Goal: Task Accomplishment & Management: Complete application form

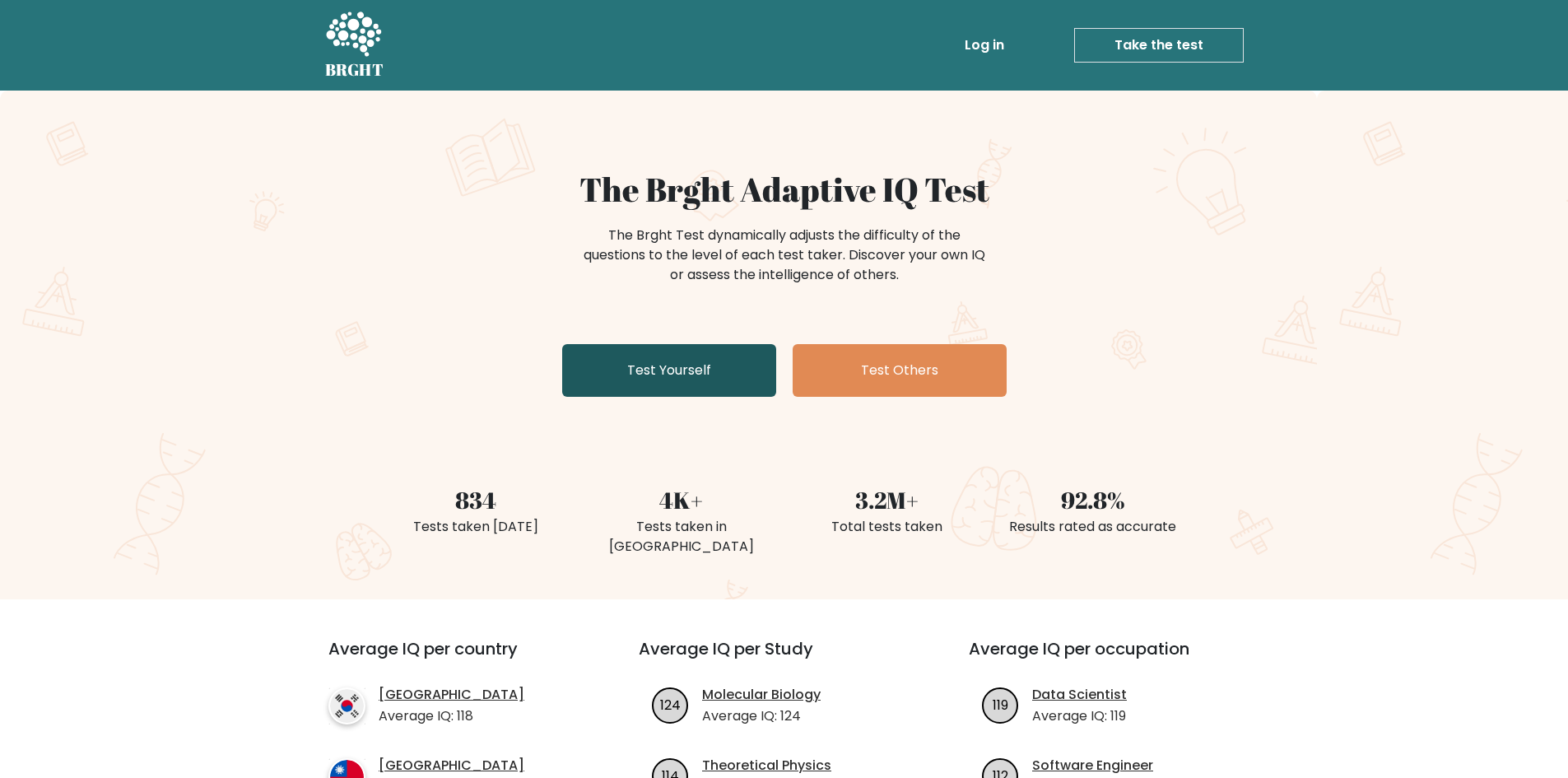
click at [633, 369] on link "Test Yourself" at bounding box center [669, 370] width 214 height 52
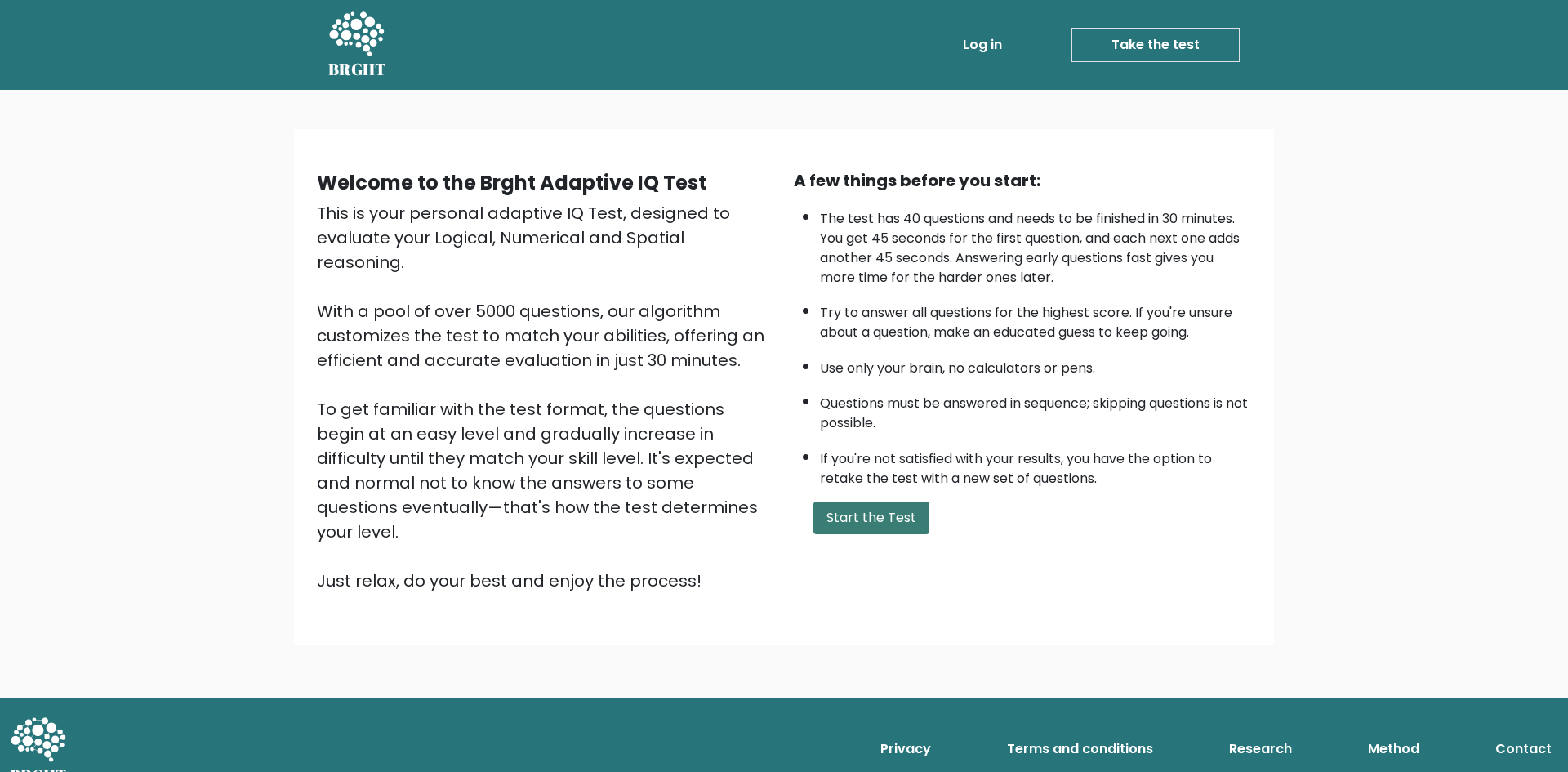
click at [854, 517] on button "Start the Test" at bounding box center [871, 517] width 116 height 33
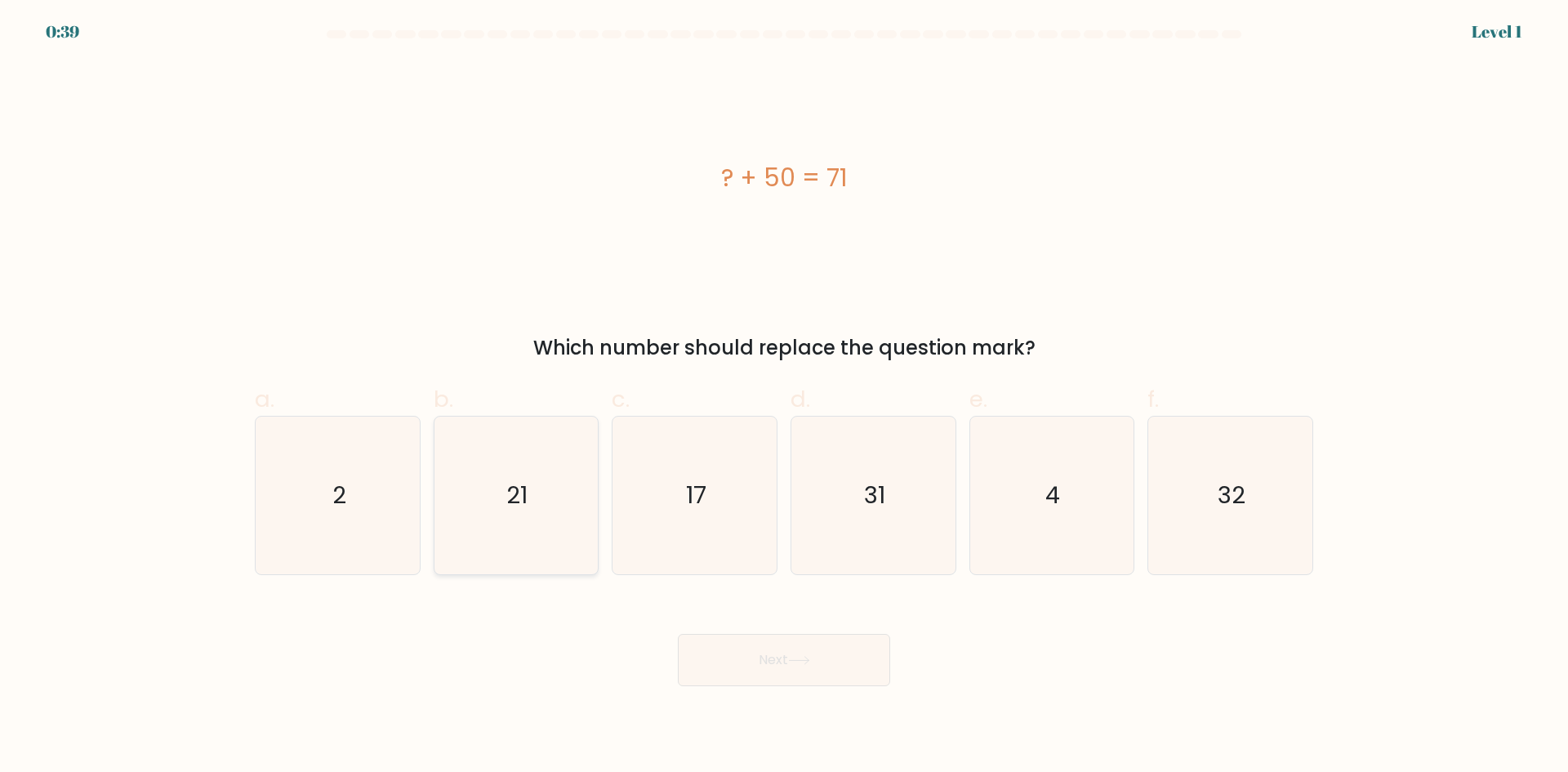
click at [485, 524] on icon "21" at bounding box center [515, 495] width 157 height 157
click at [784, 397] on input "b. 21" at bounding box center [784, 391] width 1 height 10
radio input "true"
click at [793, 673] on button "Next" at bounding box center [784, 659] width 212 height 52
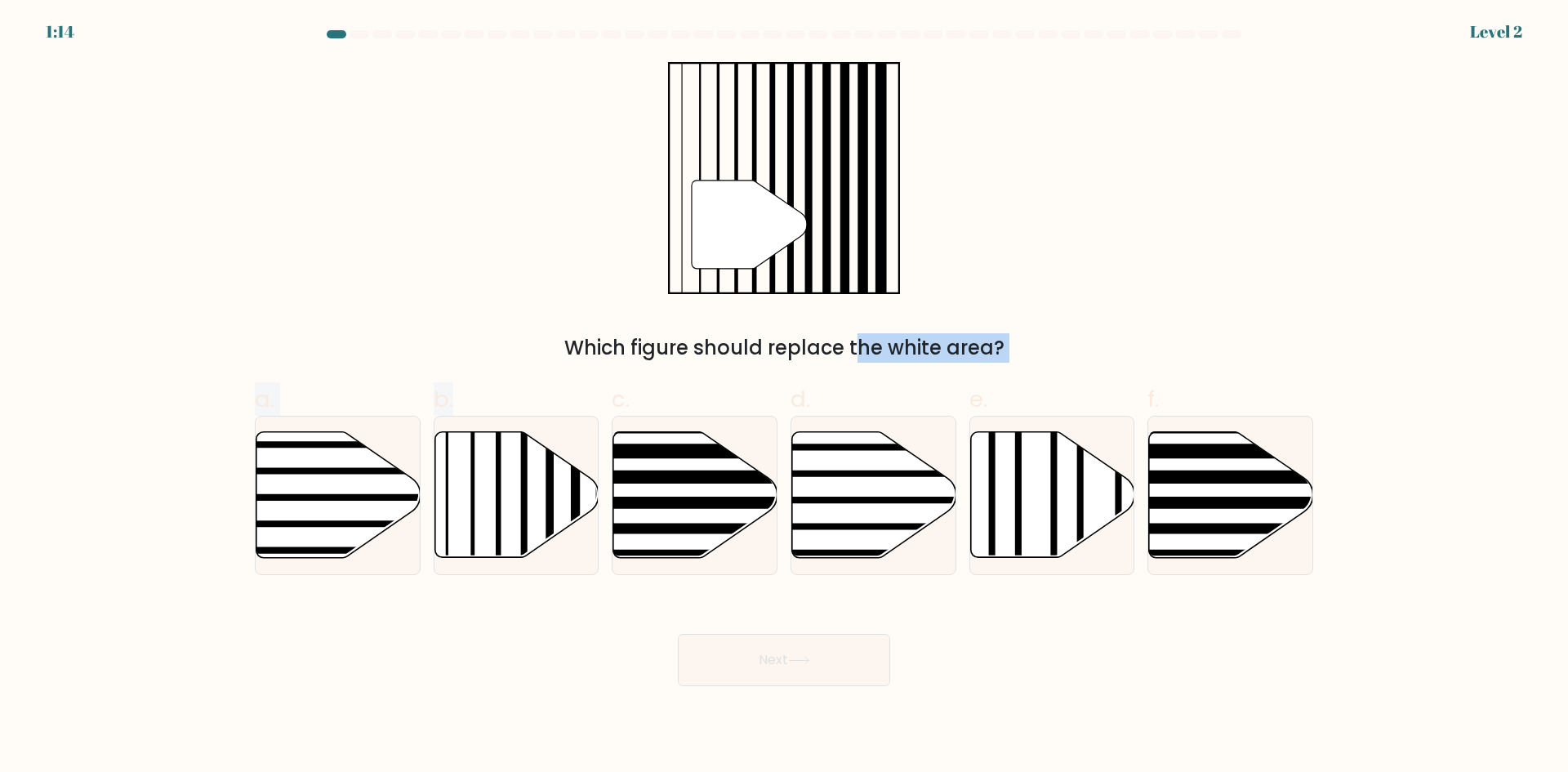
drag, startPoint x: 511, startPoint y: 512, endPoint x: 716, endPoint y: 294, distance: 299.2
click at [716, 294] on form at bounding box center [784, 357] width 1568 height 656
drag, startPoint x: 549, startPoint y: 343, endPoint x: 518, endPoint y: 410, distance: 73.8
click at [549, 345] on div "Which figure should replace the white area?" at bounding box center [783, 348] width 1039 height 30
click at [498, 476] on line at bounding box center [498, 429] width 0 height 331
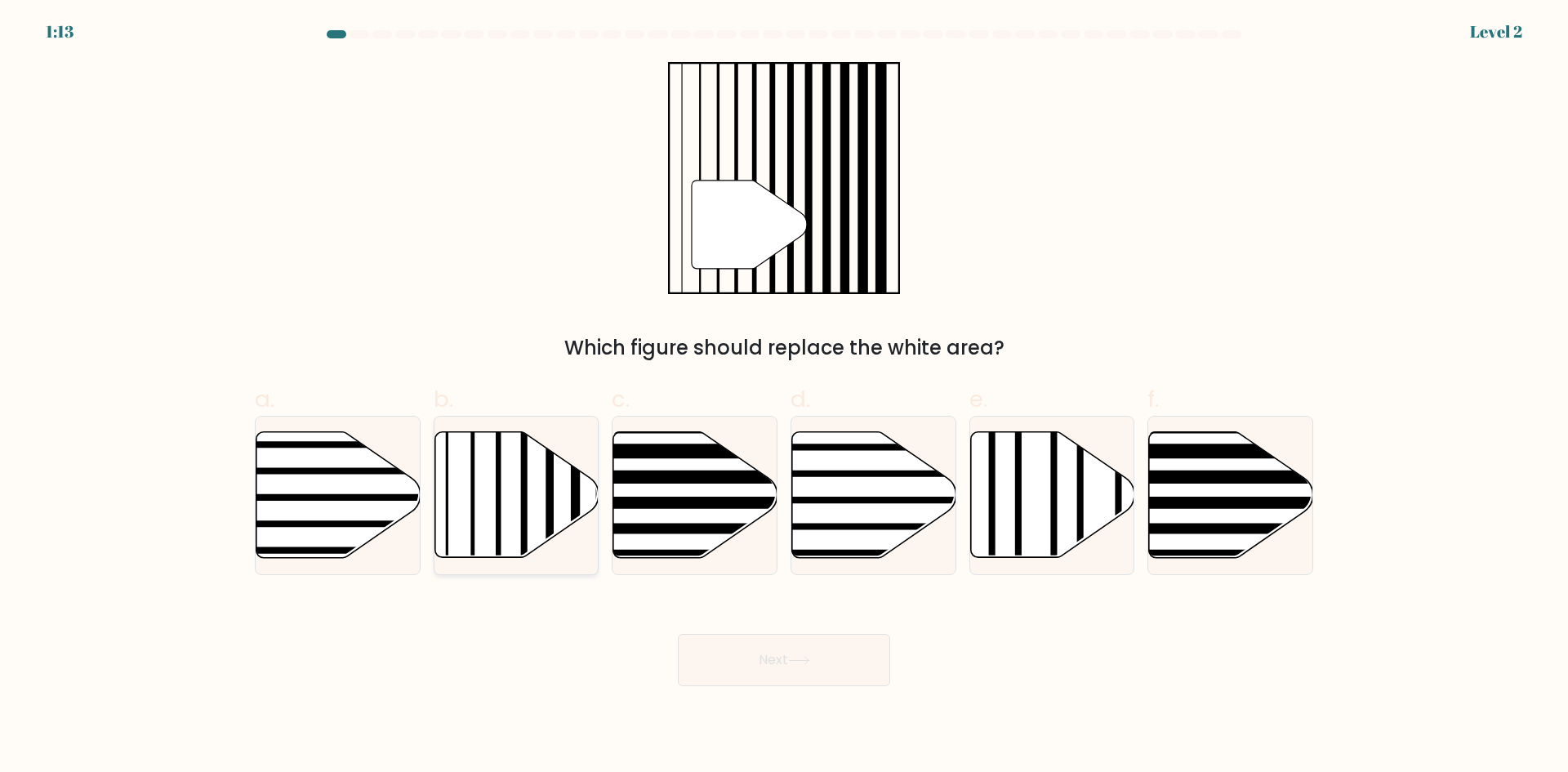
click at [784, 397] on input "b." at bounding box center [784, 391] width 1 height 10
radio input "true"
click at [786, 666] on button "Next" at bounding box center [784, 659] width 212 height 52
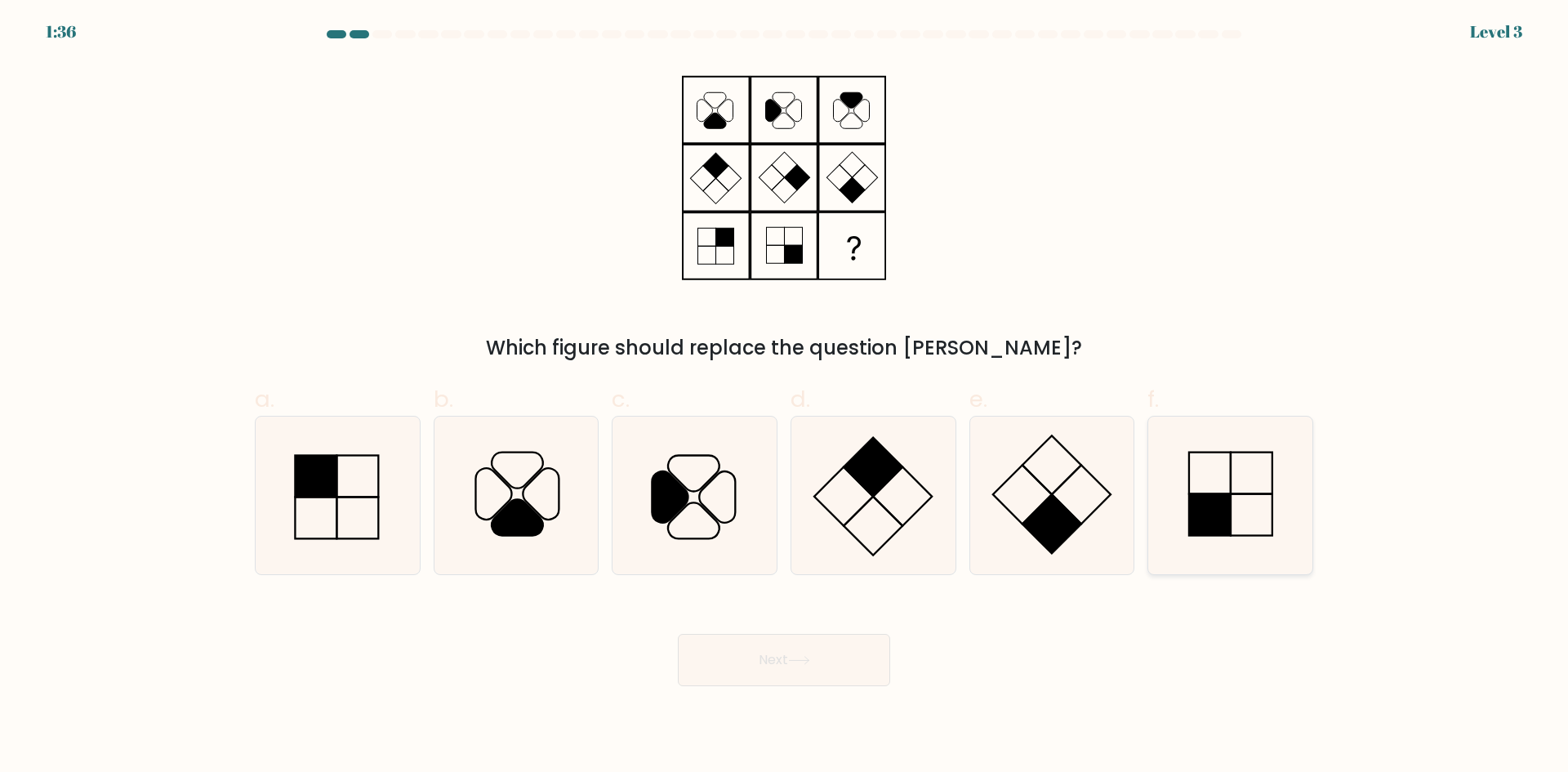
click at [1227, 495] on rect at bounding box center [1209, 513] width 42 height 42
click at [785, 397] on input "f." at bounding box center [784, 391] width 1 height 10
radio input "true"
click at [758, 659] on button "Next" at bounding box center [784, 659] width 212 height 52
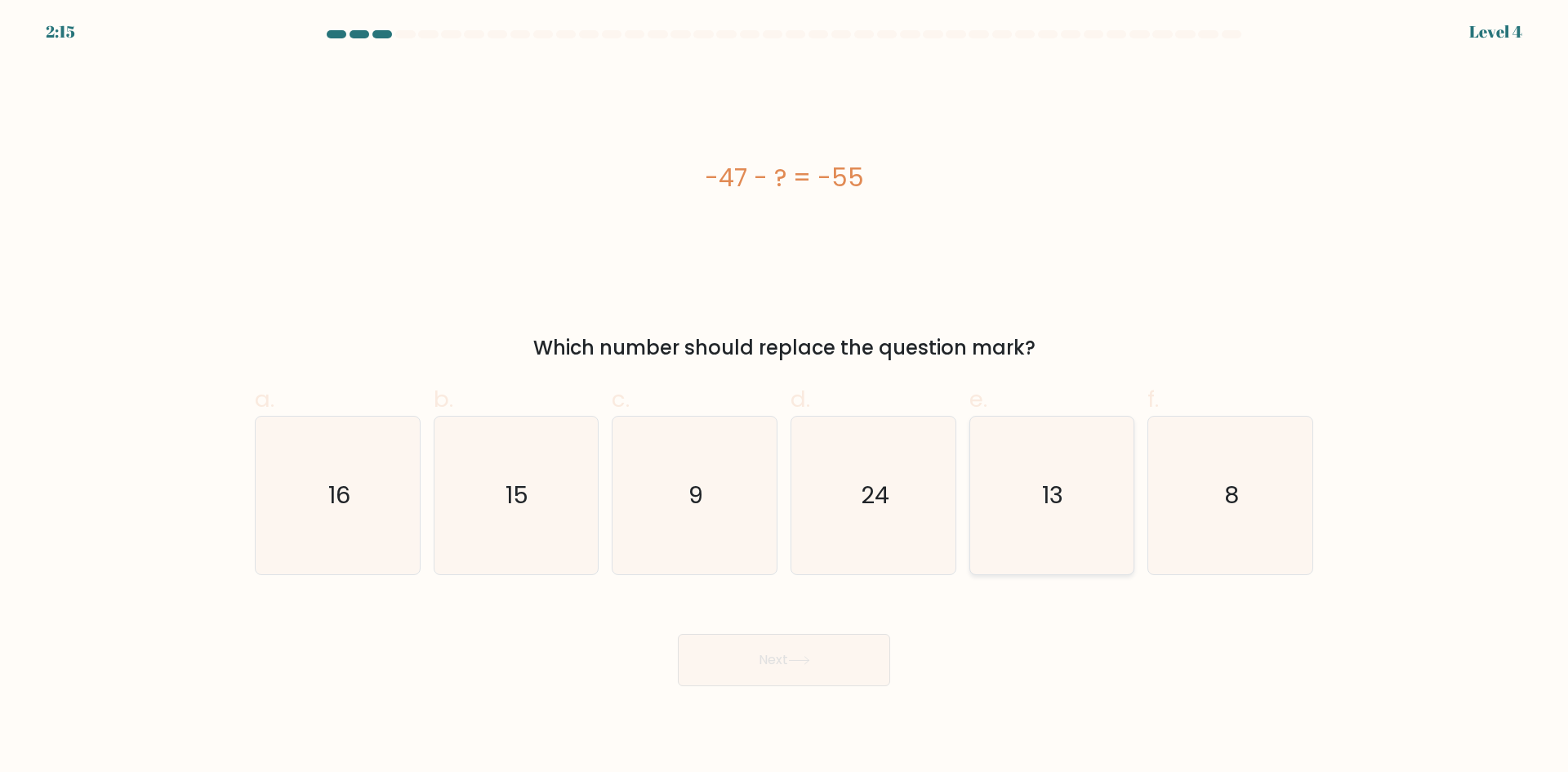
click at [1068, 507] on icon "13" at bounding box center [1051, 495] width 157 height 157
click at [785, 397] on input "e. 13" at bounding box center [784, 391] width 1 height 10
radio input "true"
click at [1247, 517] on icon "8" at bounding box center [1229, 495] width 157 height 157
click at [785, 397] on input "f. 8" at bounding box center [784, 391] width 1 height 10
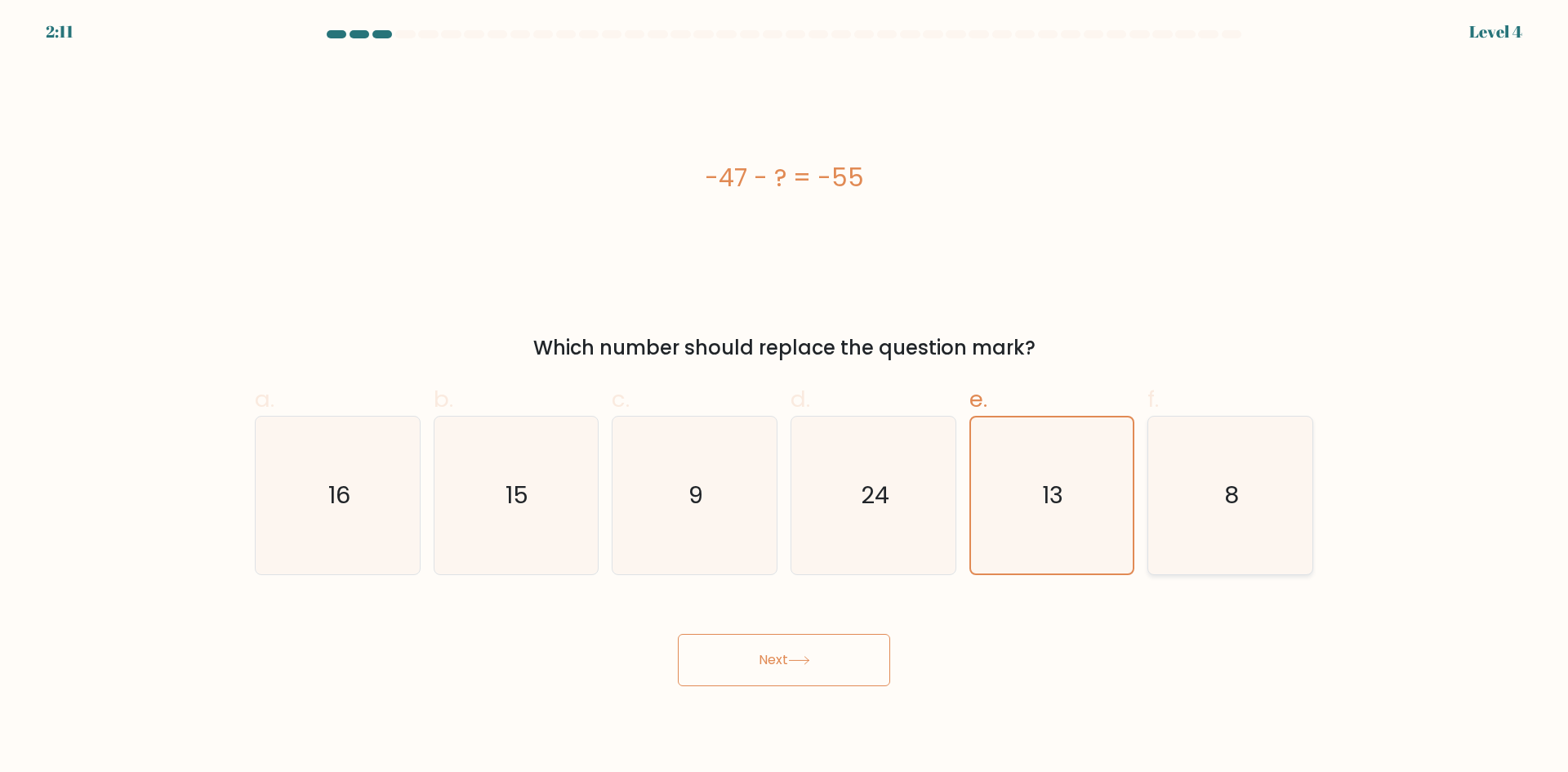
radio input "true"
click at [804, 653] on button "Next" at bounding box center [784, 659] width 212 height 52
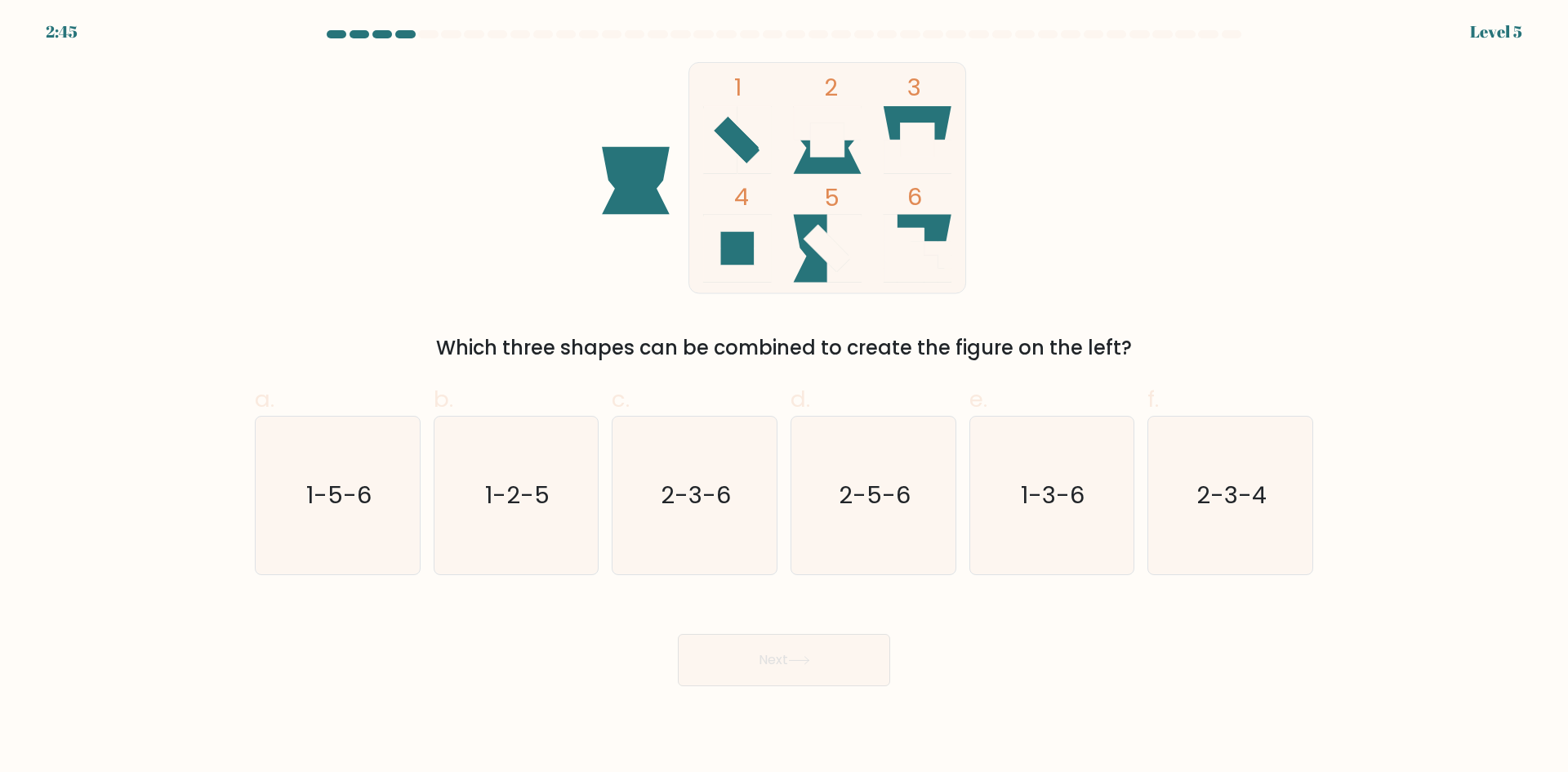
drag, startPoint x: 868, startPoint y: 341, endPoint x: 1344, endPoint y: 312, distance: 476.9
click at [1344, 312] on form at bounding box center [784, 357] width 1568 height 656
click at [1228, 491] on text "2-3-4" at bounding box center [1232, 495] width 71 height 33
click at [785, 397] on input "f. 2-3-4" at bounding box center [784, 391] width 1 height 10
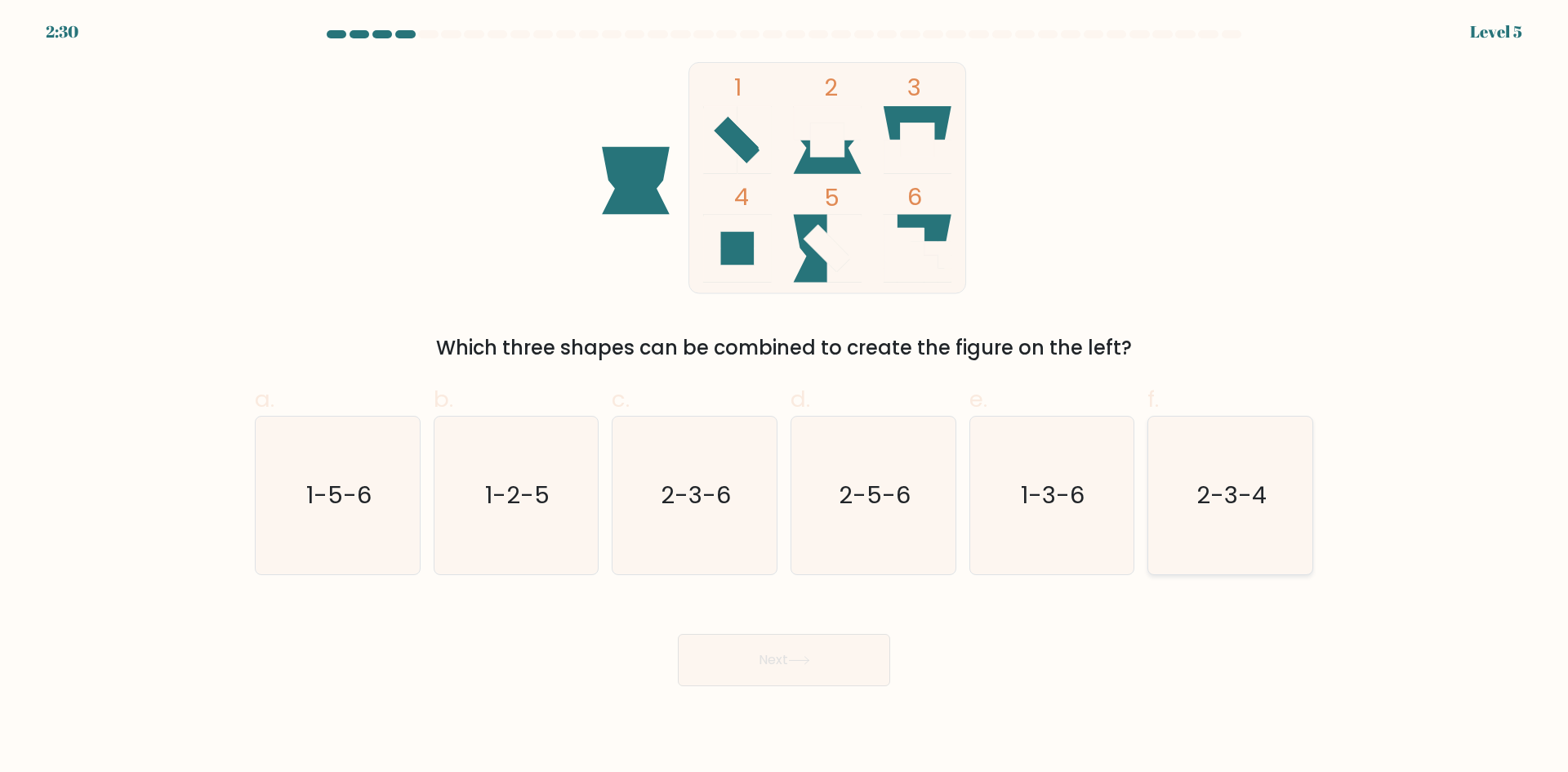
radio input "true"
click at [827, 654] on button "Next" at bounding box center [784, 659] width 212 height 52
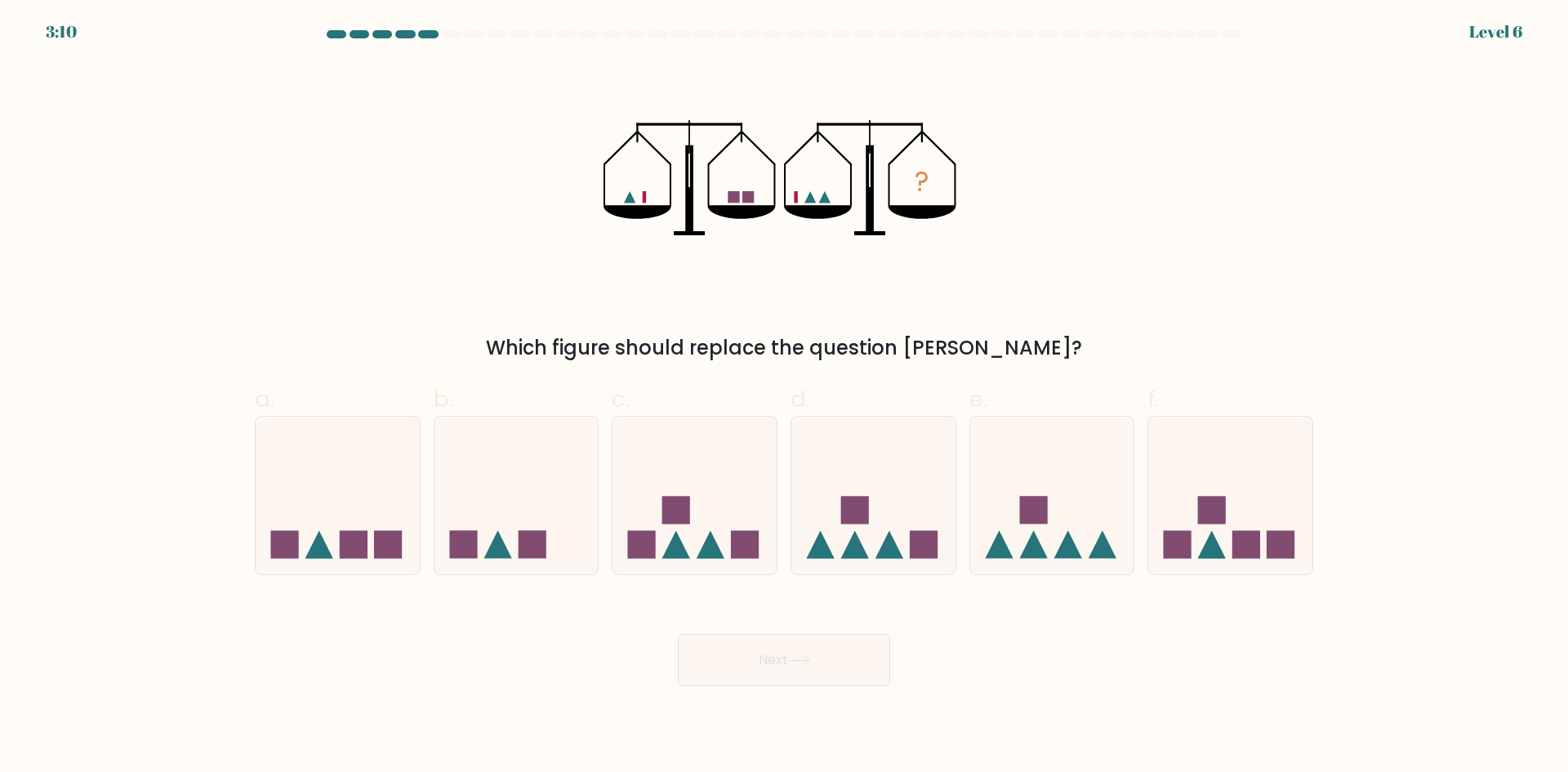
drag, startPoint x: 764, startPoint y: 358, endPoint x: 1199, endPoint y: 329, distance: 436.0
click at [1199, 329] on div "? Which figure should replace the question mark?" at bounding box center [783, 212] width 1078 height 300
click at [1209, 327] on div "? Which figure should replace the question mark?" at bounding box center [783, 212] width 1078 height 300
drag, startPoint x: 884, startPoint y: 519, endPoint x: 861, endPoint y: 547, distance: 36.2
click at [884, 519] on icon at bounding box center [873, 495] width 164 height 136
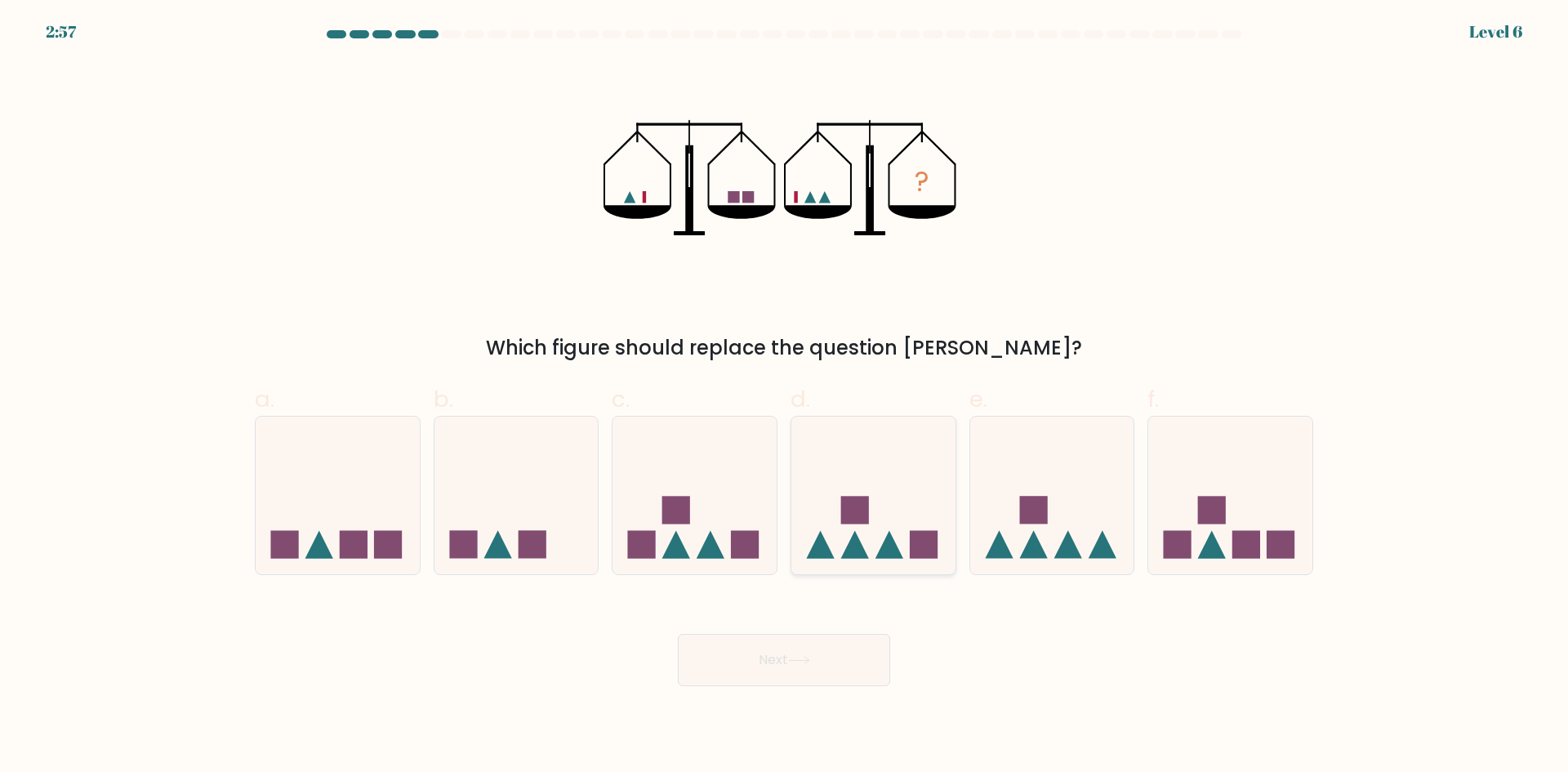
click at [785, 397] on input "d." at bounding box center [784, 391] width 1 height 10
radio input "true"
click at [792, 671] on button "Next" at bounding box center [784, 659] width 212 height 52
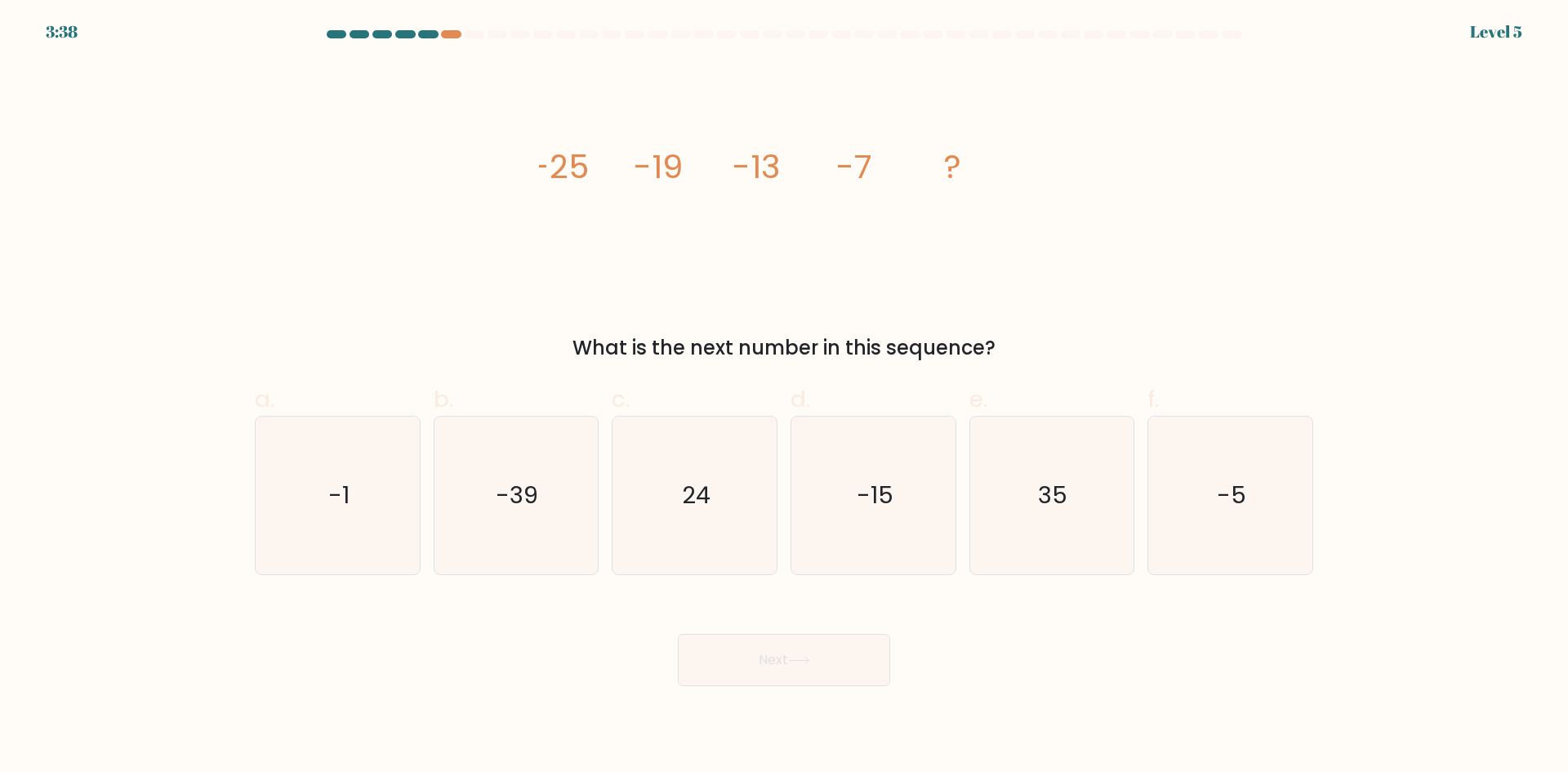
drag, startPoint x: 575, startPoint y: 345, endPoint x: 1272, endPoint y: 336, distance: 697.1
click at [1272, 336] on div "What is the next number in this sequence?" at bounding box center [783, 348] width 1039 height 30
click at [347, 496] on text "-1" at bounding box center [339, 495] width 21 height 33
click at [784, 397] on input "a. -1" at bounding box center [784, 391] width 1 height 10
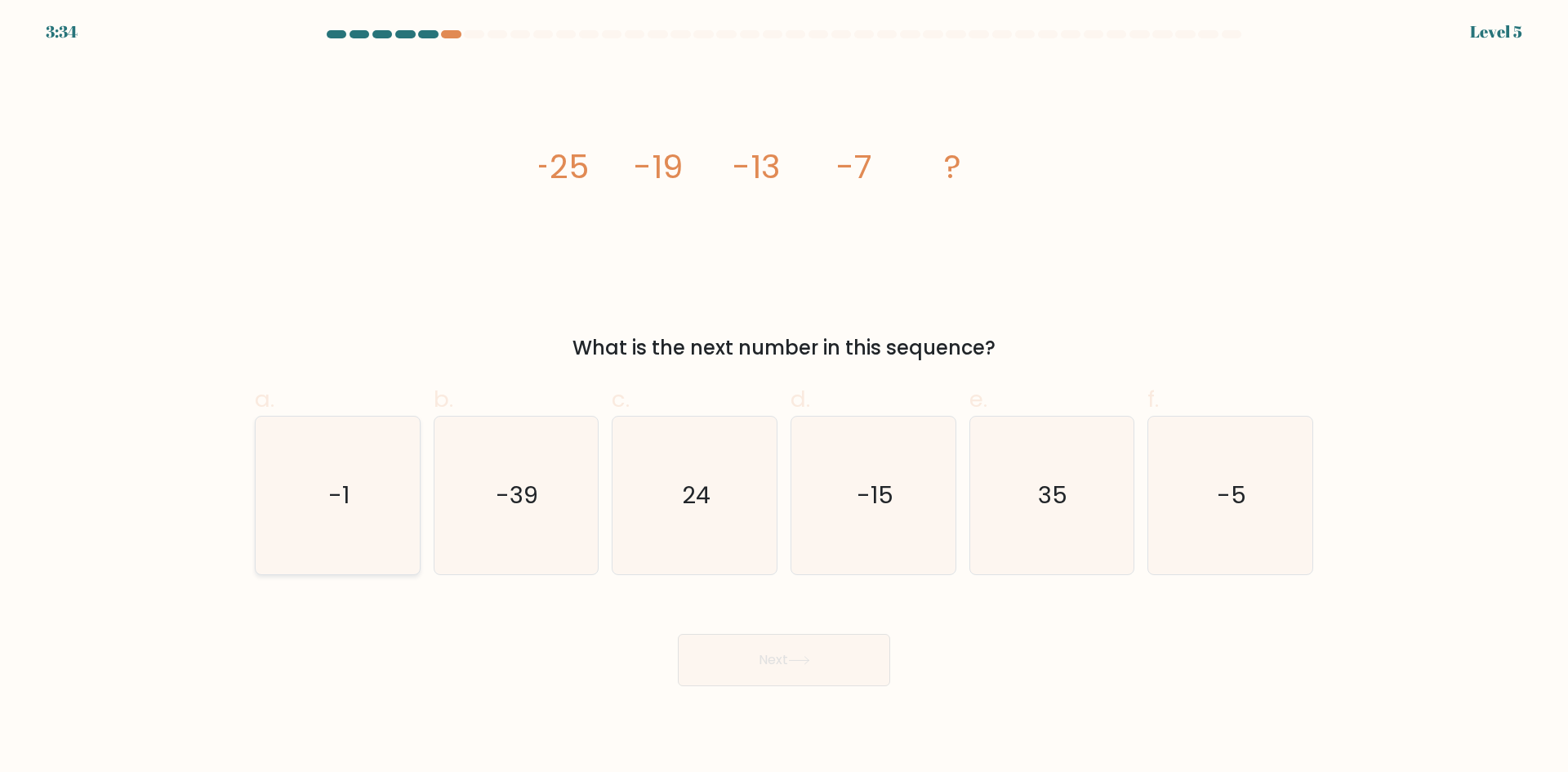
radio input "true"
drag, startPoint x: 1251, startPoint y: 491, endPoint x: 1197, endPoint y: 532, distance: 67.8
click at [1229, 510] on icon "-5" at bounding box center [1229, 495] width 157 height 157
drag, startPoint x: 411, startPoint y: 701, endPoint x: 412, endPoint y: 677, distance: 24.0
click at [412, 697] on body "3:31 Level 5" at bounding box center [784, 386] width 1568 height 772
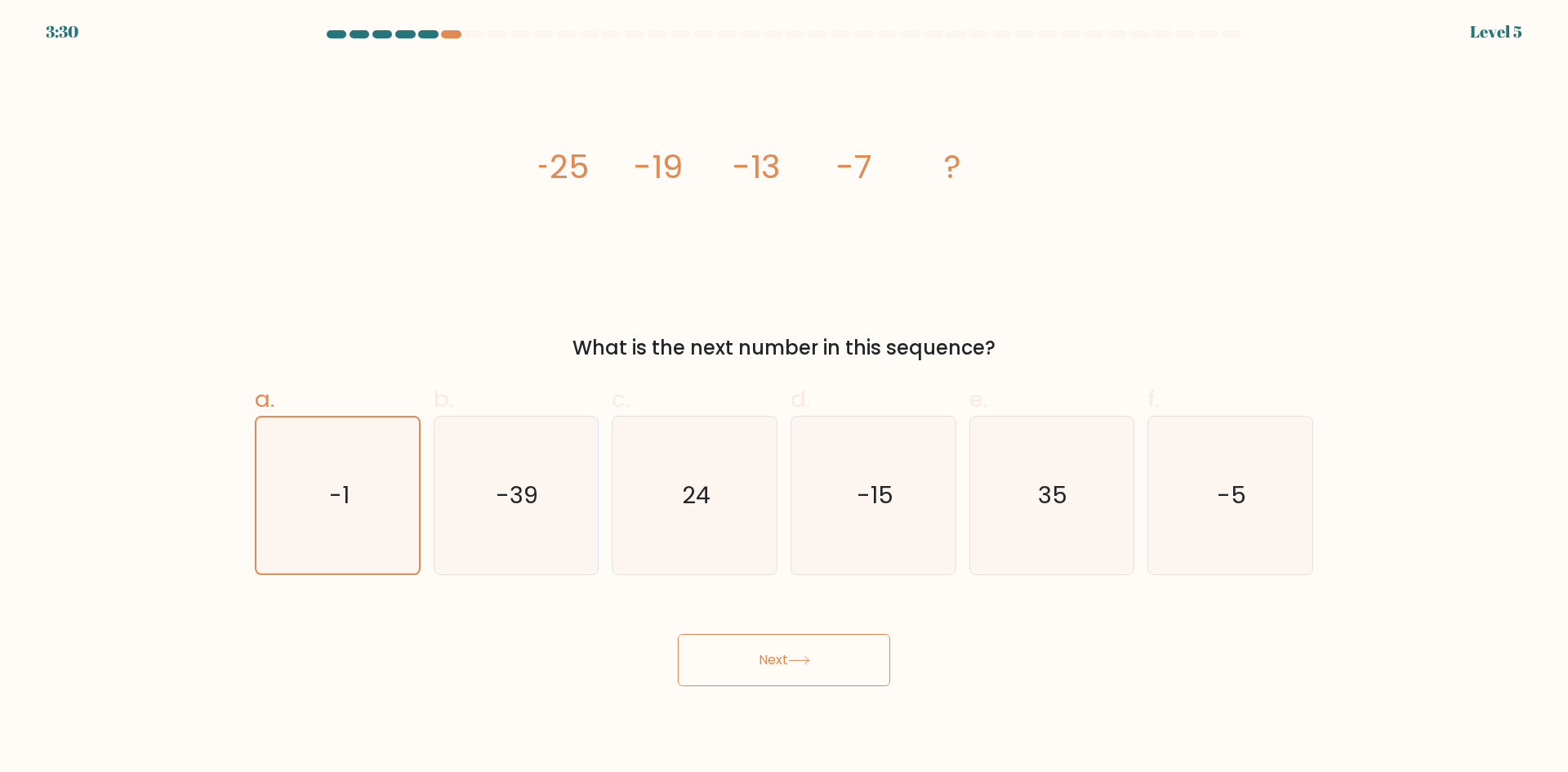
click at [818, 680] on button "Next" at bounding box center [784, 659] width 212 height 52
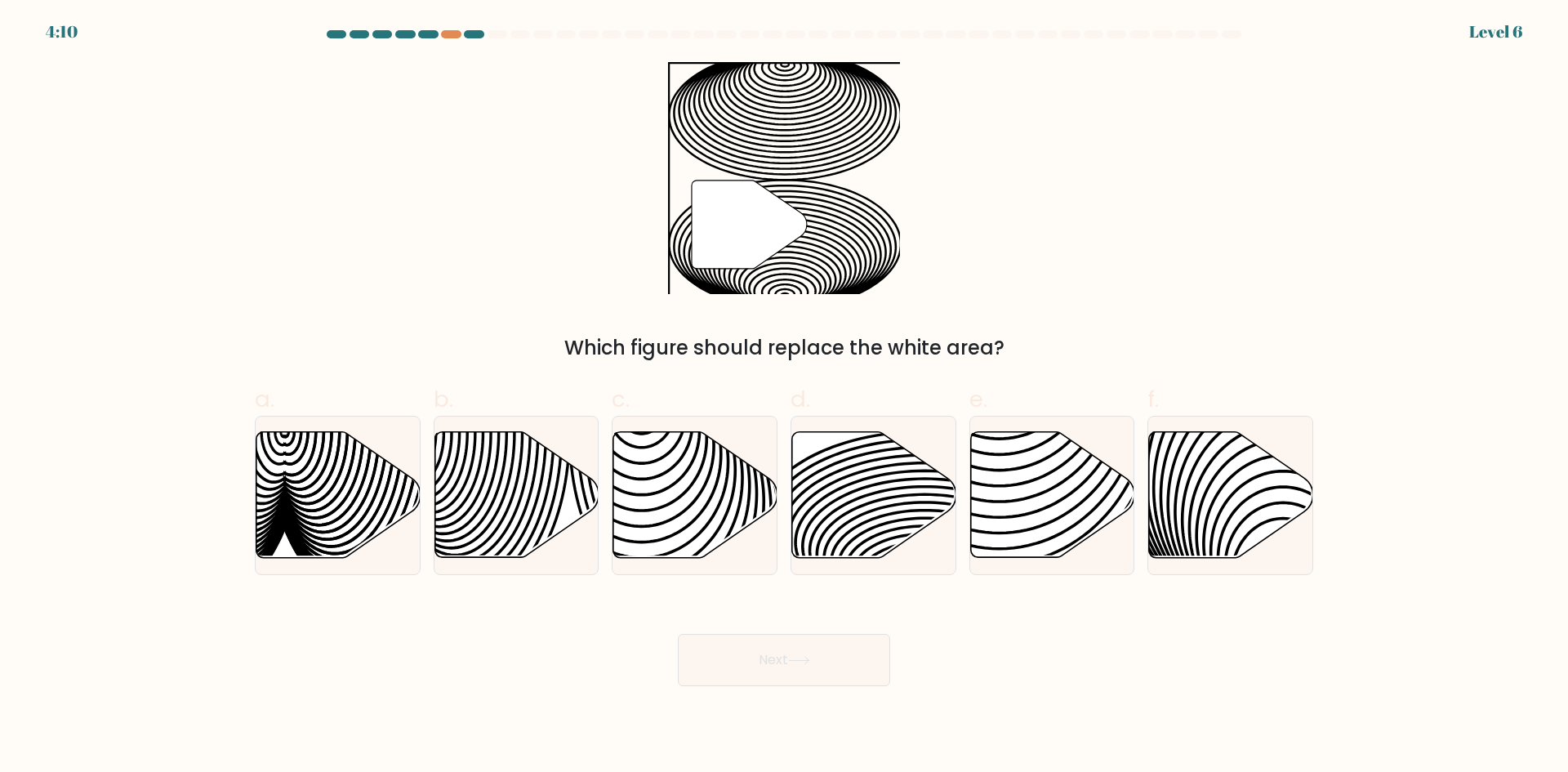
drag, startPoint x: 484, startPoint y: 304, endPoint x: 1068, endPoint y: 316, distance: 584.1
click at [1068, 316] on div "" Which figure should replace the white area?" at bounding box center [783, 212] width 1078 height 300
drag, startPoint x: 881, startPoint y: 503, endPoint x: 877, endPoint y: 518, distance: 15.5
click at [881, 503] on icon at bounding box center [874, 494] width 164 height 126
click at [785, 397] on input "d." at bounding box center [784, 391] width 1 height 10
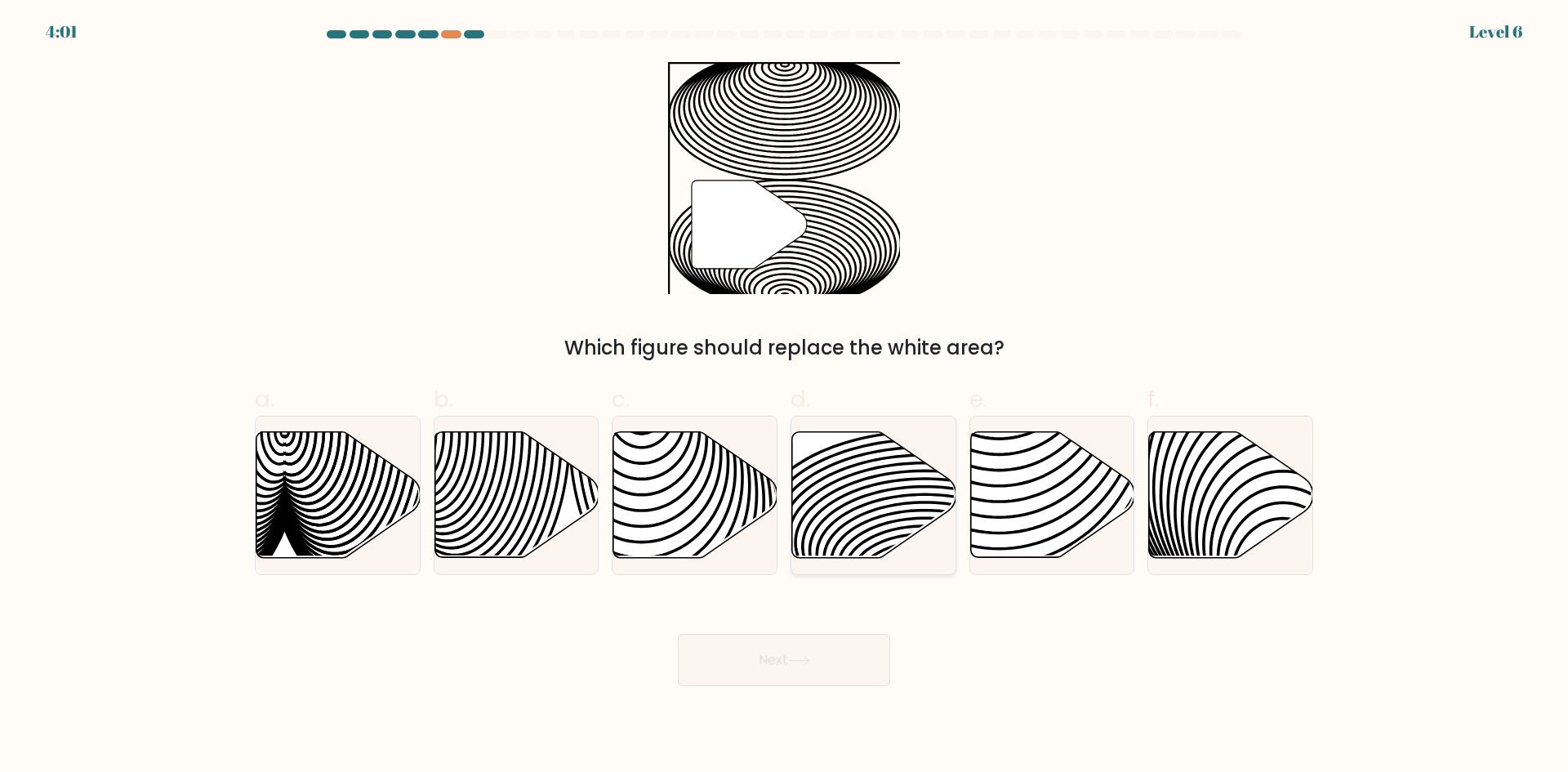
radio input "true"
click at [834, 663] on button "Next" at bounding box center [784, 659] width 212 height 52
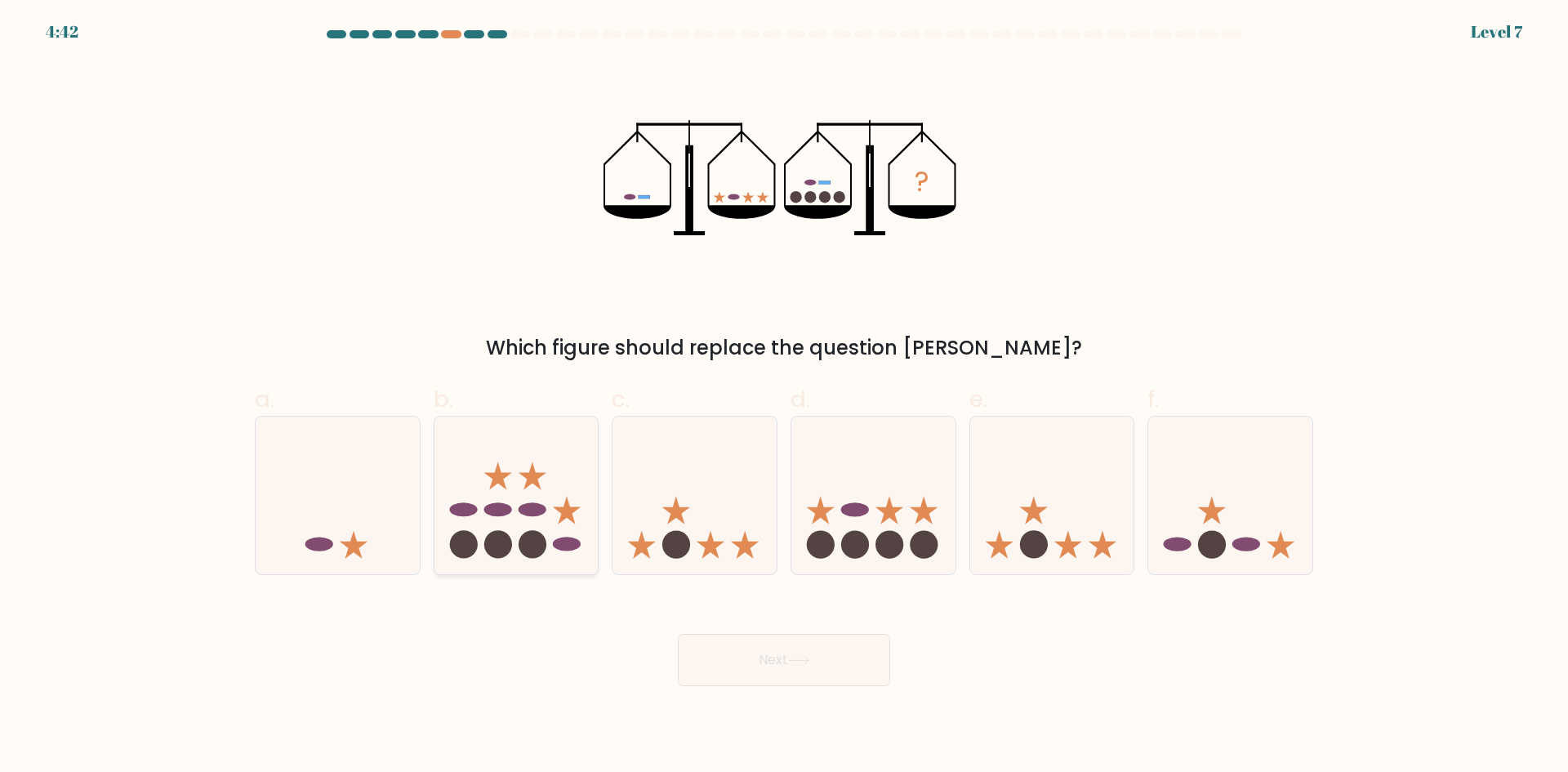
click at [544, 499] on icon at bounding box center [516, 495] width 164 height 136
click at [784, 397] on input "b." at bounding box center [784, 391] width 1 height 10
radio input "true"
click at [895, 672] on div "Next" at bounding box center [783, 640] width 1078 height 91
click at [844, 674] on button "Next" at bounding box center [784, 659] width 212 height 52
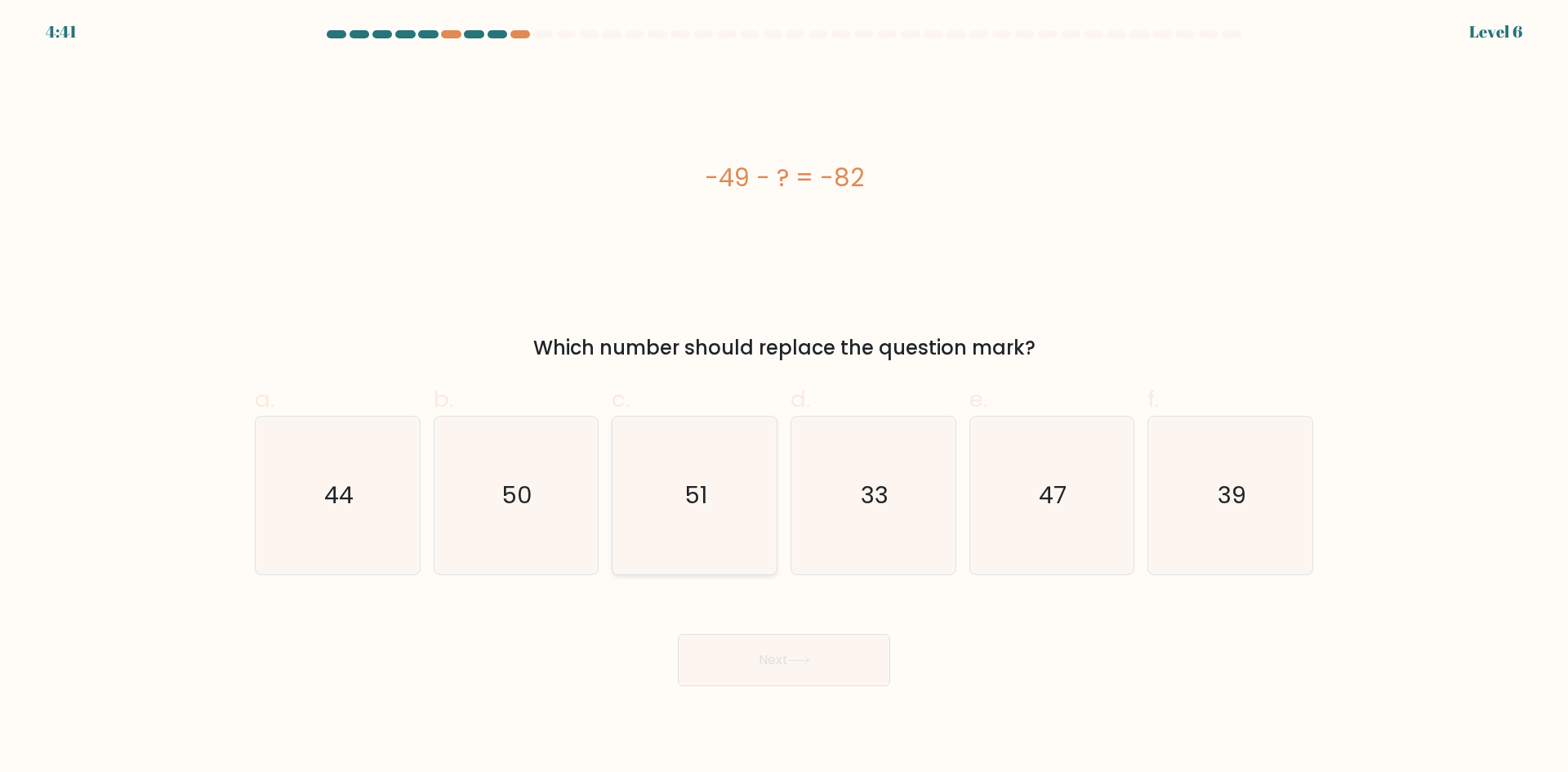
click at [732, 489] on icon "51" at bounding box center [694, 495] width 157 height 157
click at [784, 397] on input "c. 51" at bounding box center [784, 391] width 1 height 10
radio input "true"
click at [836, 661] on button "Next" at bounding box center [784, 659] width 212 height 52
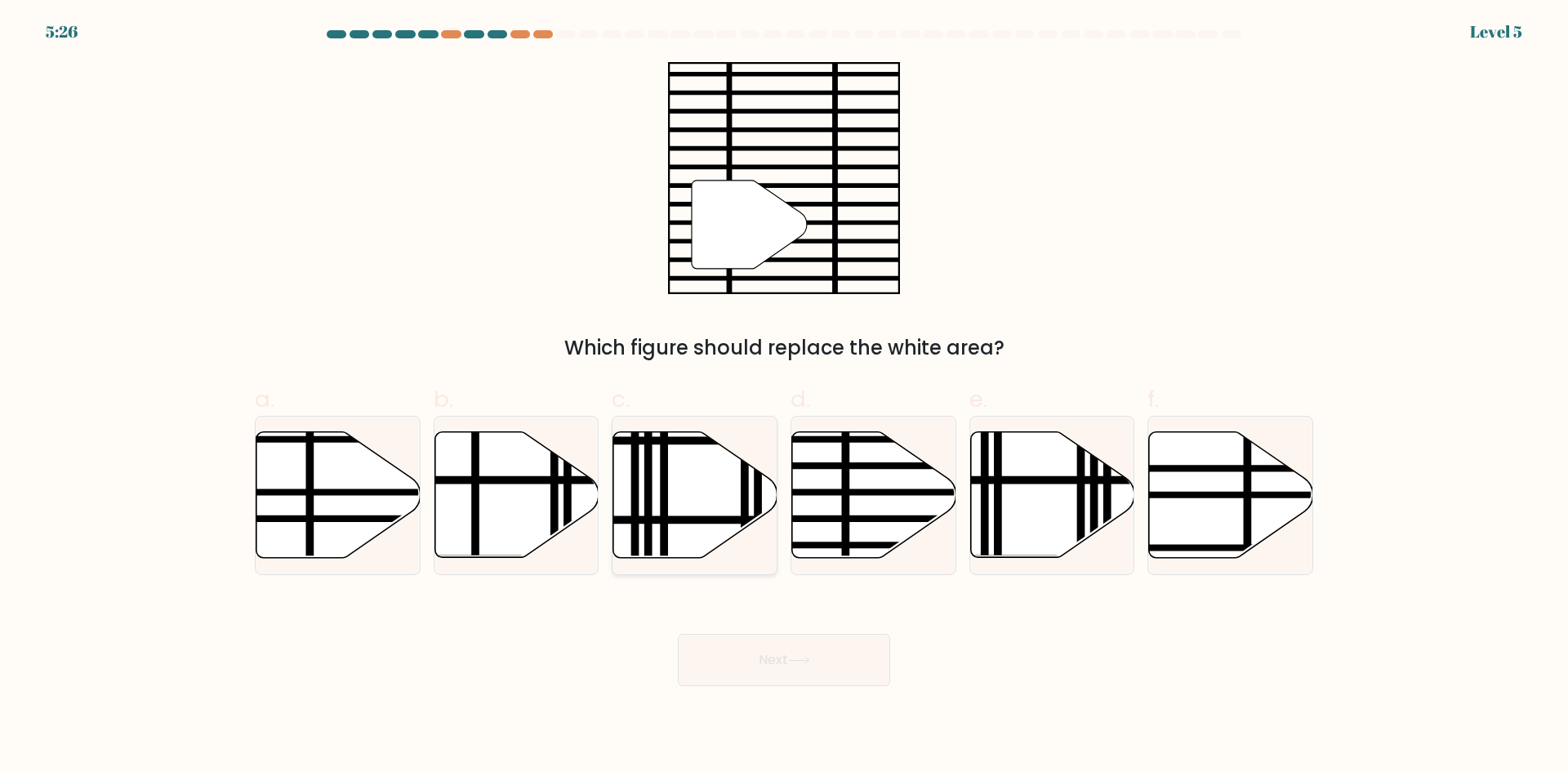
drag, startPoint x: 716, startPoint y: 504, endPoint x: 711, endPoint y: 562, distance: 58.2
click at [714, 509] on icon at bounding box center [695, 494] width 164 height 126
click at [784, 397] on input "c." at bounding box center [784, 391] width 1 height 10
radio input "true"
click at [854, 503] on icon at bounding box center [873, 496] width 164 height 128
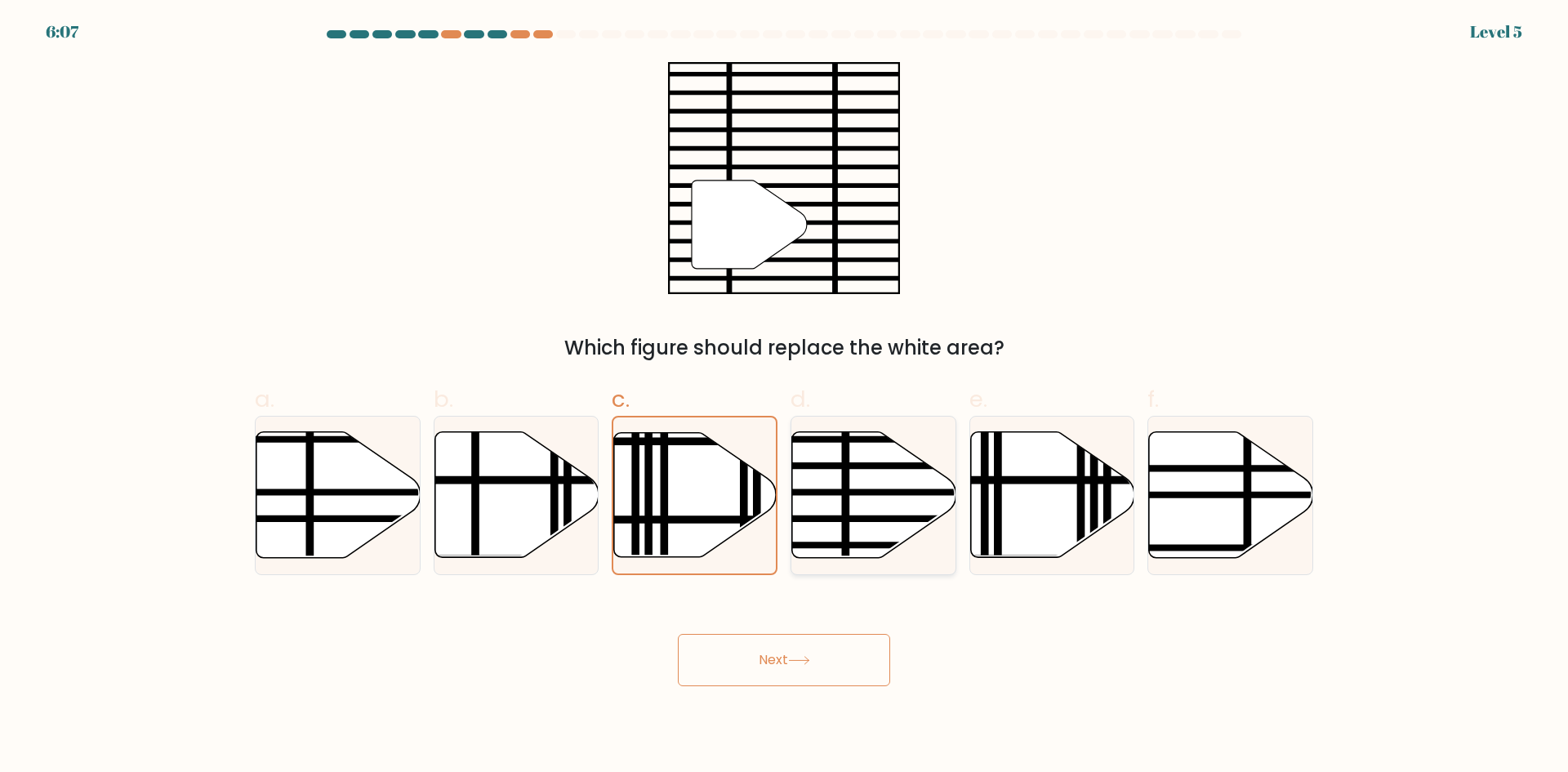
click at [785, 397] on input "d." at bounding box center [784, 391] width 1 height 10
radio input "true"
drag, startPoint x: 815, startPoint y: 635, endPoint x: 820, endPoint y: 659, distance: 24.5
click at [820, 642] on div "Next" at bounding box center [783, 640] width 1078 height 91
click at [831, 675] on button "Next" at bounding box center [784, 659] width 212 height 52
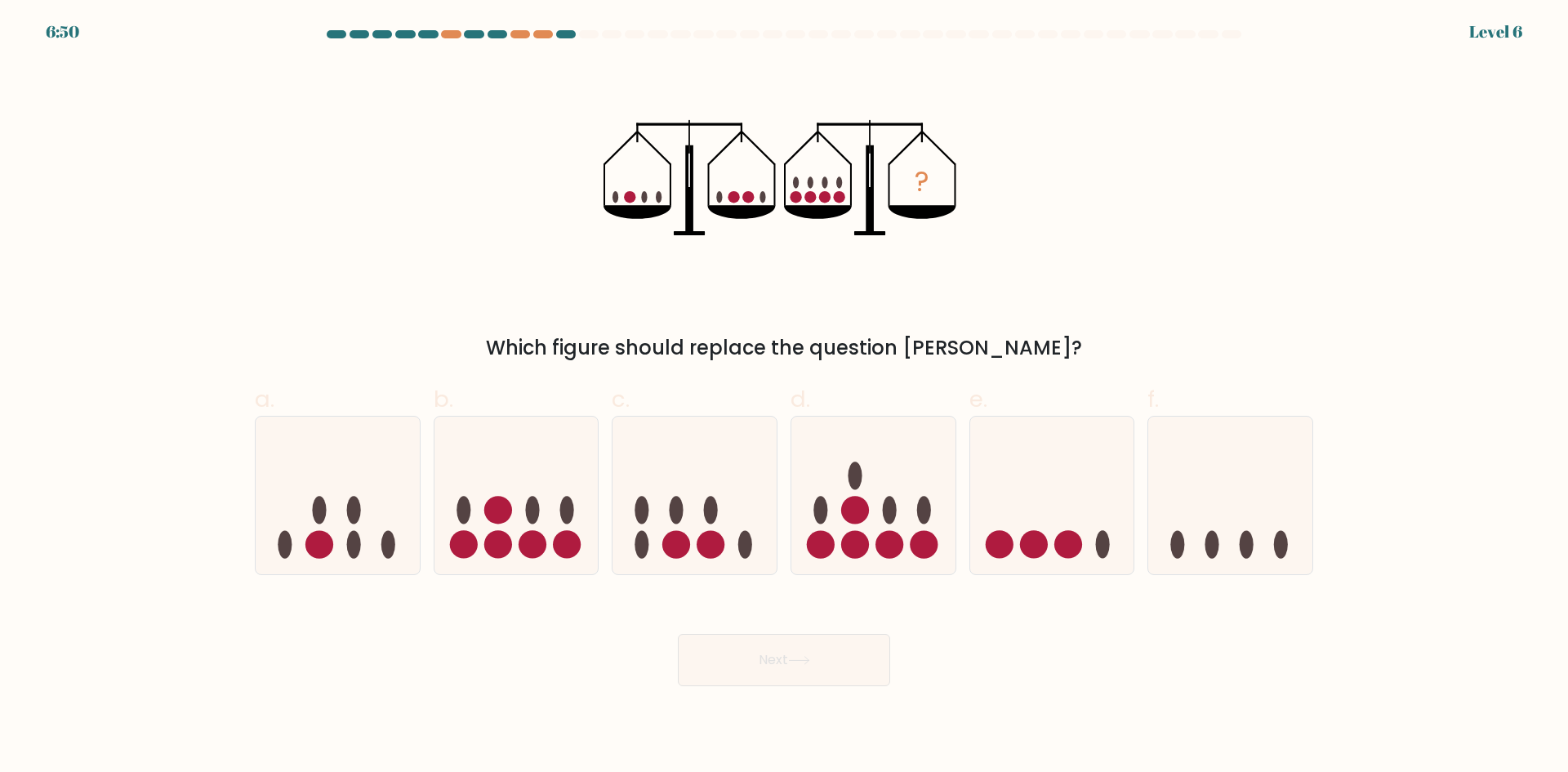
drag, startPoint x: 533, startPoint y: 554, endPoint x: 793, endPoint y: 738, distance: 318.5
click at [532, 566] on div at bounding box center [516, 495] width 166 height 159
click at [784, 397] on input "b." at bounding box center [784, 391] width 1 height 10
radio input "true"
drag, startPoint x: 827, startPoint y: 635, endPoint x: 822, endPoint y: 648, distance: 13.9
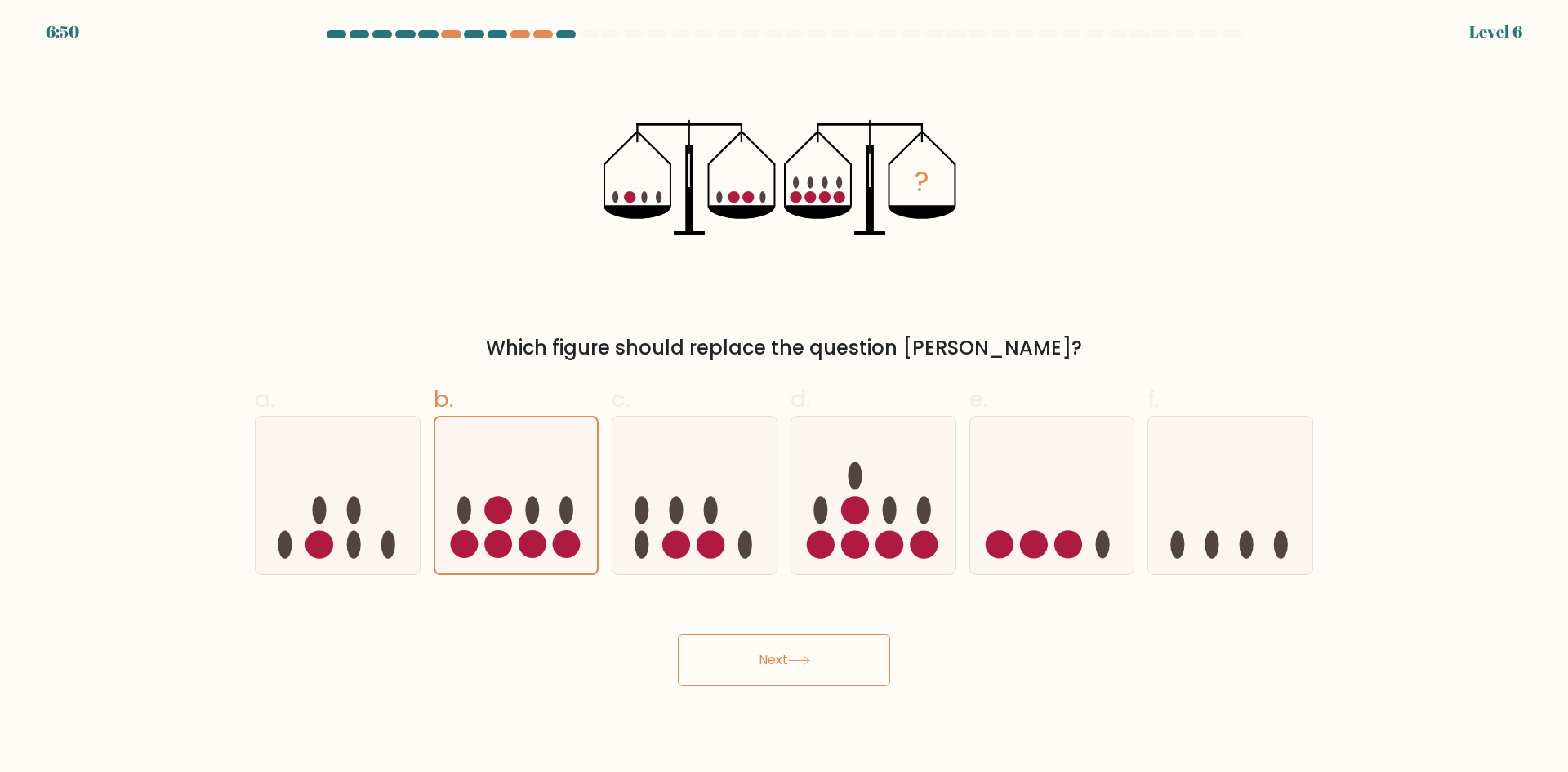
click at [826, 640] on button "Next" at bounding box center [784, 659] width 212 height 52
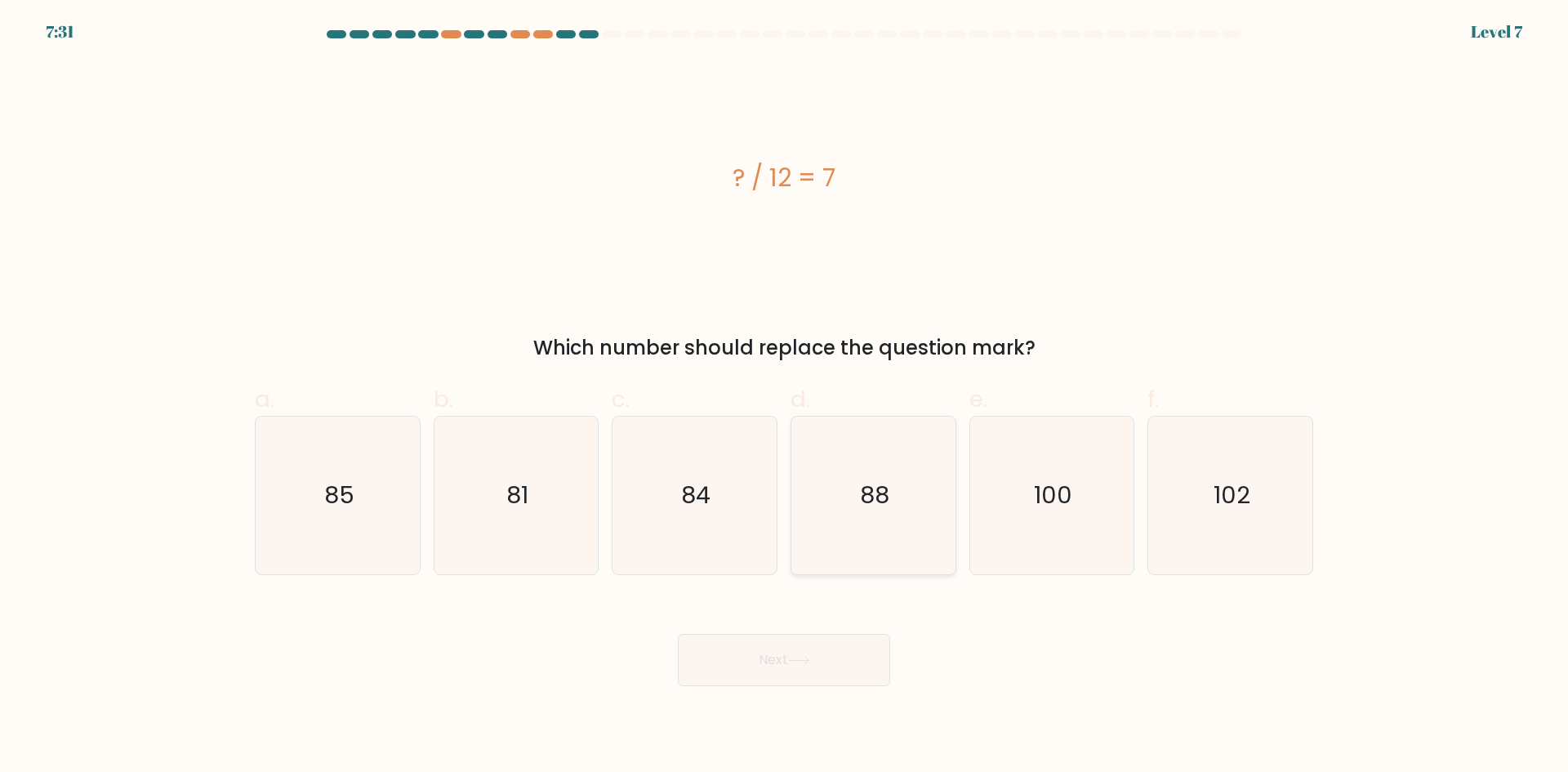
drag, startPoint x: 914, startPoint y: 517, endPoint x: 752, endPoint y: 691, distance: 237.7
click at [914, 519] on icon "88" at bounding box center [872, 495] width 157 height 157
click at [785, 397] on input "d. 88" at bounding box center [784, 391] width 1 height 10
radio input "true"
click at [724, 741] on body "7:31 Level 7 a." at bounding box center [784, 386] width 1568 height 772
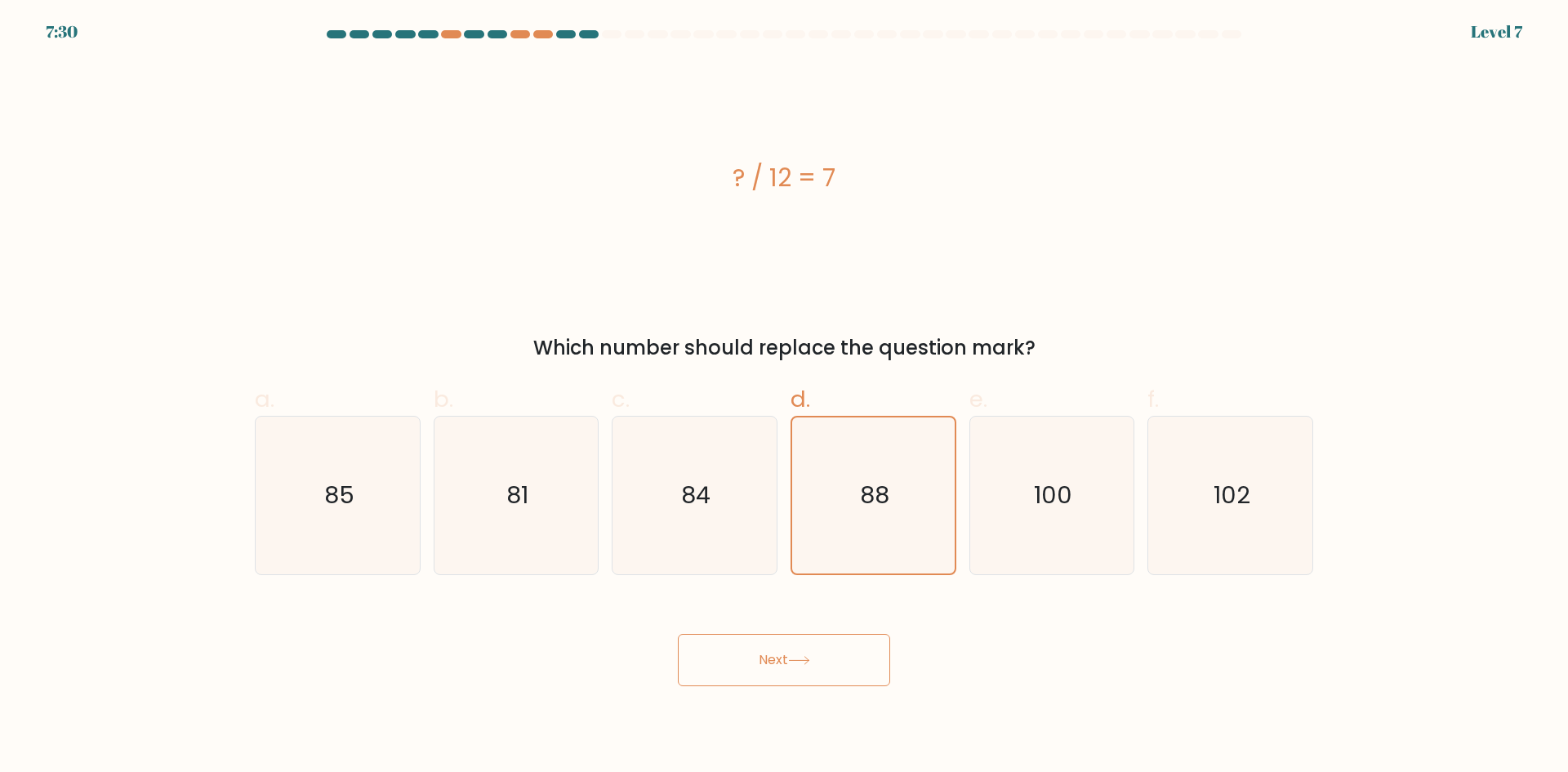
drag, startPoint x: 764, startPoint y: 666, endPoint x: 752, endPoint y: 643, distance: 25.9
click at [764, 666] on button "Next" at bounding box center [784, 659] width 212 height 52
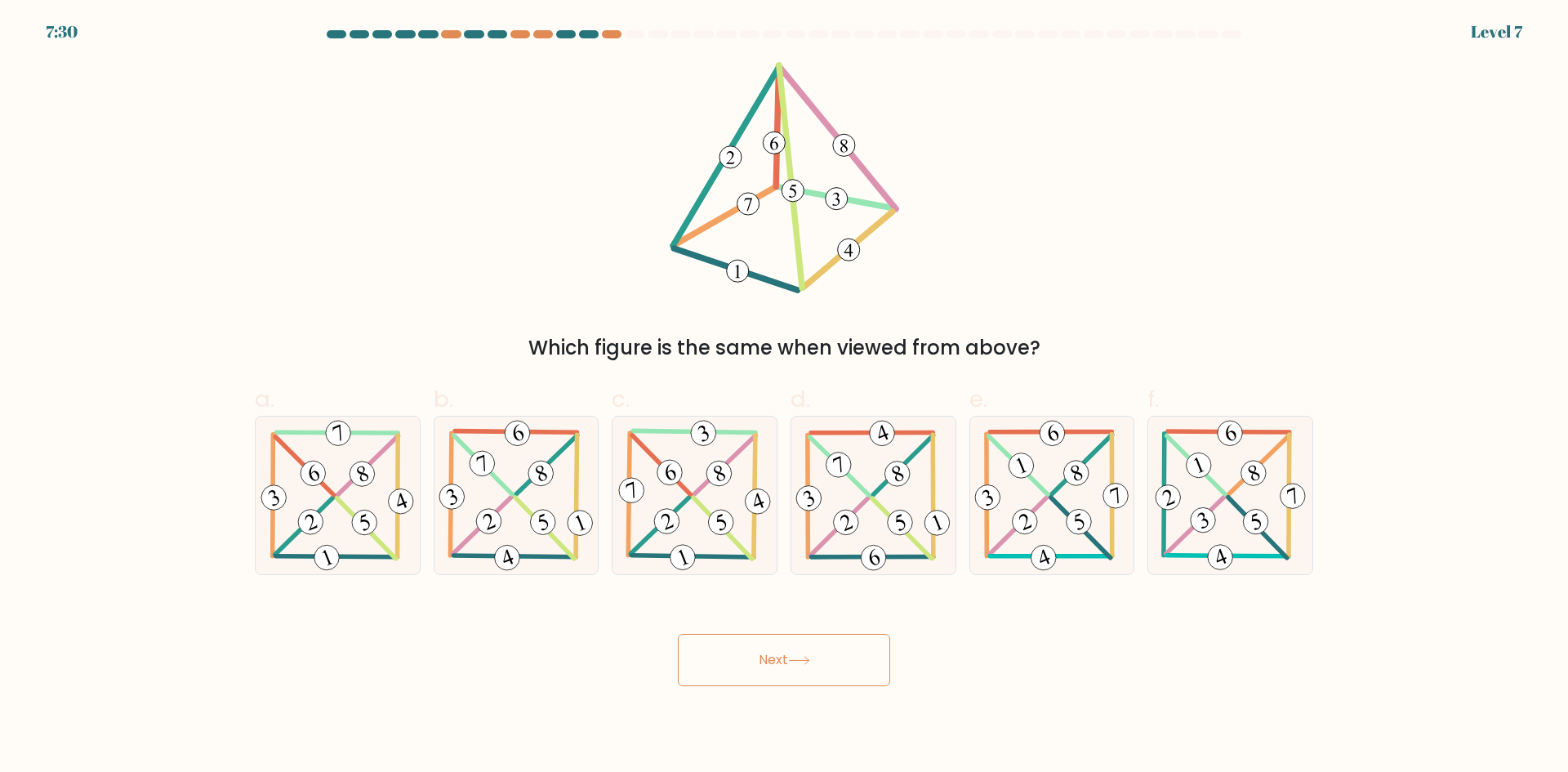
drag, startPoint x: 752, startPoint y: 643, endPoint x: 713, endPoint y: 618, distance: 46.3
drag, startPoint x: 674, startPoint y: 537, endPoint x: 718, endPoint y: 630, distance: 102.9
click at [672, 548] on icon at bounding box center [695, 495] width 160 height 157
click at [784, 397] on input "c." at bounding box center [784, 391] width 1 height 10
radio input "true"
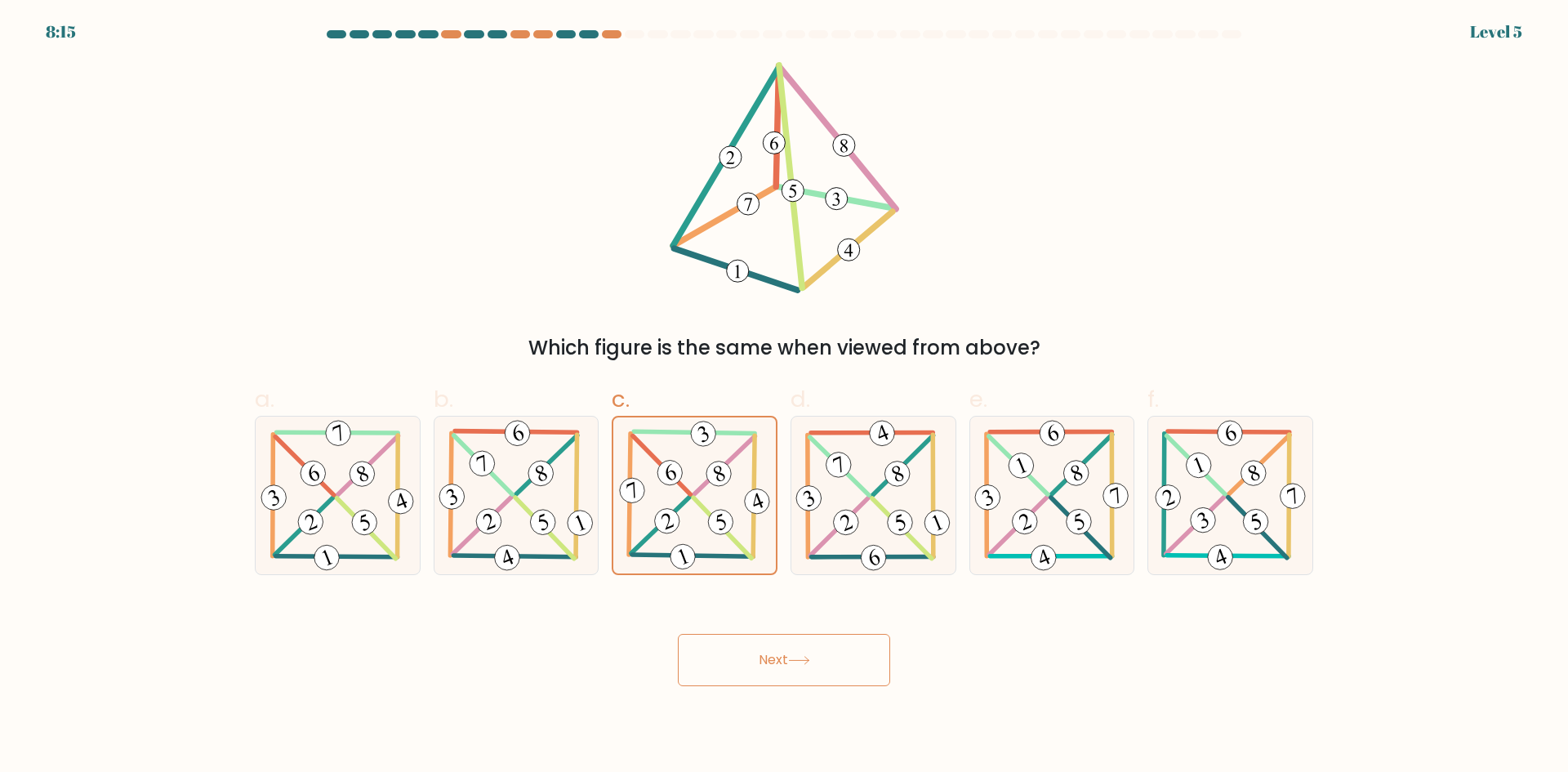
click at [751, 662] on button "Next" at bounding box center [784, 659] width 212 height 52
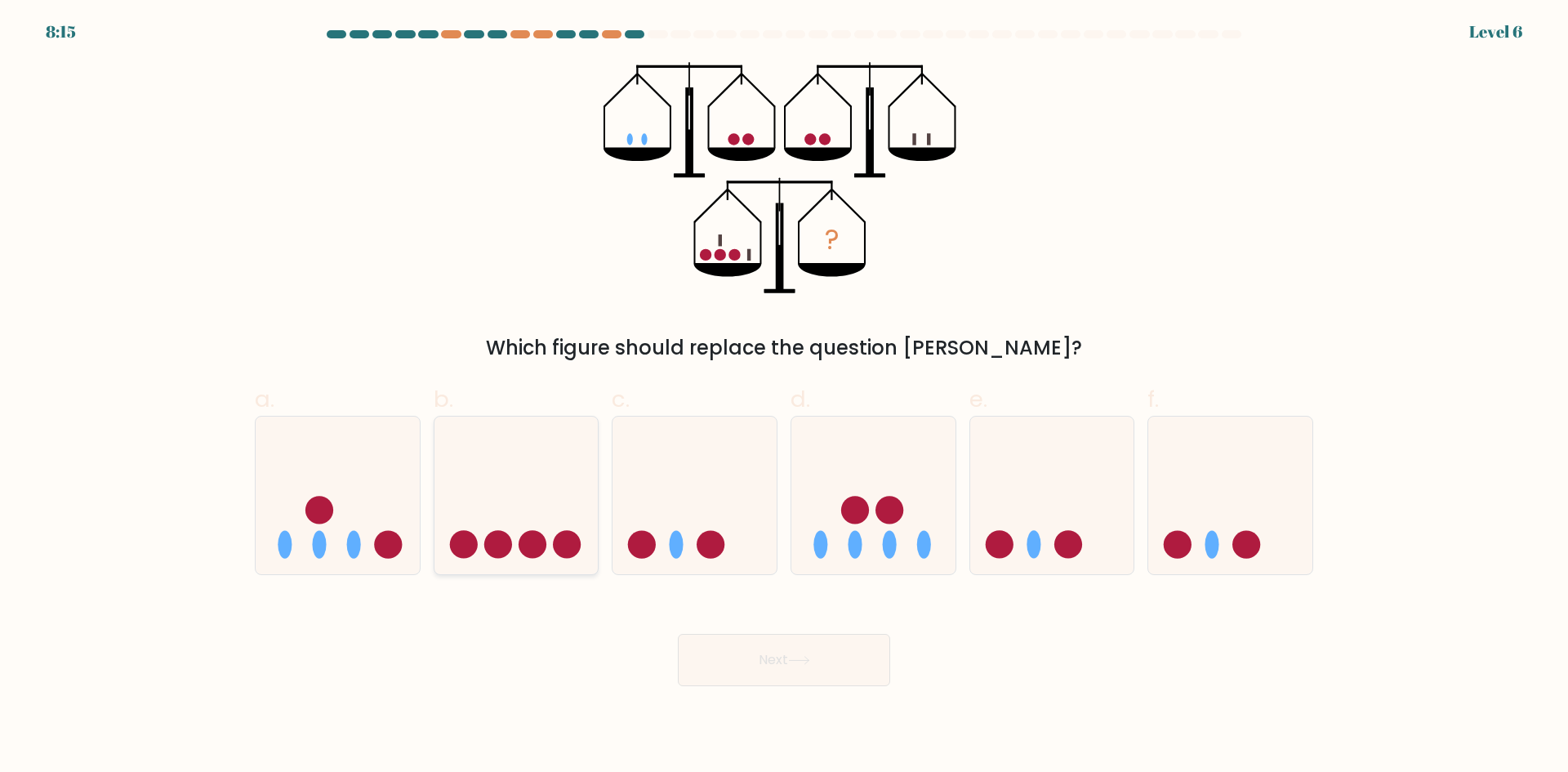
click at [512, 473] on icon at bounding box center [516, 495] width 164 height 136
click at [784, 397] on input "b." at bounding box center [784, 391] width 1 height 10
radio input "true"
click at [767, 683] on button "Next" at bounding box center [784, 659] width 212 height 52
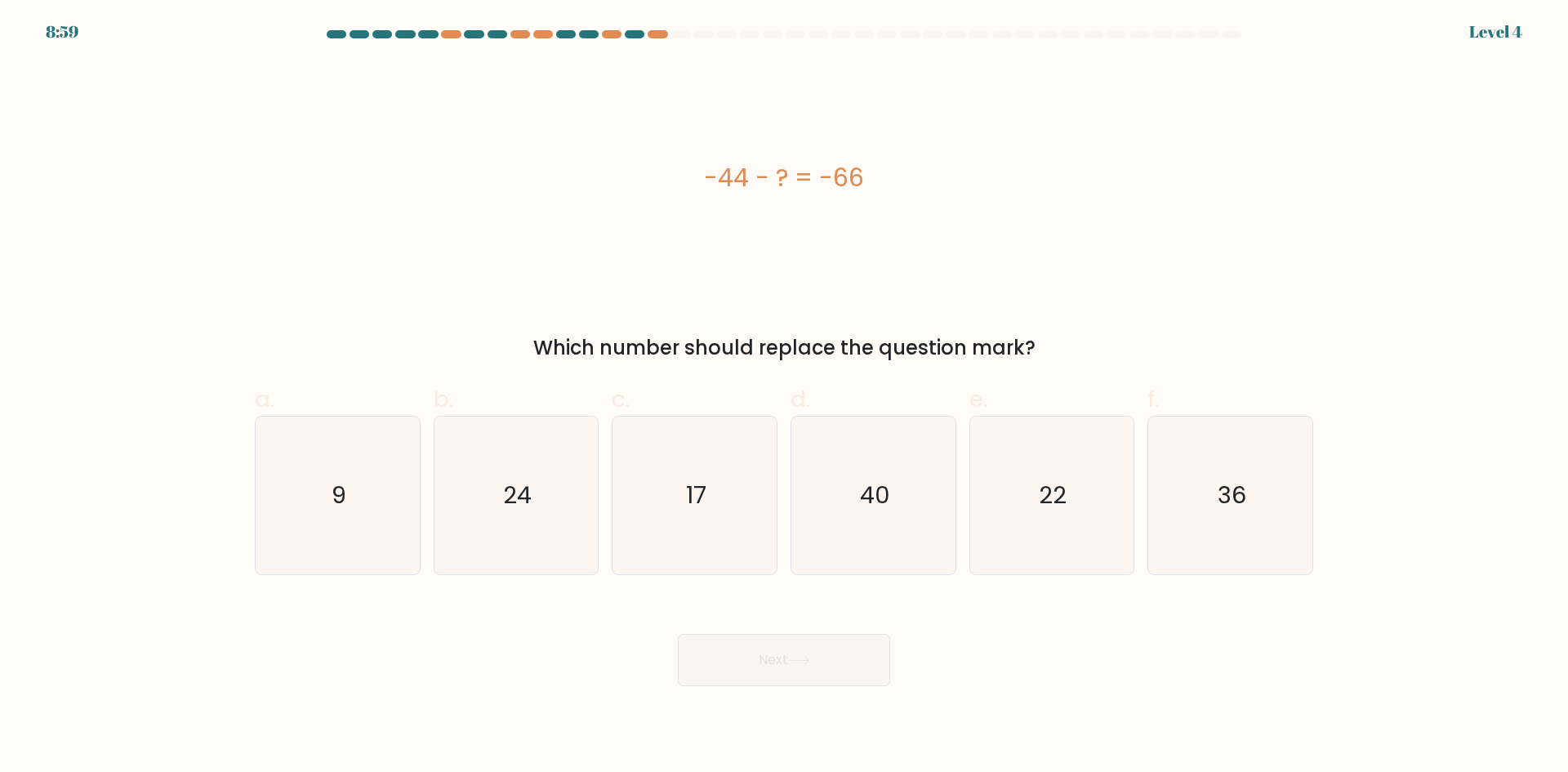
drag, startPoint x: 1162, startPoint y: 439, endPoint x: 1138, endPoint y: 452, distance: 27.3
click at [1147, 446] on div "f. 36" at bounding box center [1230, 478] width 179 height 193
drag, startPoint x: 1021, startPoint y: 509, endPoint x: 753, endPoint y: 747, distance: 358.4
click at [993, 566] on icon "22" at bounding box center [1051, 495] width 157 height 157
click at [785, 397] on input "e. 22" at bounding box center [784, 391] width 1 height 10
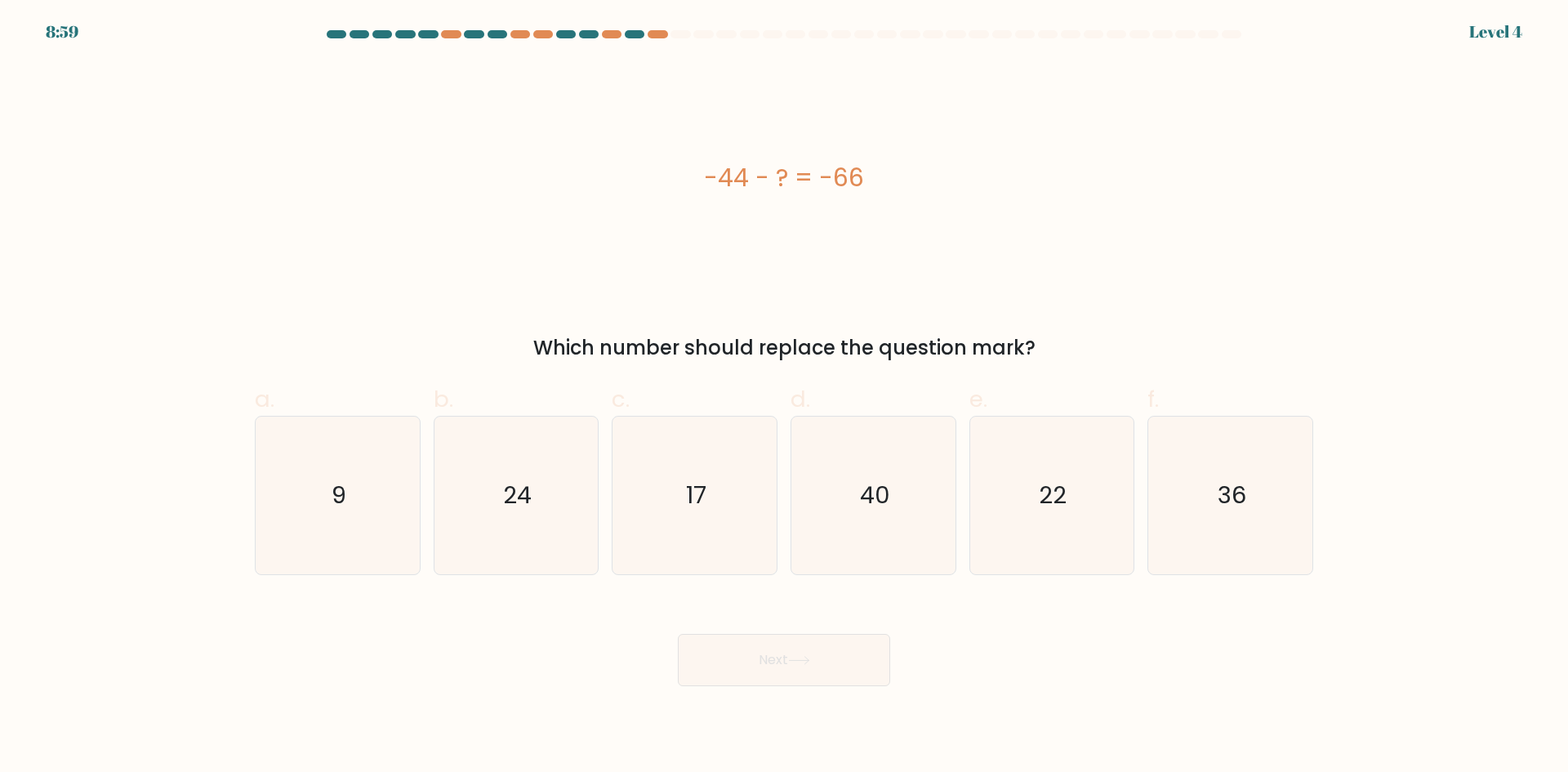
radio input "true"
drag, startPoint x: 753, startPoint y: 747, endPoint x: 843, endPoint y: 673, distance: 116.5
click at [774, 730] on body "9:43 Level 4 a." at bounding box center [784, 386] width 1568 height 772
drag, startPoint x: 860, startPoint y: 648, endPoint x: 853, endPoint y: 662, distance: 15.7
click at [857, 651] on button "Next" at bounding box center [784, 659] width 212 height 52
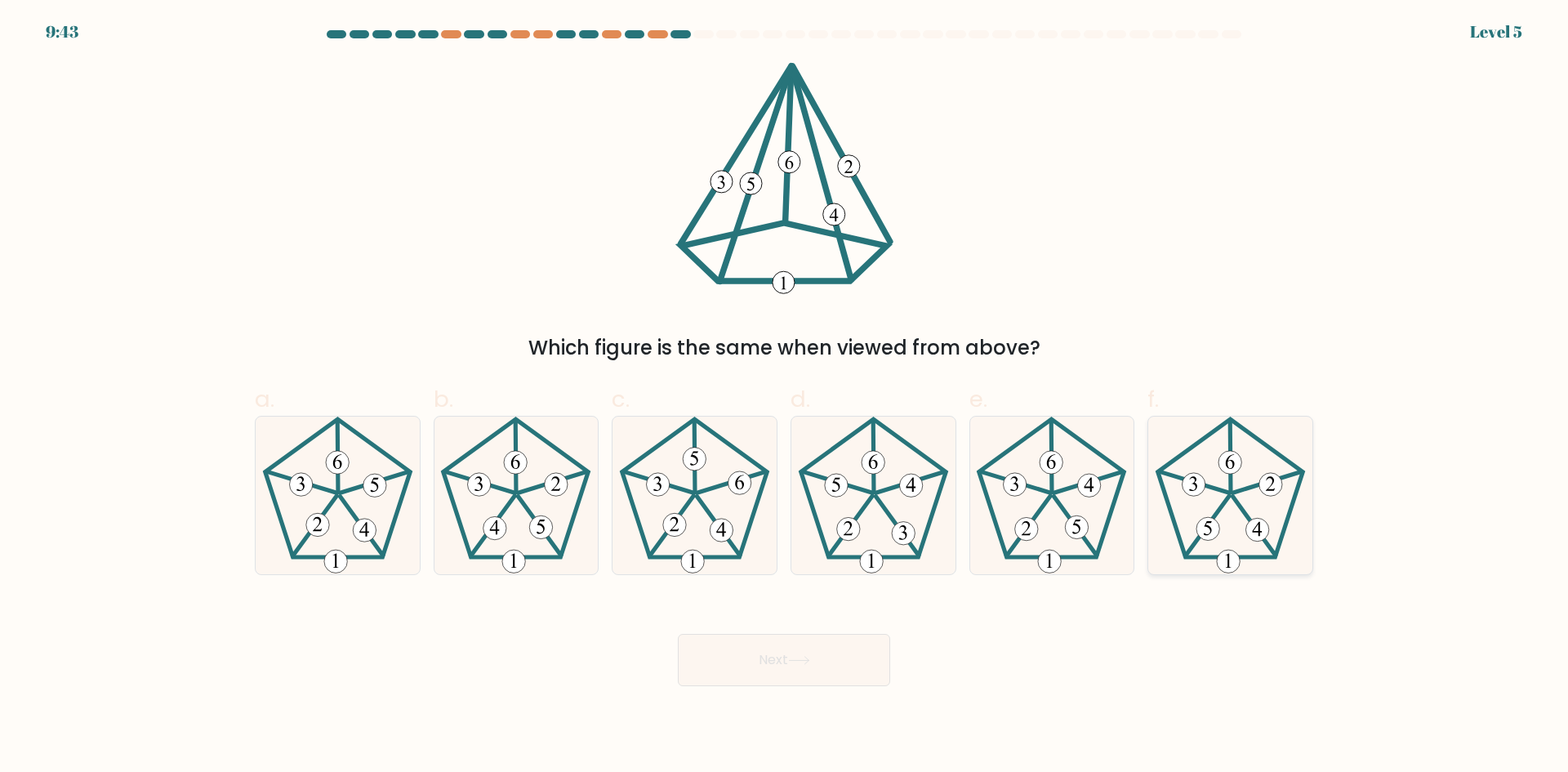
click at [1269, 531] on g at bounding box center [1230, 495] width 145 height 153
click at [785, 397] on input "f." at bounding box center [784, 391] width 1 height 10
radio input "true"
drag, startPoint x: 817, startPoint y: 676, endPoint x: 1032, endPoint y: 628, distance: 220.3
click at [807, 674] on button "Next" at bounding box center [784, 659] width 212 height 52
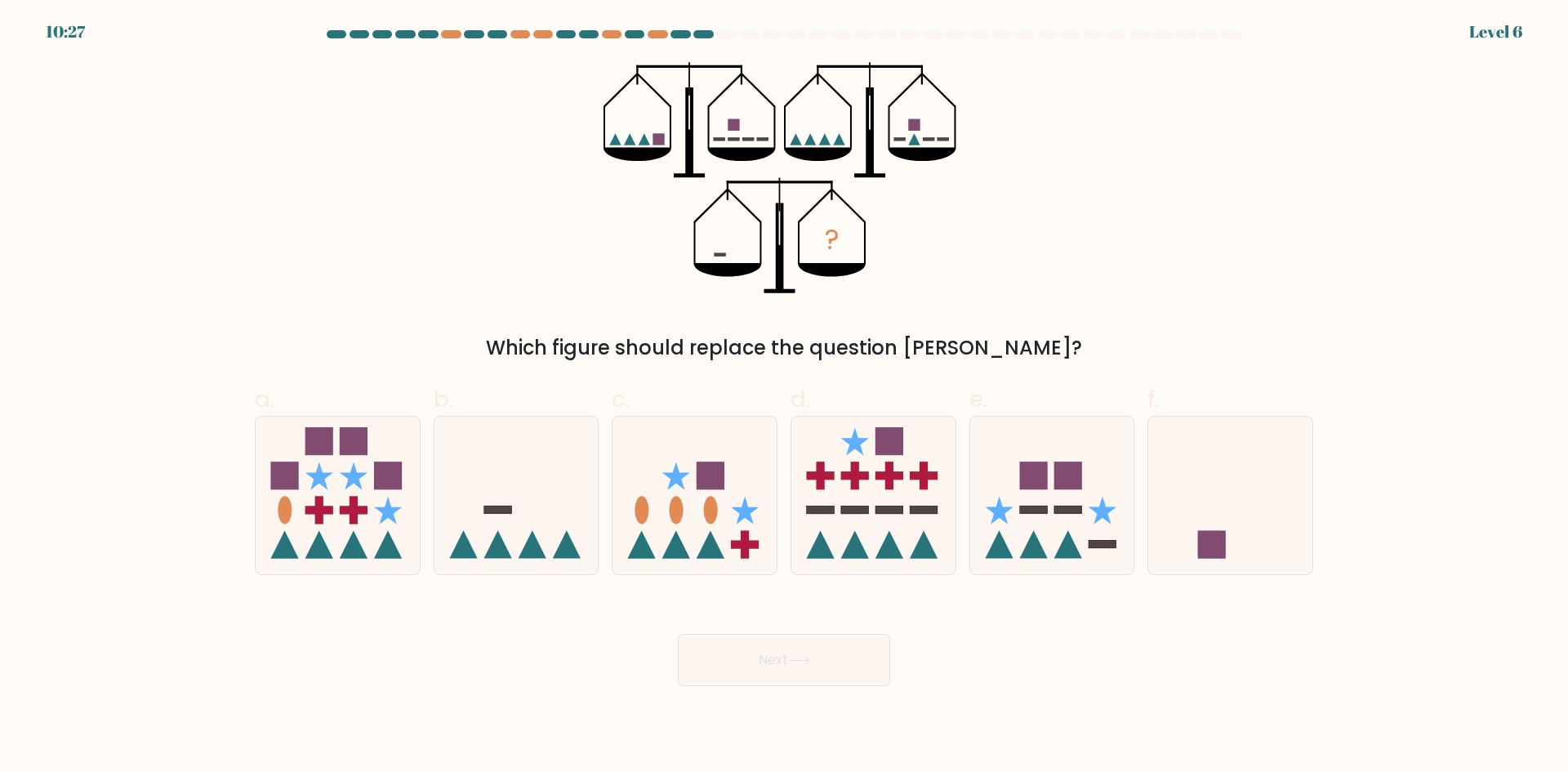
click at [1541, 471] on form at bounding box center [784, 357] width 1568 height 656
click at [1085, 520] on icon at bounding box center [1052, 495] width 164 height 136
click at [785, 397] on input "e." at bounding box center [784, 391] width 1 height 10
radio input "true"
click at [839, 653] on div "Next" at bounding box center [783, 640] width 1078 height 91
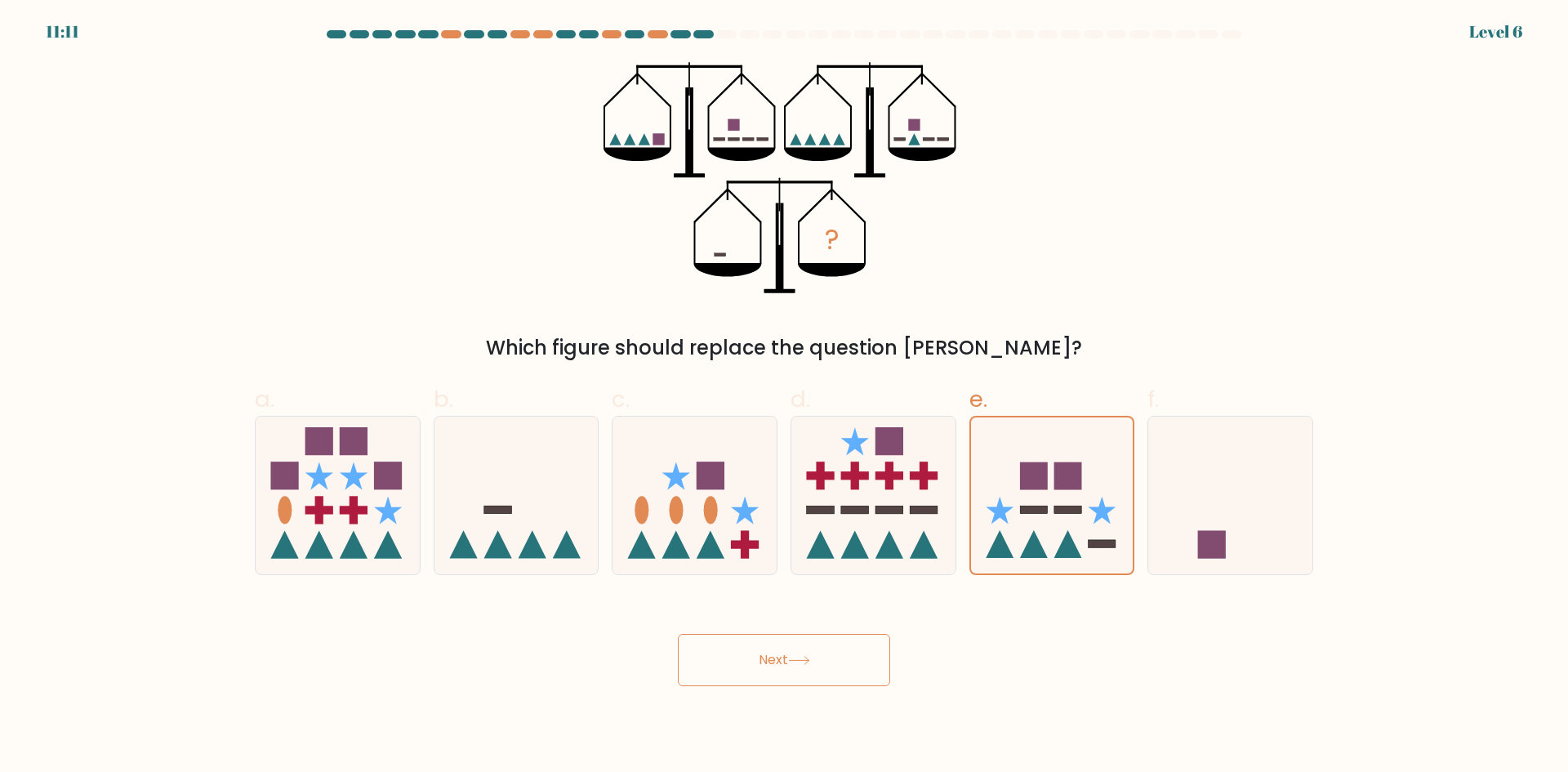
click at [830, 677] on button "Next" at bounding box center [784, 659] width 212 height 52
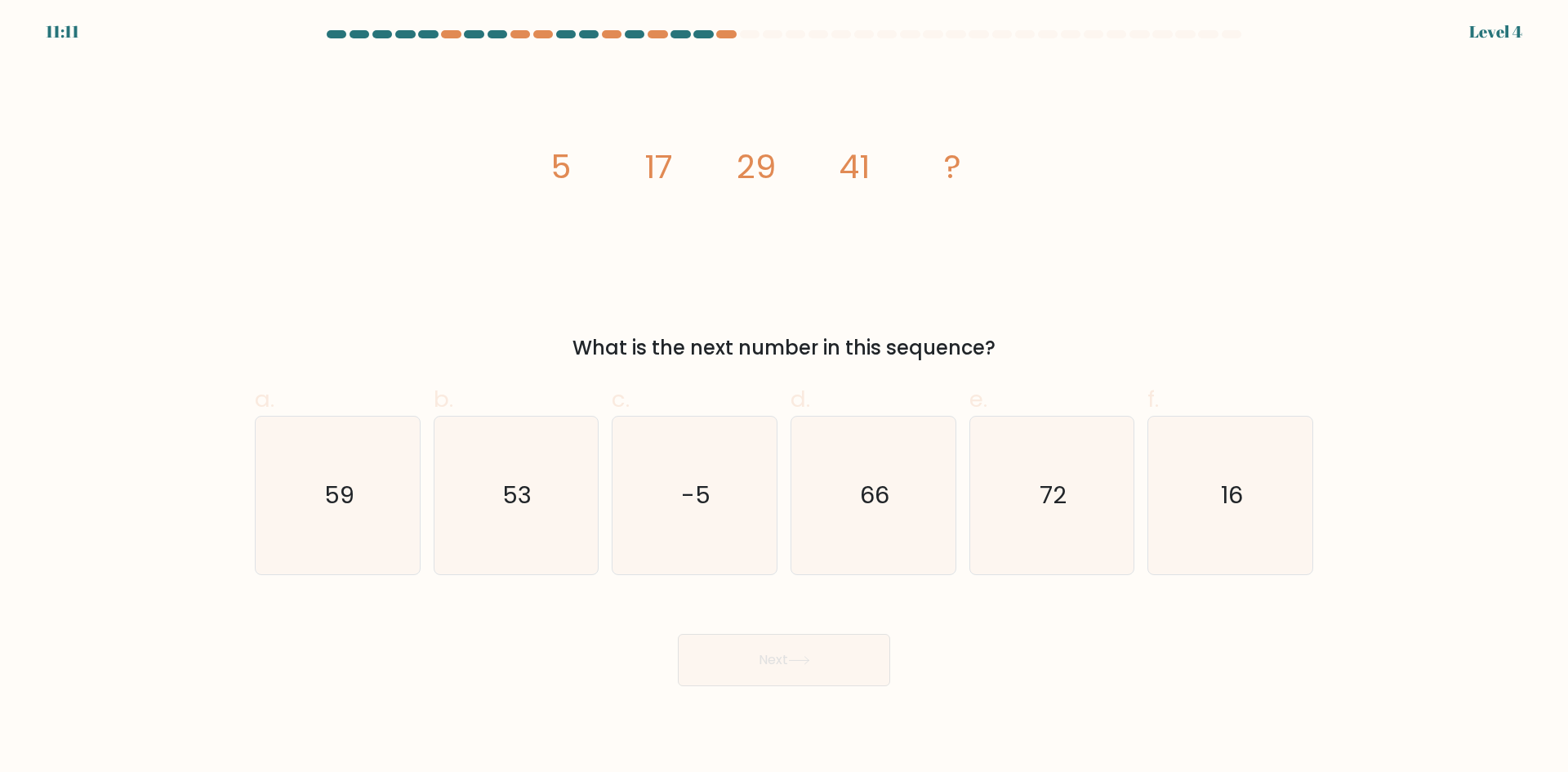
click at [787, 652] on button "Next" at bounding box center [784, 659] width 212 height 52
drag, startPoint x: 579, startPoint y: 526, endPoint x: 591, endPoint y: 552, distance: 28.6
click at [580, 526] on icon "53" at bounding box center [515, 495] width 157 height 157
click at [784, 397] on input "b. 53" at bounding box center [784, 391] width 1 height 10
radio input "true"
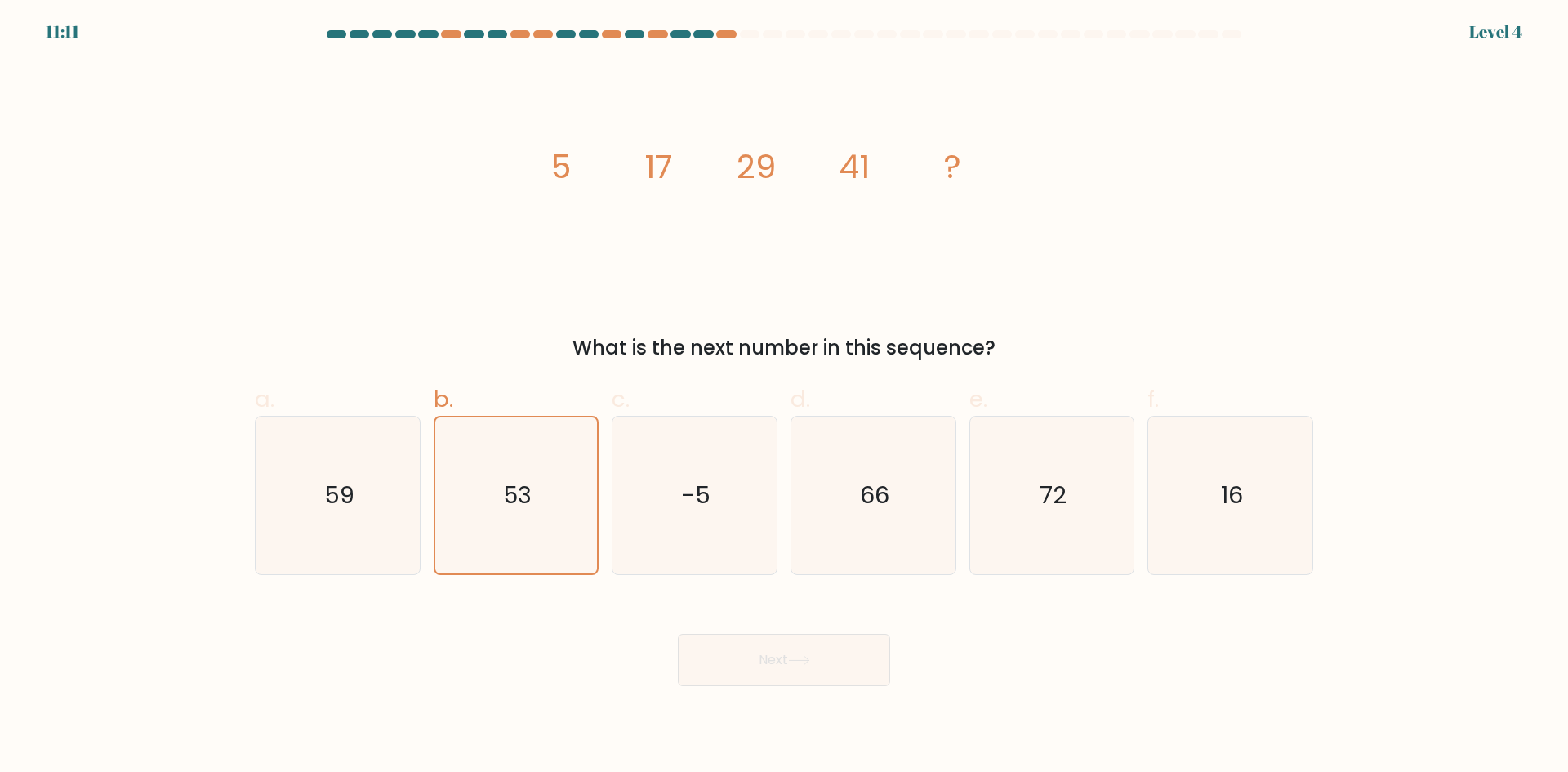
click at [811, 642] on button "Next" at bounding box center [784, 659] width 212 height 52
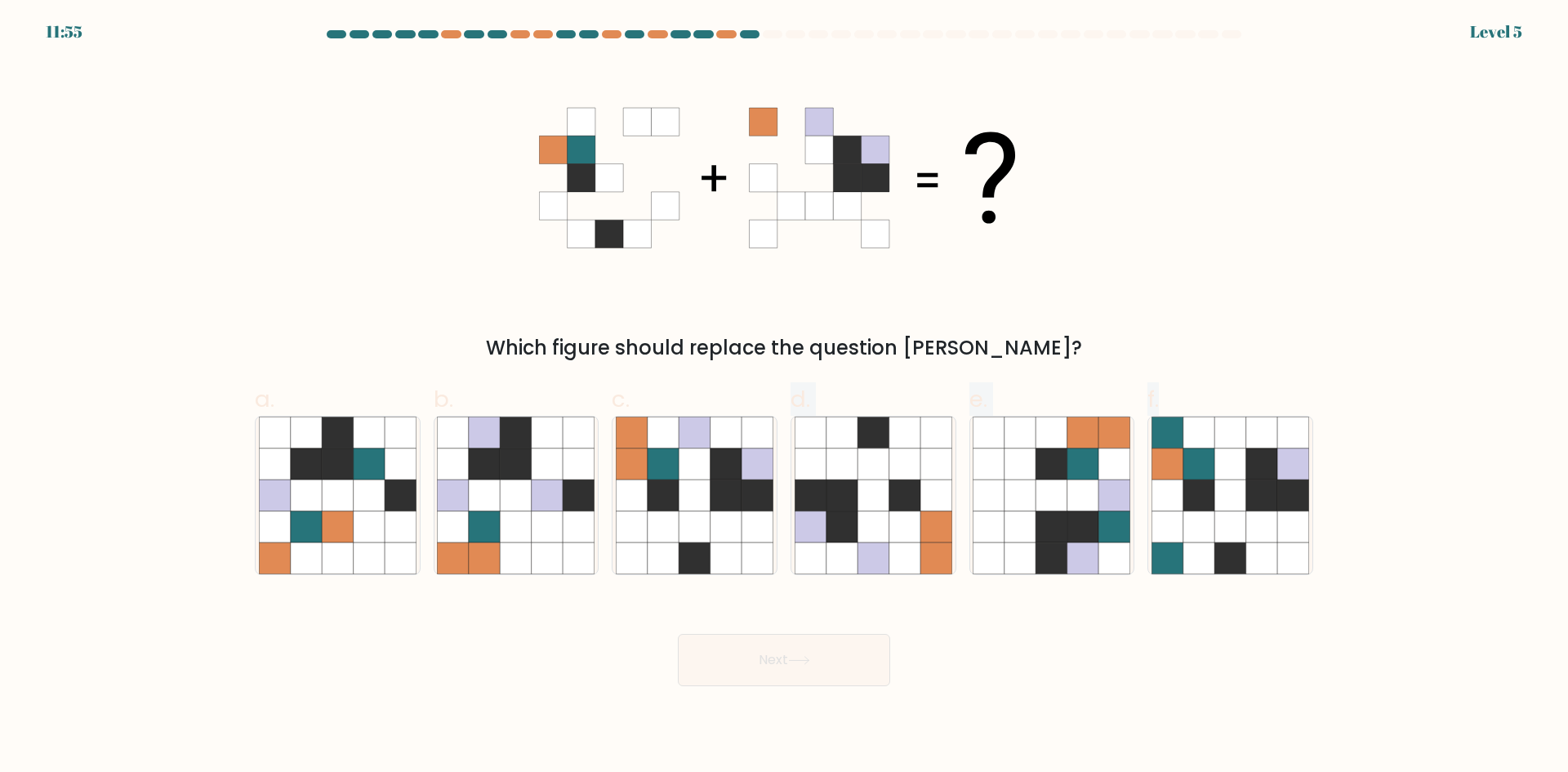
drag, startPoint x: 772, startPoint y: 526, endPoint x: 800, endPoint y: 646, distance: 123.2
click at [800, 595] on form at bounding box center [784, 357] width 1568 height 656
click at [804, 644] on button "Next" at bounding box center [784, 659] width 212 height 52
drag, startPoint x: 811, startPoint y: 622, endPoint x: 816, endPoint y: 659, distance: 37.3
click at [812, 623] on div "Next" at bounding box center [783, 640] width 1078 height 91
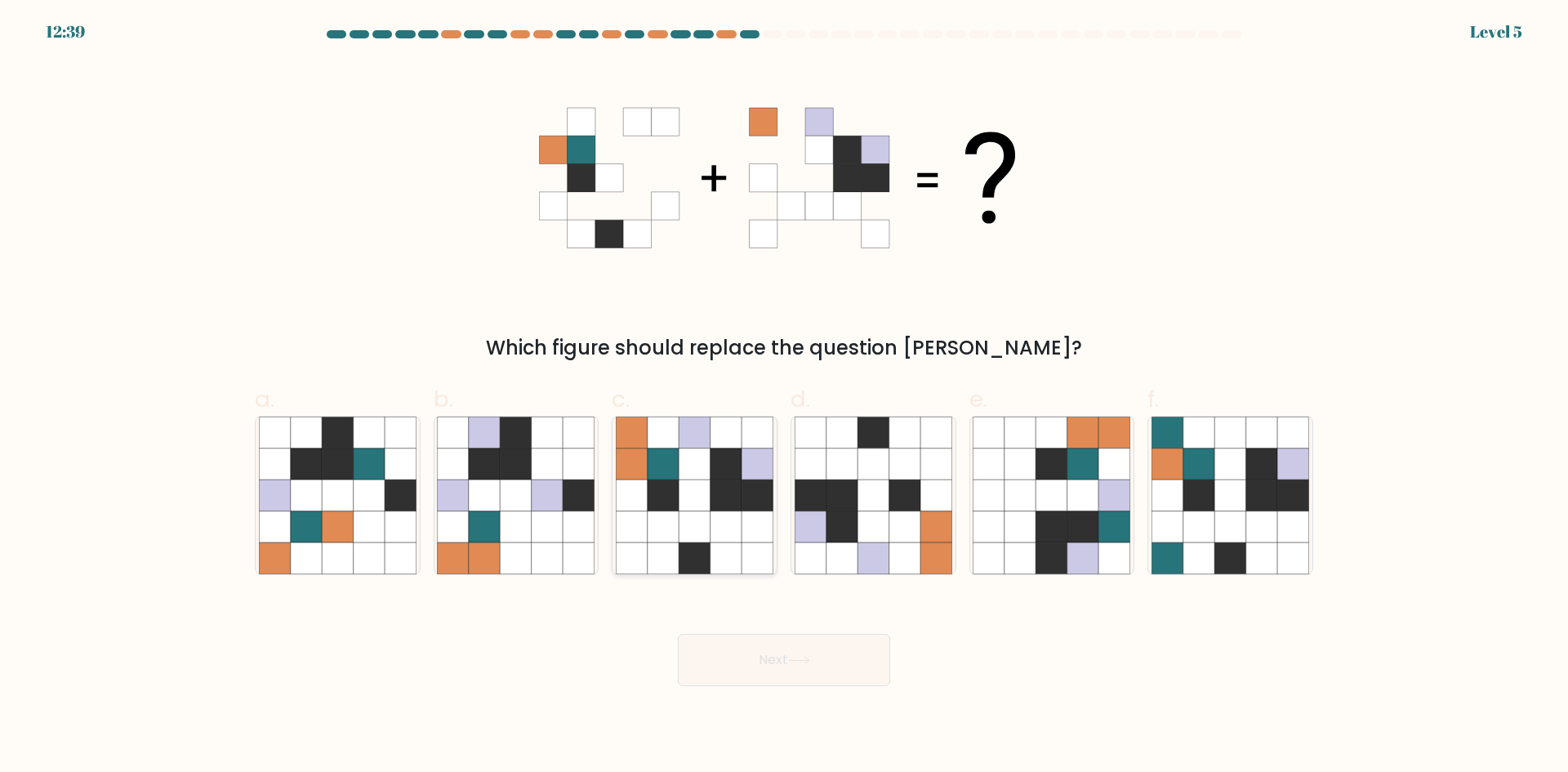
click at [676, 493] on icon at bounding box center [662, 494] width 31 height 31
click at [784, 397] on input "c." at bounding box center [784, 391] width 1 height 10
radio input "true"
click at [576, 530] on div at bounding box center [516, 495] width 166 height 159
click at [784, 397] on input "b." at bounding box center [784, 391] width 1 height 10
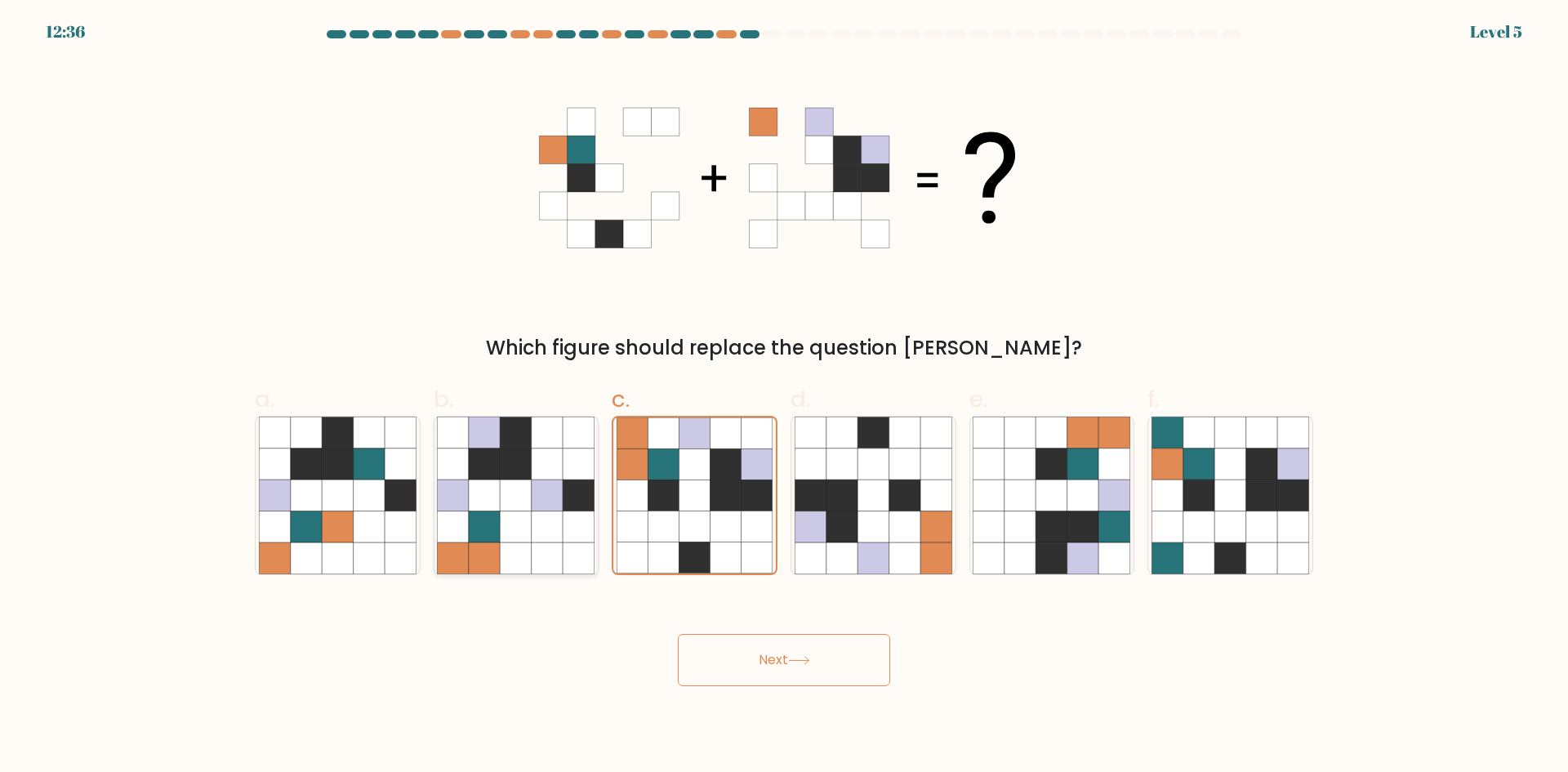
radio input "true"
drag, startPoint x: 732, startPoint y: 698, endPoint x: 736, endPoint y: 689, distance: 9.8
click at [733, 691] on body "12:36 Level 5" at bounding box center [784, 386] width 1568 height 772
click at [776, 663] on button "Next" at bounding box center [784, 659] width 212 height 52
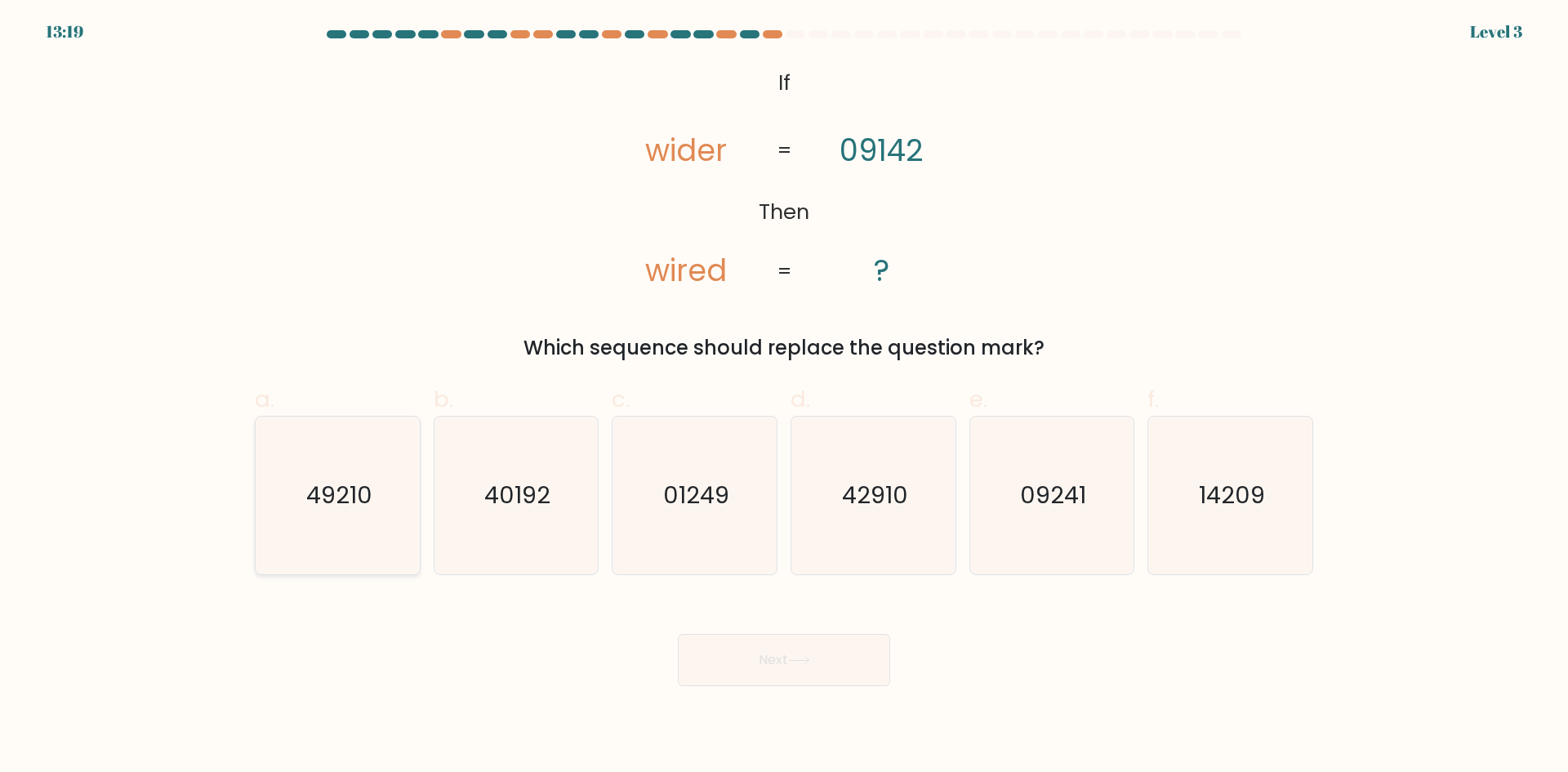
click at [365, 499] on text "49210" at bounding box center [339, 495] width 66 height 33
click at [784, 397] on input "a. 49210" at bounding box center [784, 391] width 1 height 10
radio input "true"
drag, startPoint x: 771, startPoint y: 597, endPoint x: 774, endPoint y: 680, distance: 83.1
click at [767, 597] on div "Next" at bounding box center [783, 640] width 1078 height 91
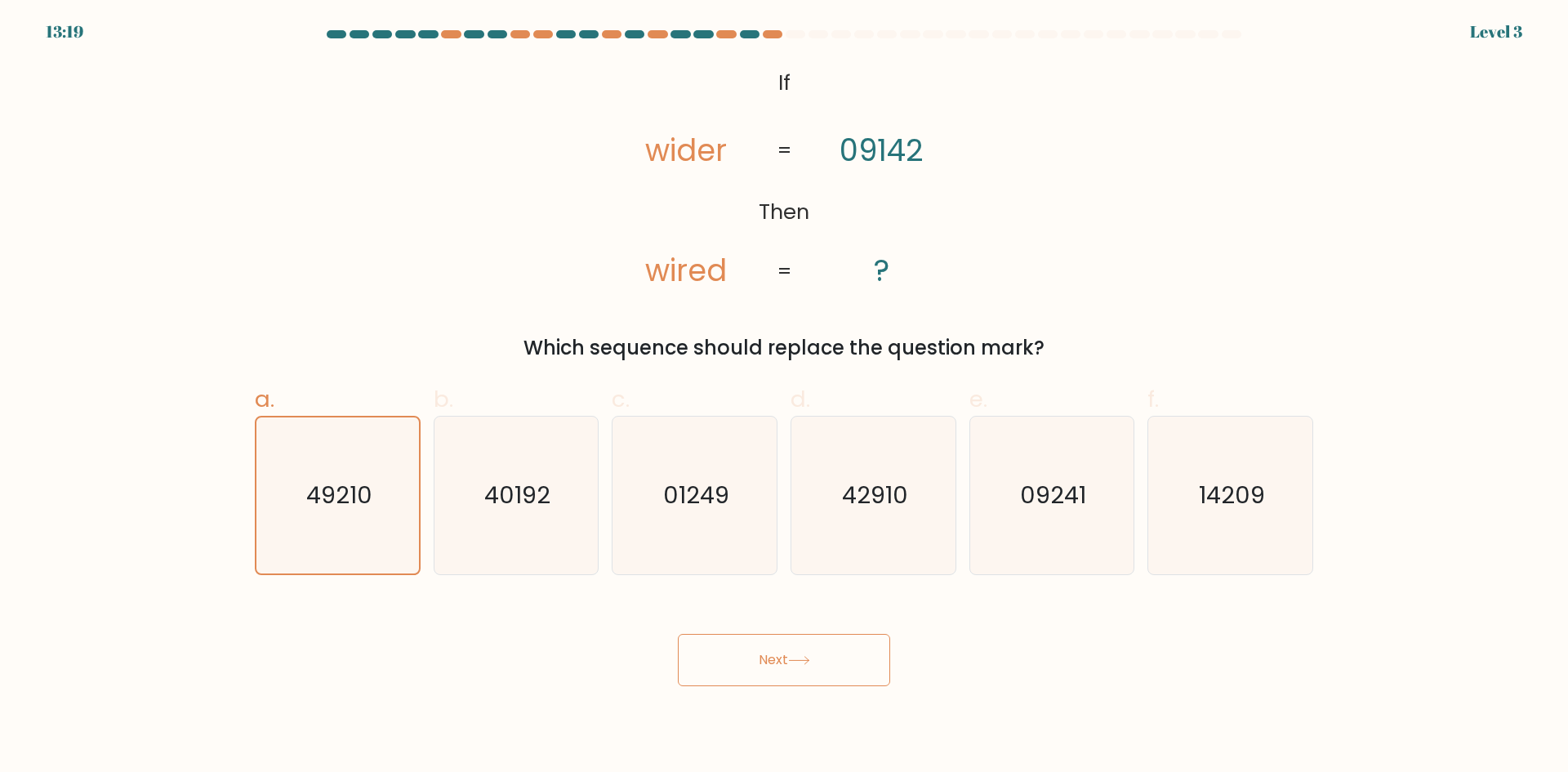
click at [777, 689] on body "13:19 Level 3 ?" at bounding box center [784, 386] width 1568 height 772
click at [775, 679] on button "Next" at bounding box center [784, 659] width 212 height 52
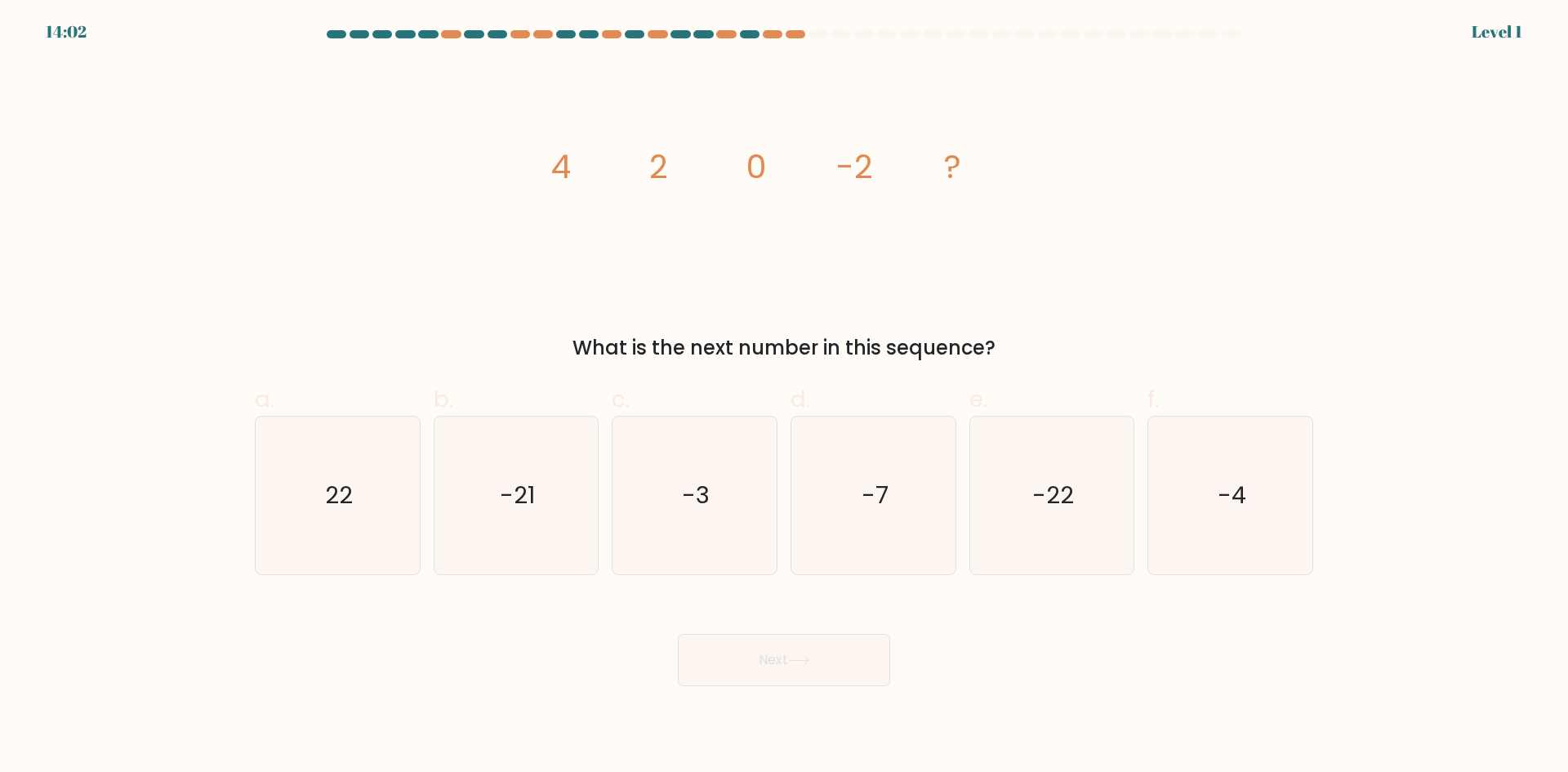
drag, startPoint x: 989, startPoint y: 630, endPoint x: 1002, endPoint y: 630, distance: 13.0
click at [1002, 630] on div "Next" at bounding box center [783, 640] width 1078 height 91
drag, startPoint x: 805, startPoint y: 489, endPoint x: 826, endPoint y: 532, distance: 47.9
click at [810, 492] on icon "-7" at bounding box center [872, 495] width 157 height 157
click at [785, 397] on input "d. -7" at bounding box center [784, 391] width 1 height 10
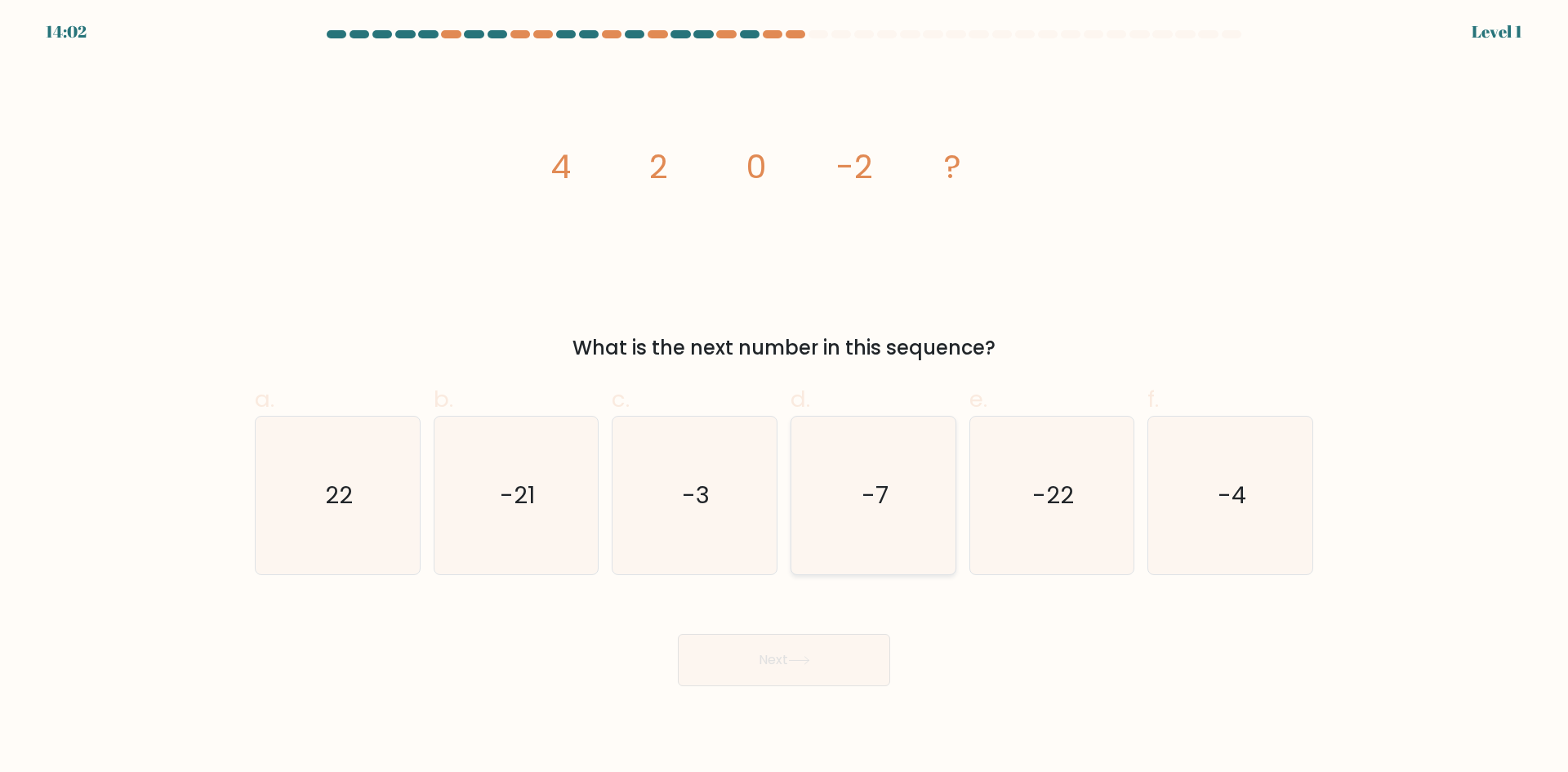
radio input "true"
drag, startPoint x: 862, startPoint y: 620, endPoint x: 834, endPoint y: 643, distance: 36.2
click at [834, 646] on div "Next" at bounding box center [783, 640] width 1078 height 91
drag, startPoint x: 834, startPoint y: 643, endPoint x: 834, endPoint y: 653, distance: 10.0
click at [834, 648] on button "Next" at bounding box center [784, 659] width 212 height 52
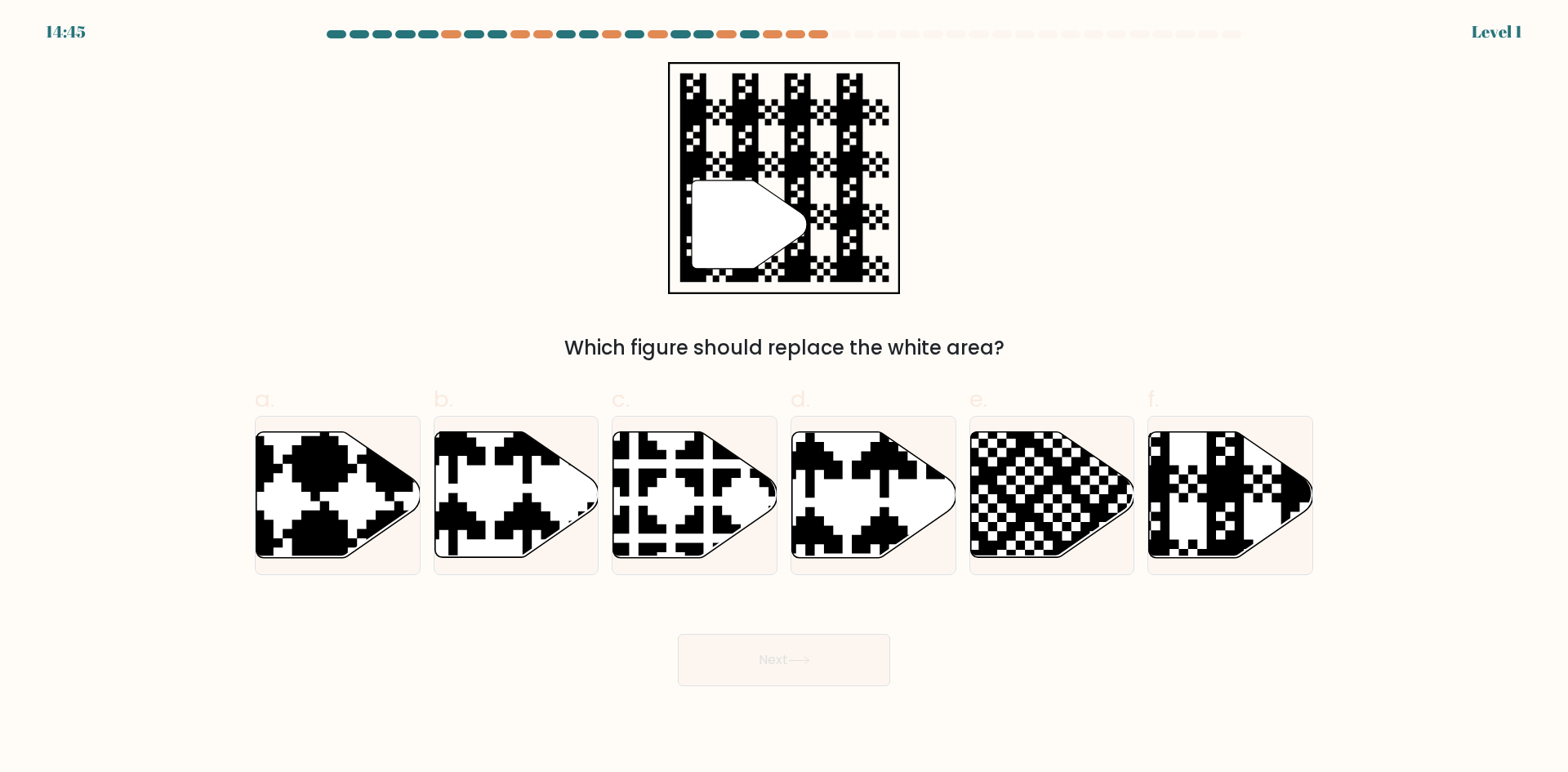
drag, startPoint x: 331, startPoint y: 465, endPoint x: 444, endPoint y: 594, distance: 171.5
click at [331, 468] on icon at bounding box center [283, 427] width 298 height 298
click at [784, 397] on input "a." at bounding box center [784, 391] width 1 height 10
radio input "true"
click at [963, 725] on body "14:45 Level 1" at bounding box center [784, 386] width 1568 height 772
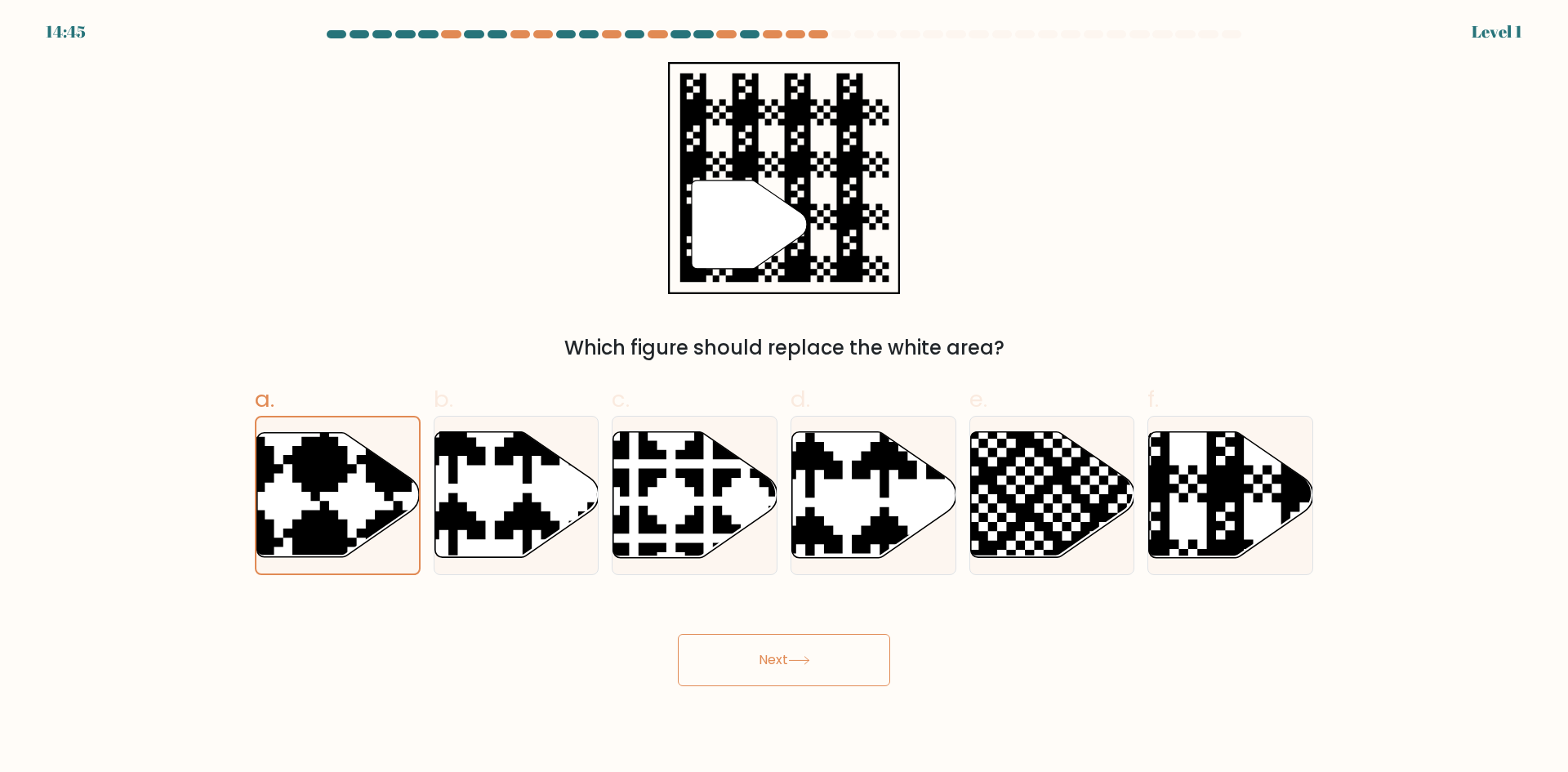
drag, startPoint x: 861, startPoint y: 659, endPoint x: 860, endPoint y: 667, distance: 8.1
click at [860, 665] on button "Next" at bounding box center [784, 659] width 212 height 52
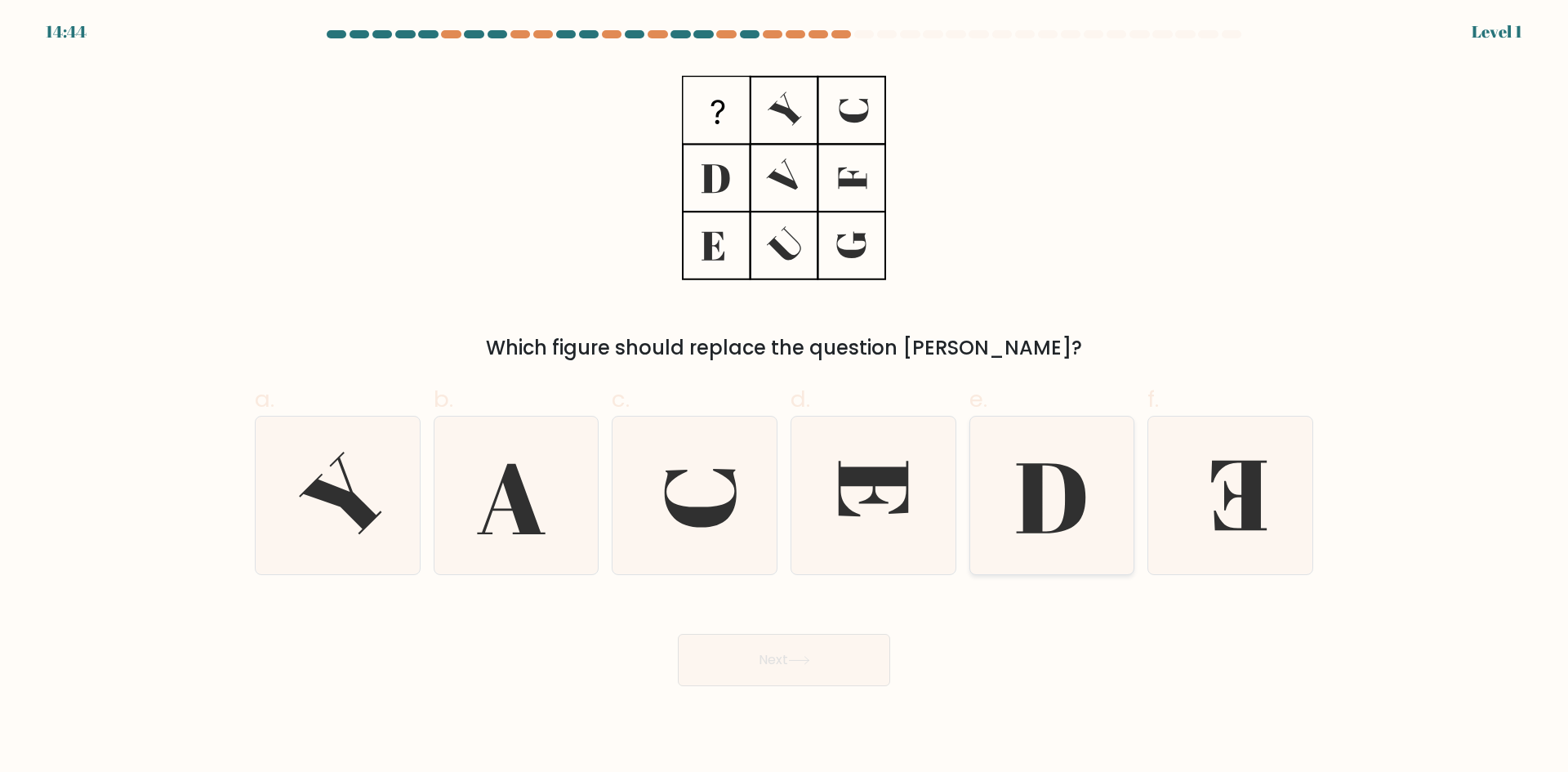
click at [1098, 516] on icon at bounding box center [1051, 495] width 157 height 157
click at [785, 397] on input "e." at bounding box center [784, 391] width 1 height 10
radio input "true"
drag
click at [774, 695] on body "14:44 Level 1" at bounding box center [784, 386] width 1568 height 772
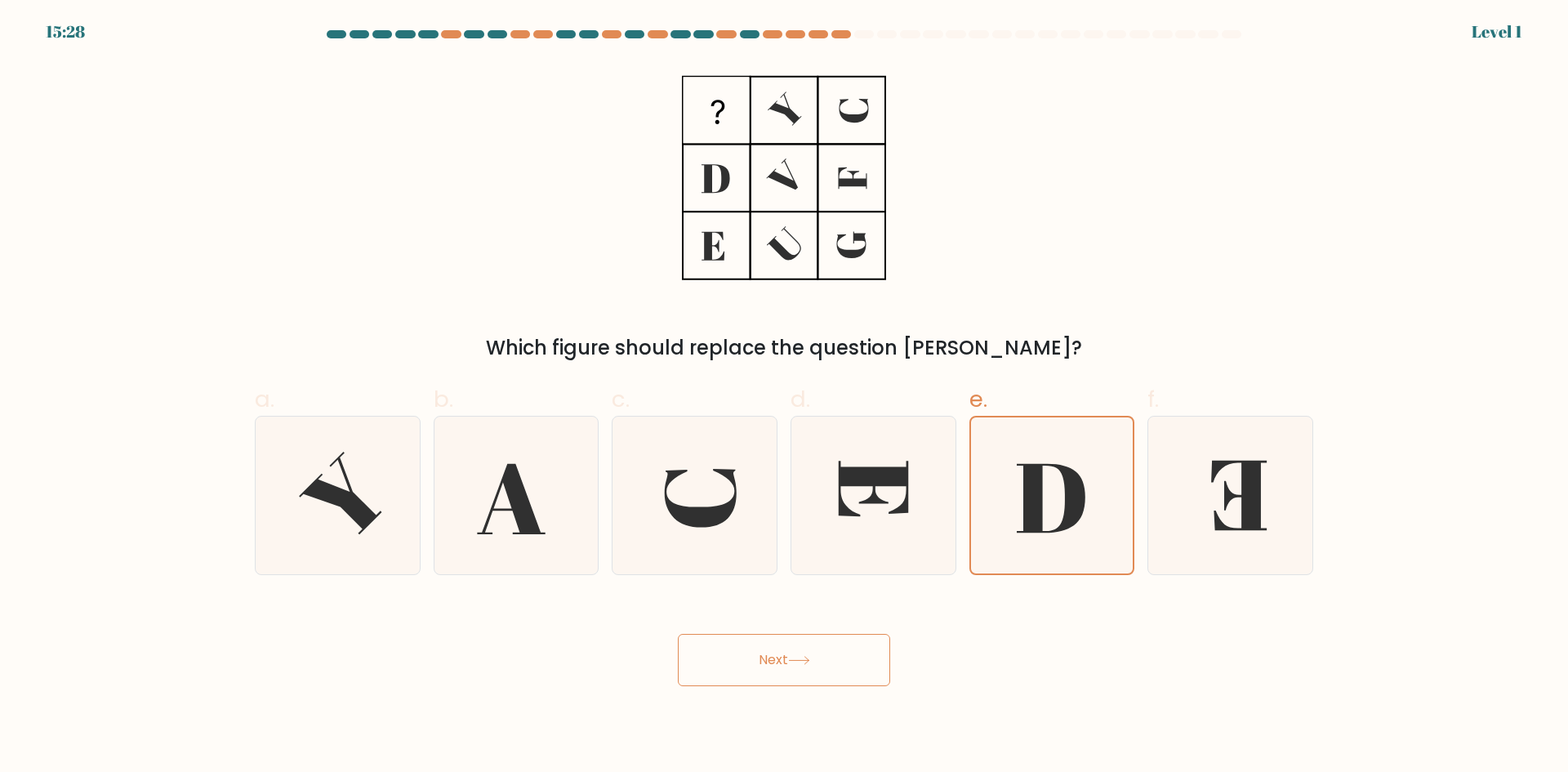
click at [817, 653] on button "Next" at bounding box center [784, 659] width 212 height 52
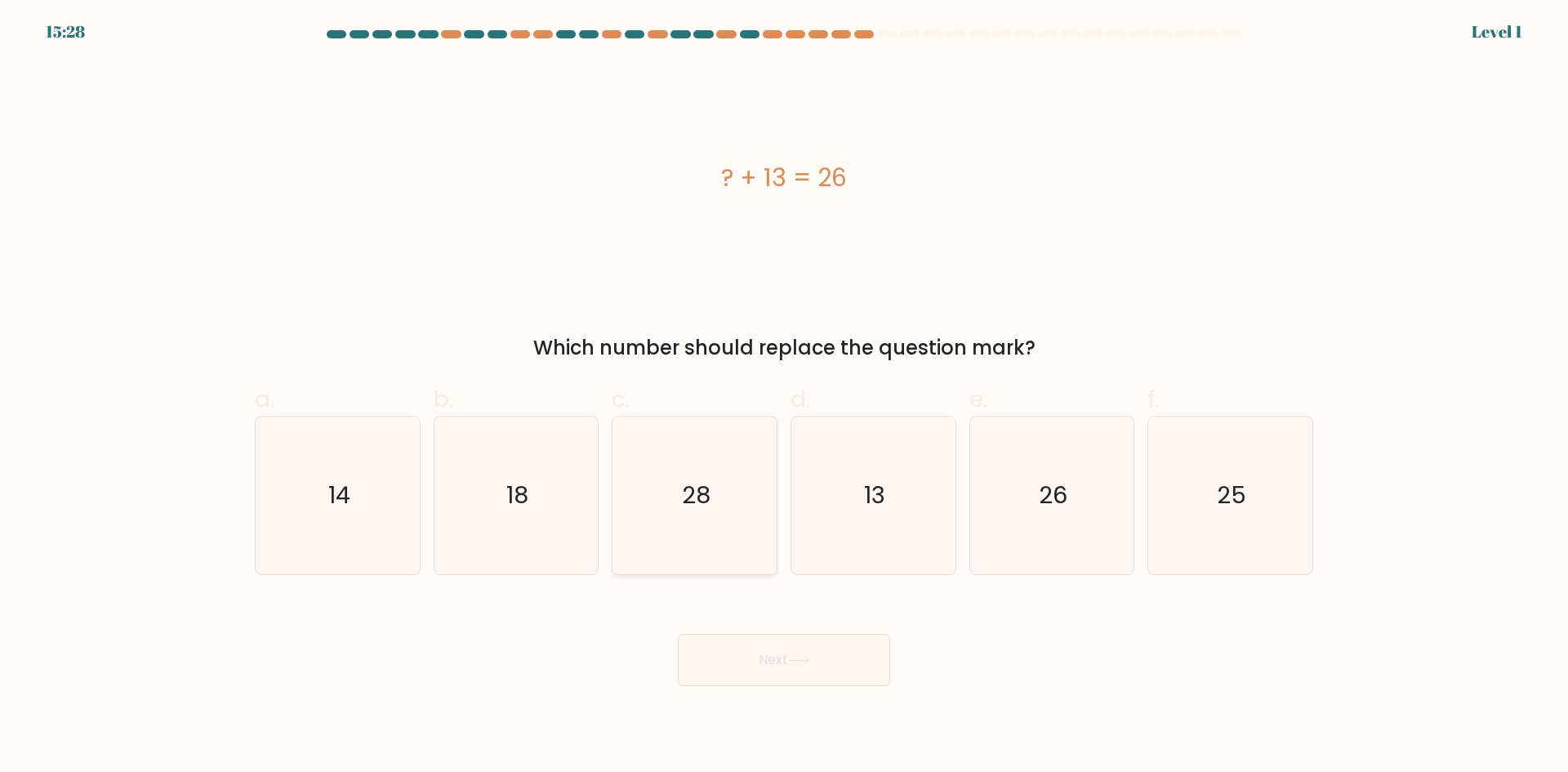
click at [629, 465] on icon "28" at bounding box center [694, 495] width 157 height 157
click at [784, 397] on input "c. 28" at bounding box center [784, 391] width 1 height 10
radio input "true"
click at [787, 664] on button "Next" at bounding box center [784, 659] width 212 height 52
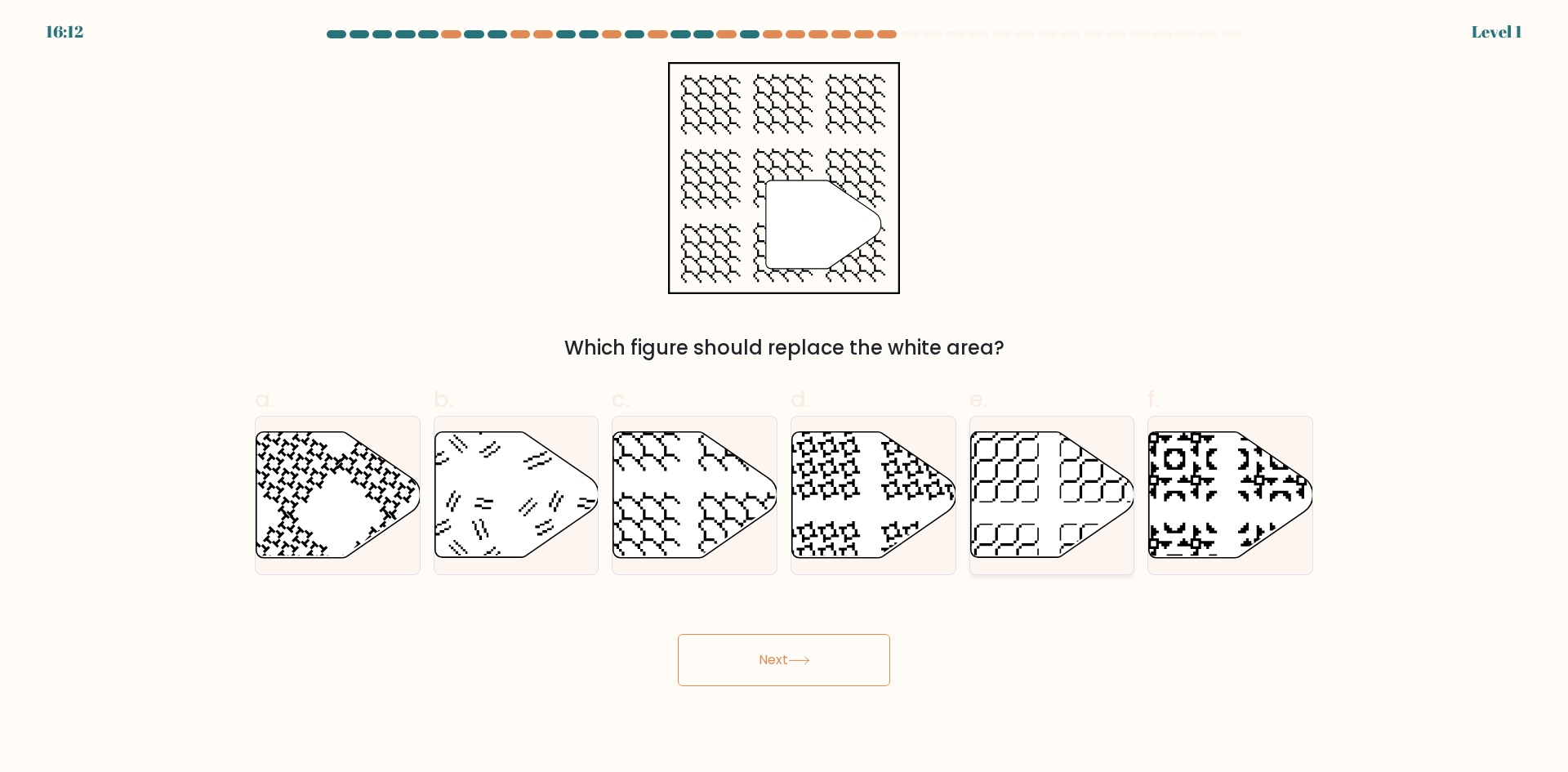
click at [1110, 520] on icon at bounding box center [1052, 496] width 164 height 128
click at [785, 397] on input "e." at bounding box center [784, 391] width 1 height 10
radio input "true"
click at [1138, 512] on div "a. b. c. d." at bounding box center [784, 472] width 1071 height 206
click at [783, 668] on button "Next" at bounding box center [784, 659] width 212 height 52
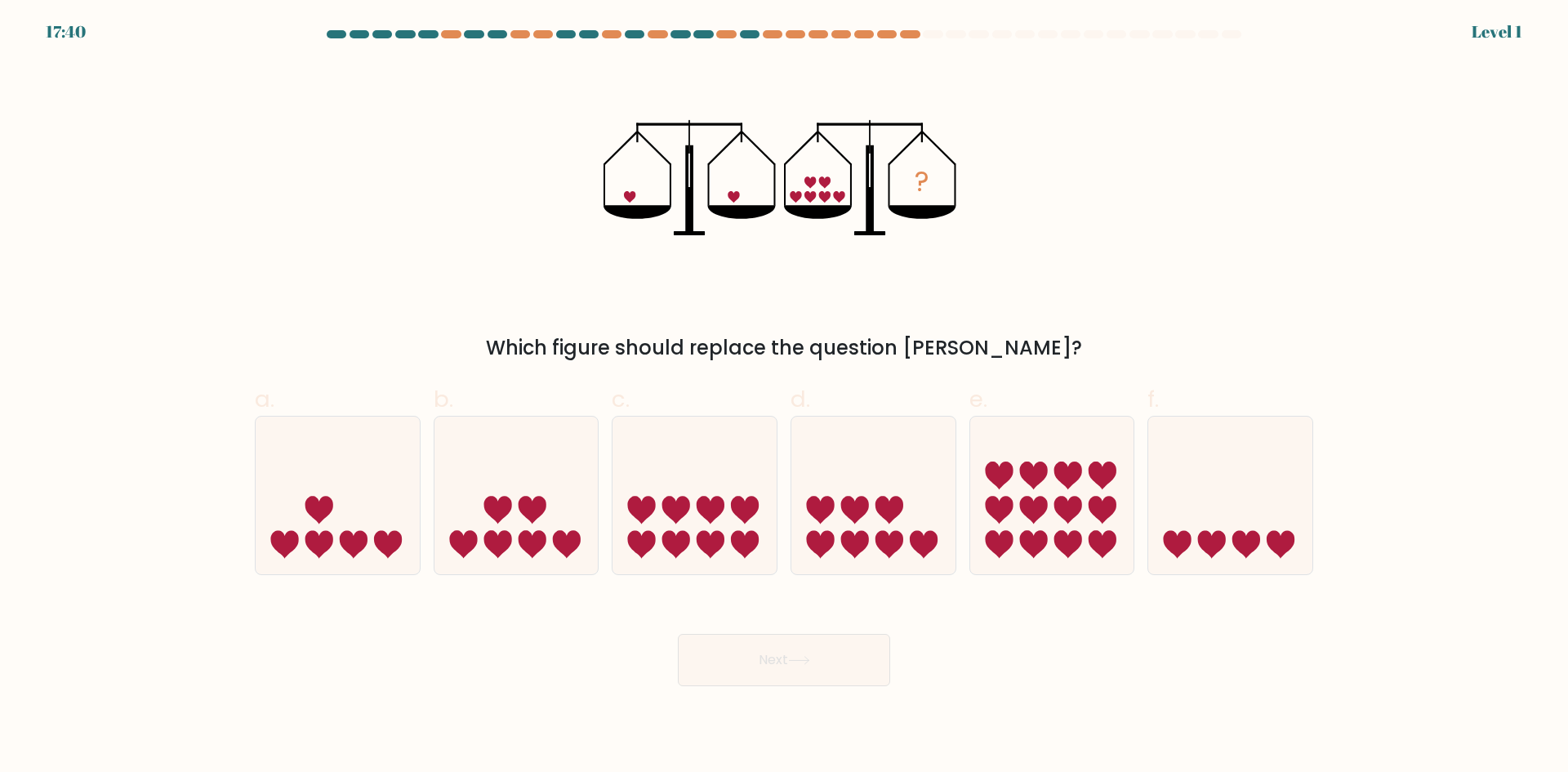
click at [339, 525] on icon at bounding box center [338, 495] width 164 height 136
click at [784, 397] on input "a." at bounding box center [784, 391] width 1 height 10
radio input "true"
click at [886, 694] on body "17:40 Level 1" at bounding box center [784, 386] width 1568 height 772
click at [846, 666] on button "Next" at bounding box center [784, 659] width 212 height 52
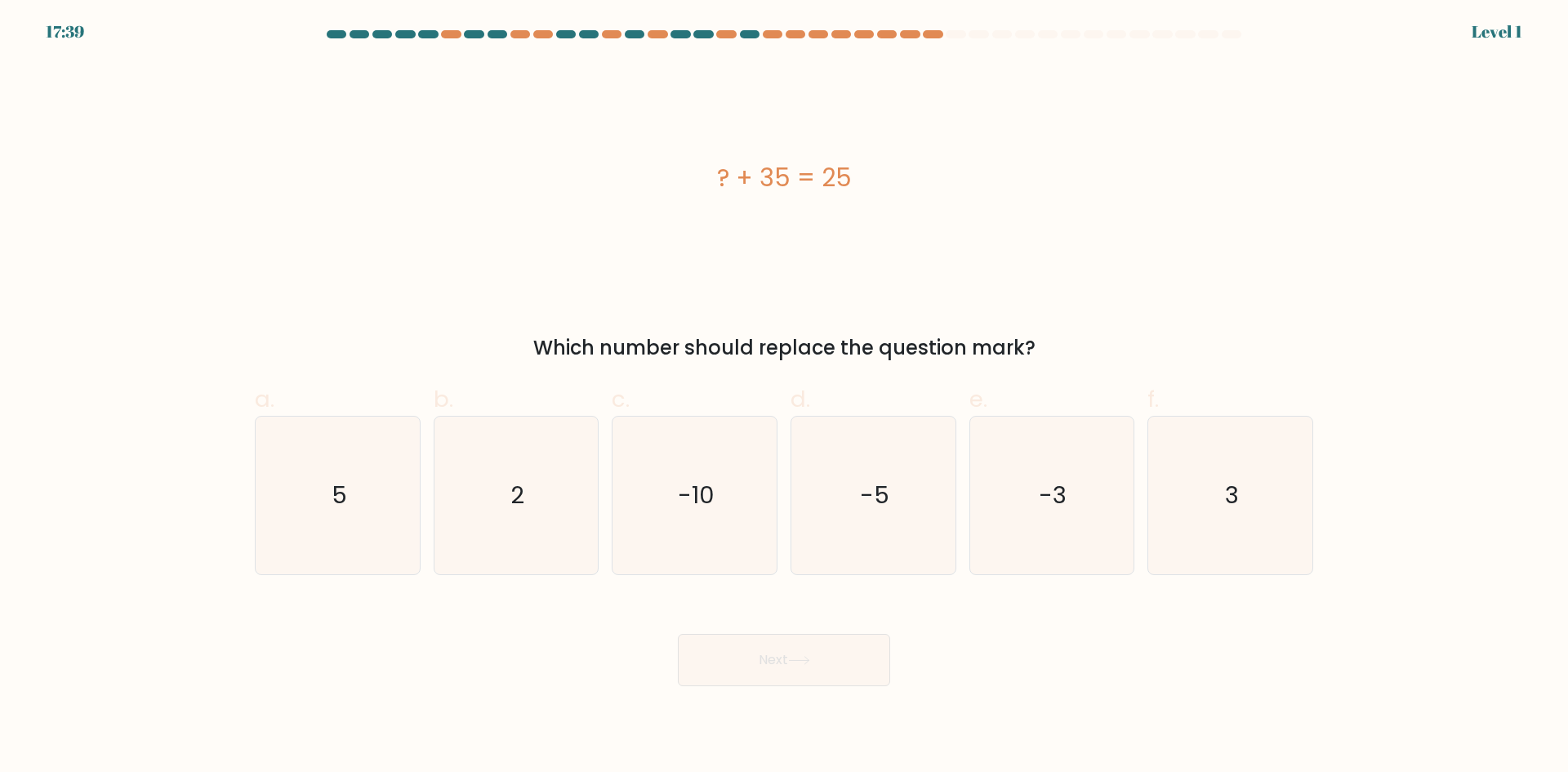
click at [833, 515] on icon "-5" at bounding box center [872, 495] width 157 height 157
click at [785, 397] on input "d. -5" at bounding box center [784, 391] width 1 height 10
radio input "true"
click at [803, 654] on button "Next" at bounding box center [784, 659] width 212 height 52
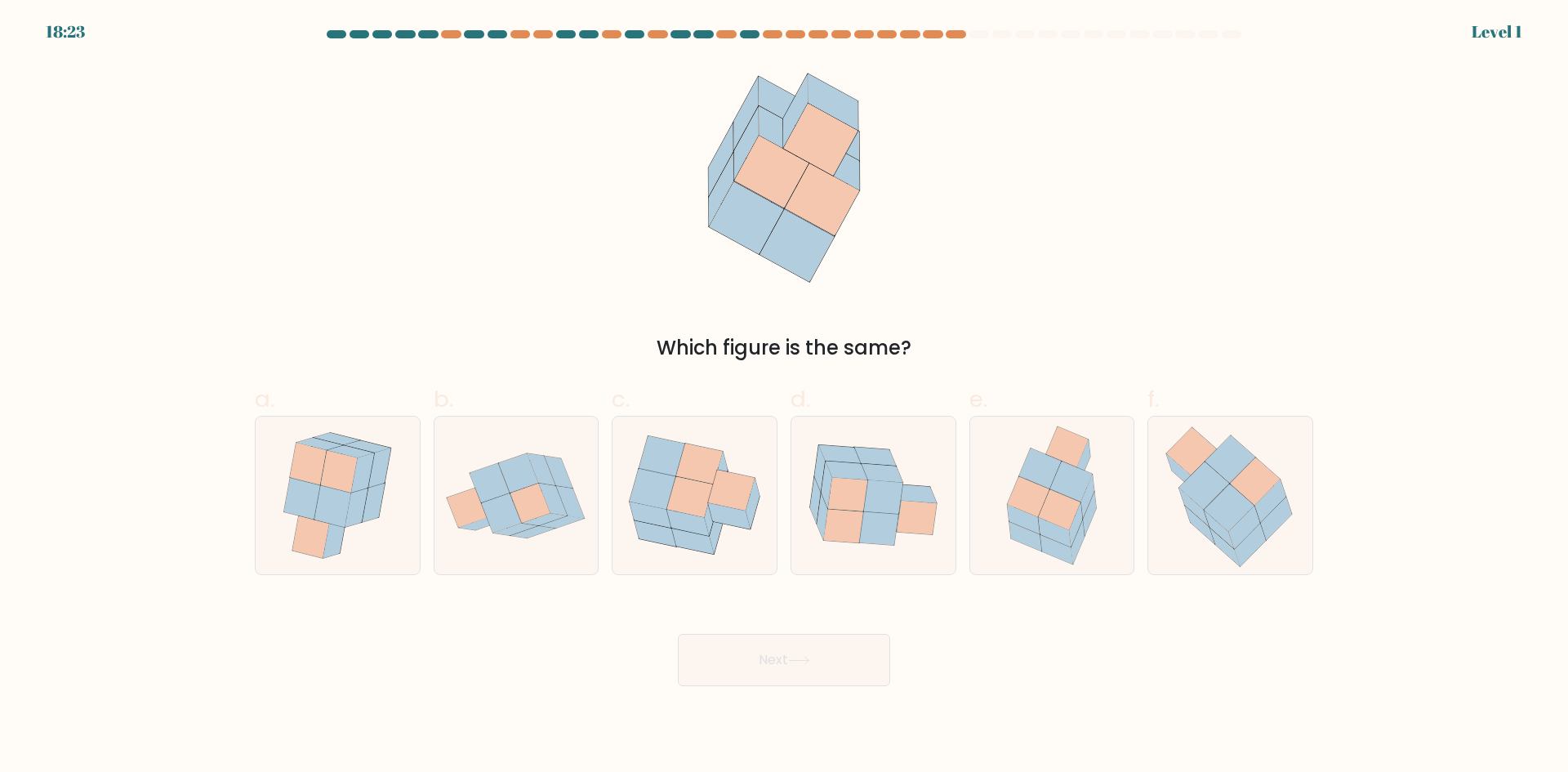
click at [897, 680] on div "Next" at bounding box center [783, 640] width 1078 height 91
click at [1039, 559] on icon at bounding box center [1052, 495] width 123 height 157
click at [785, 397] on input "e." at bounding box center [784, 391] width 1 height 10
radio input "true"
click at [834, 625] on div "Next" at bounding box center [783, 640] width 1078 height 91
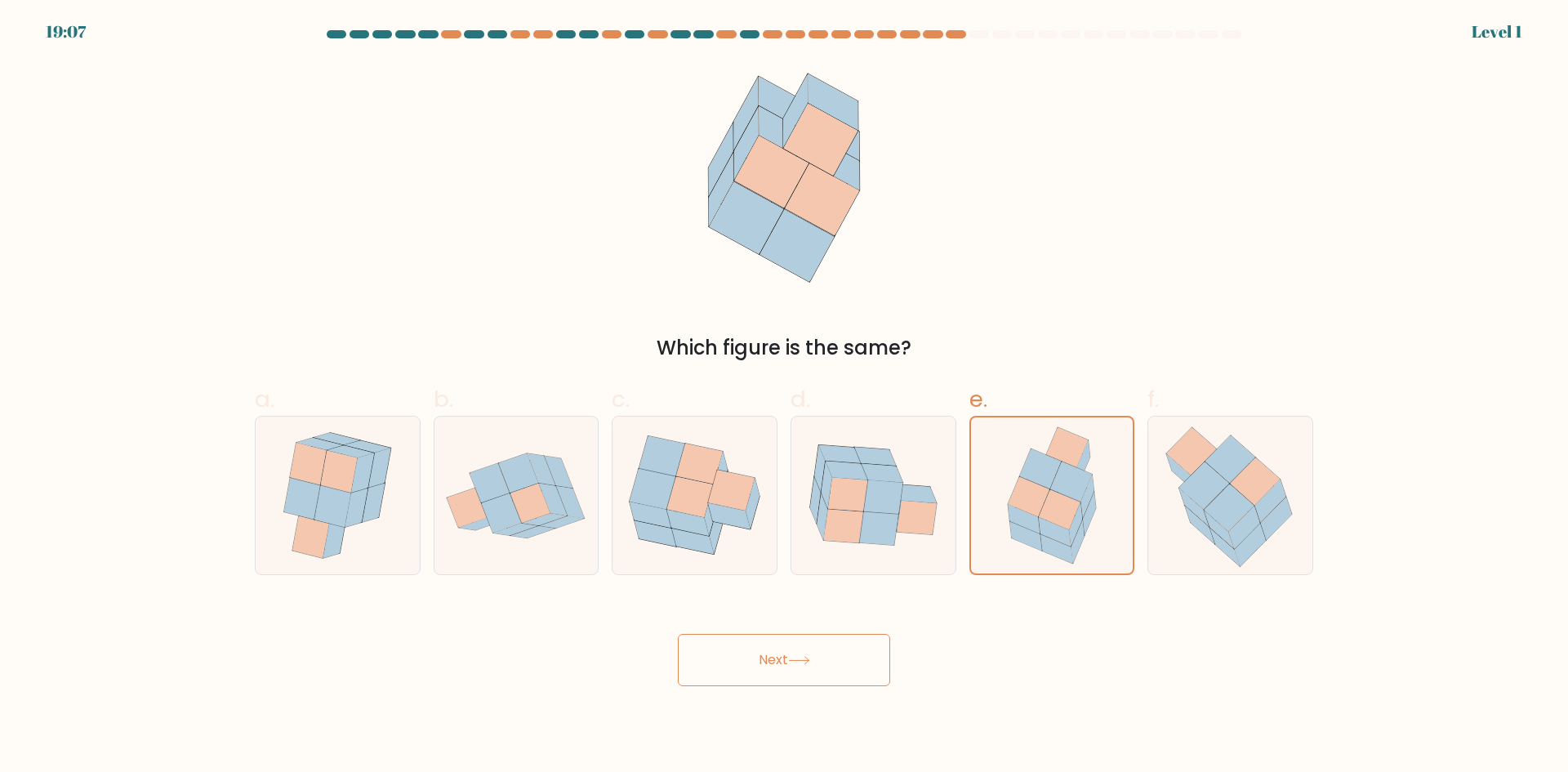
click at [831, 661] on button "Next" at bounding box center [784, 659] width 212 height 52
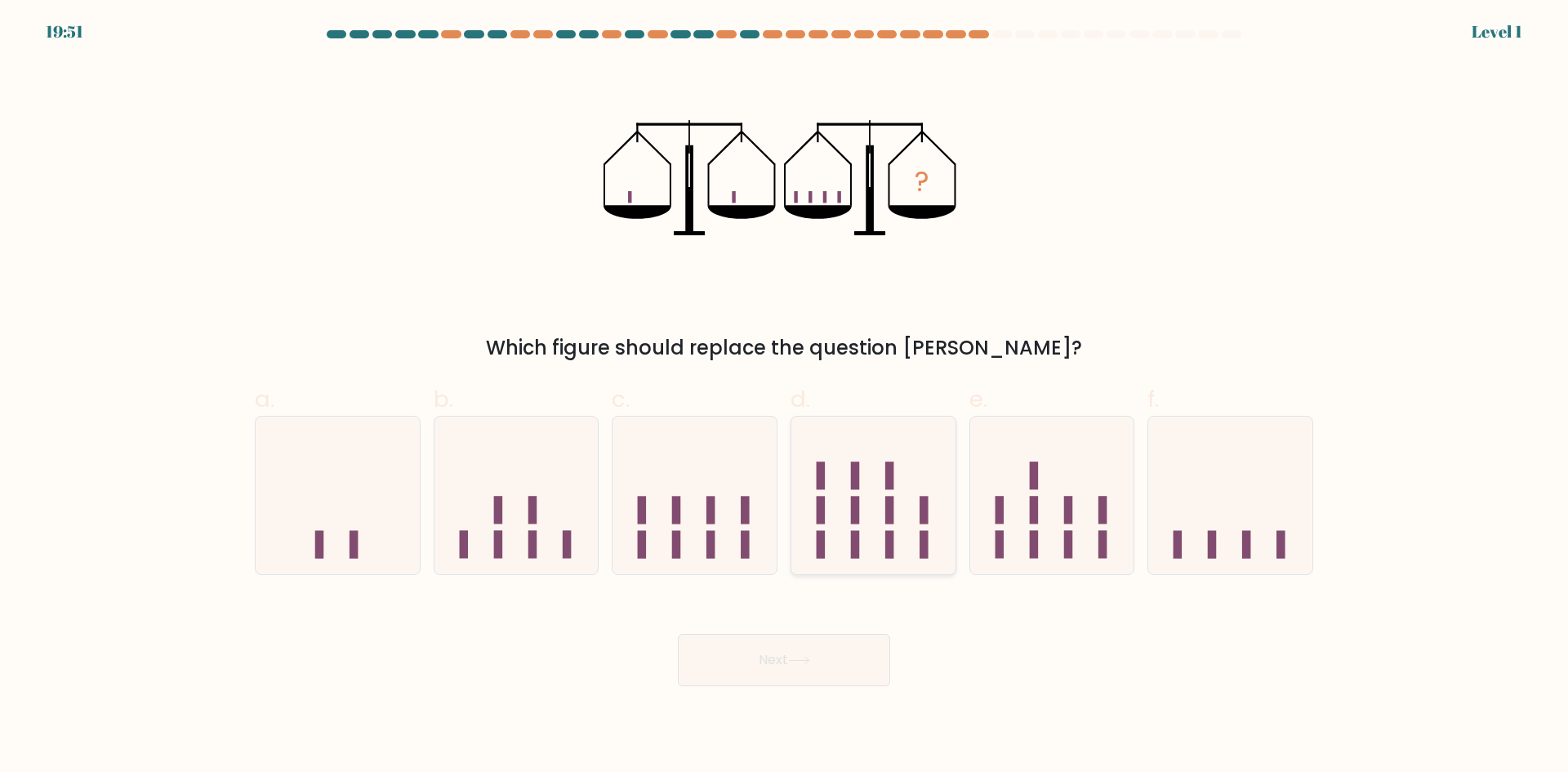
click at [807, 541] on div "d." at bounding box center [873, 478] width 179 height 193
click at [854, 506] on rect at bounding box center [856, 511] width 9 height 28
click at [785, 397] on input "d." at bounding box center [784, 391] width 1 height 10
radio input "true"
click at [817, 642] on div "Next" at bounding box center [783, 640] width 1078 height 91
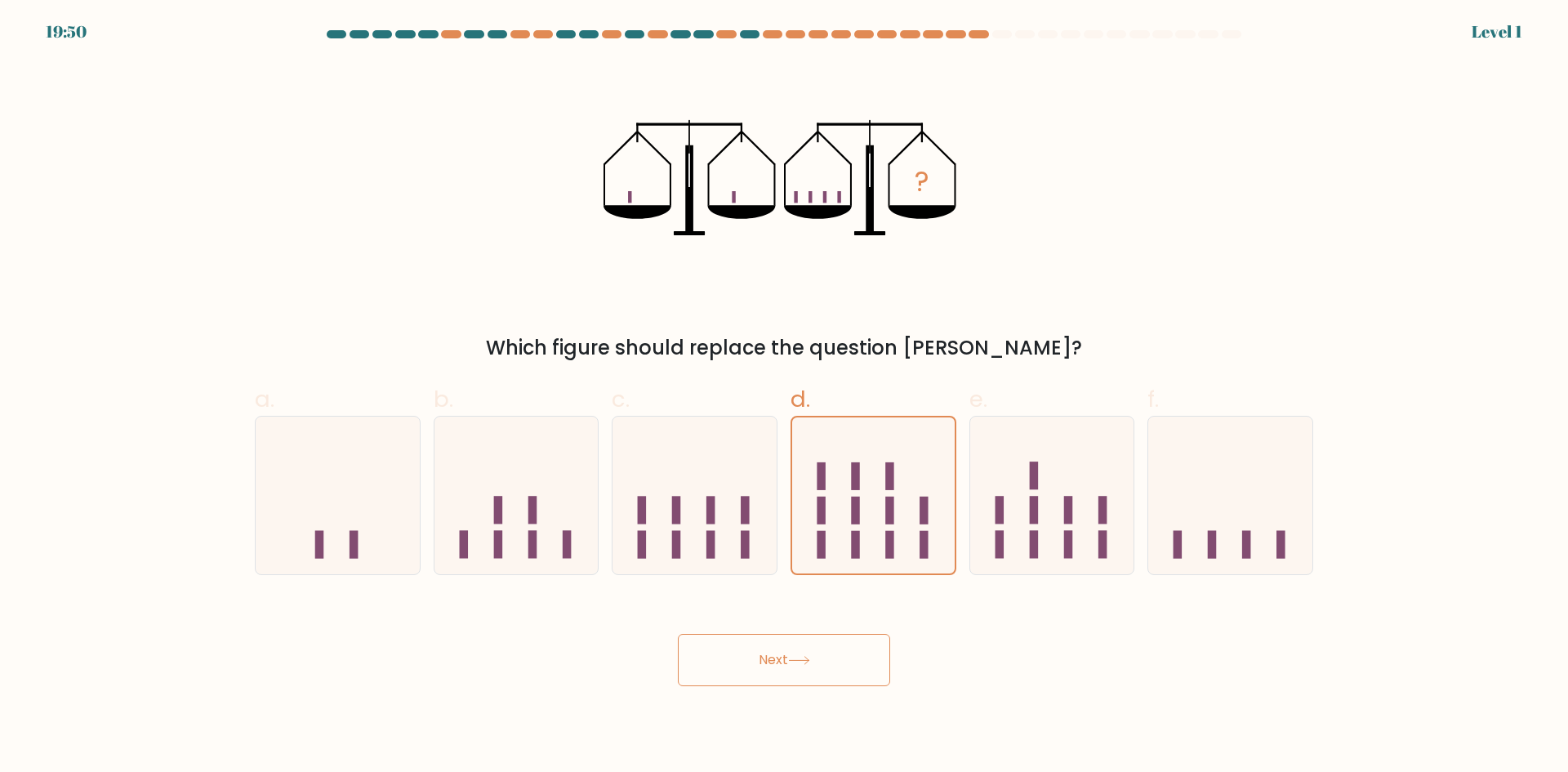
click at [807, 659] on icon at bounding box center [799, 660] width 22 height 9
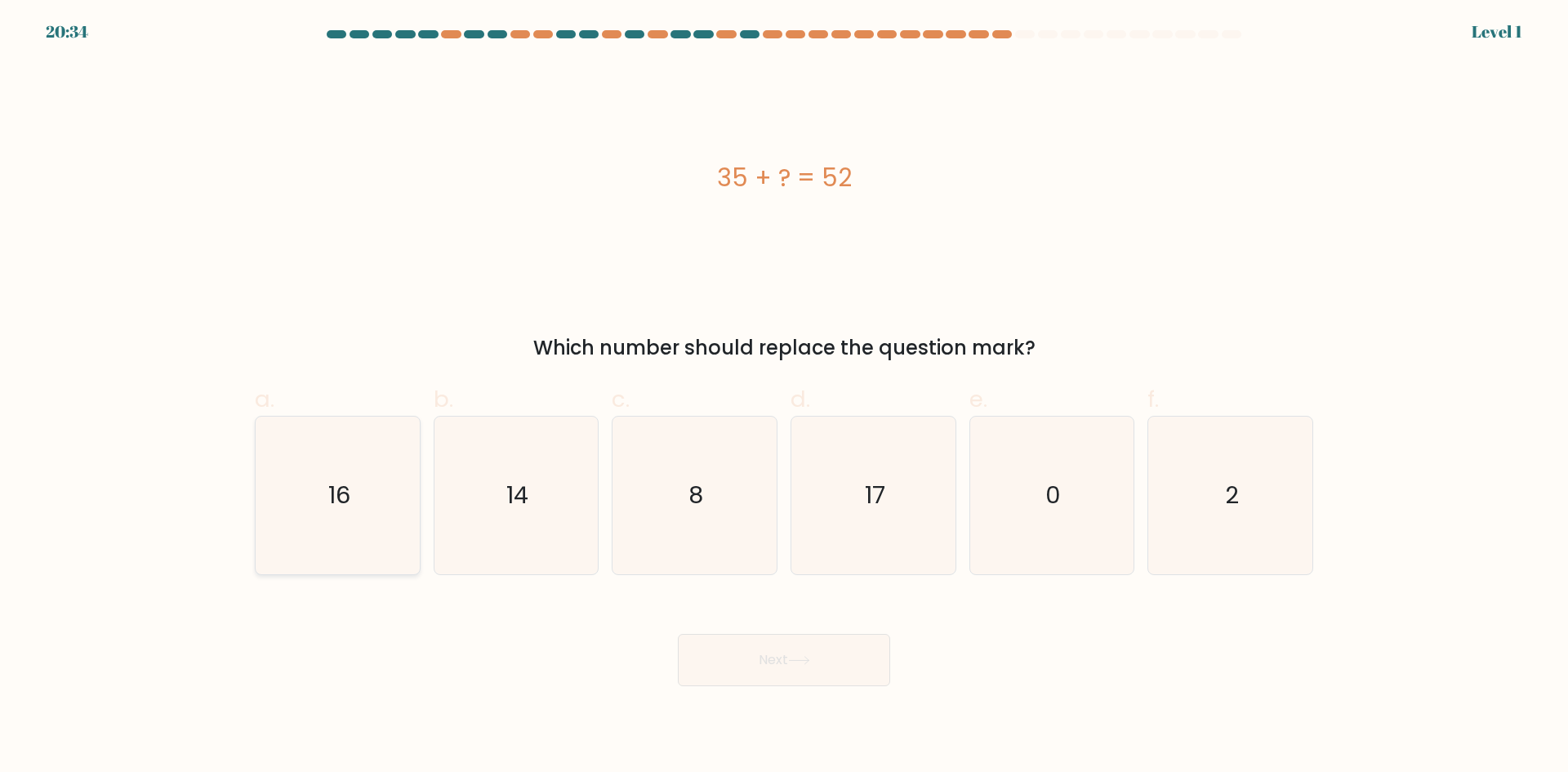
click at [312, 479] on icon "16" at bounding box center [337, 495] width 157 height 157
click at [784, 397] on input "a. 16" at bounding box center [784, 391] width 1 height 10
radio input "true"
click at [935, 694] on body "20:34 Level 1 8" at bounding box center [784, 386] width 1568 height 772
click at [787, 647] on button "Next" at bounding box center [784, 659] width 212 height 52
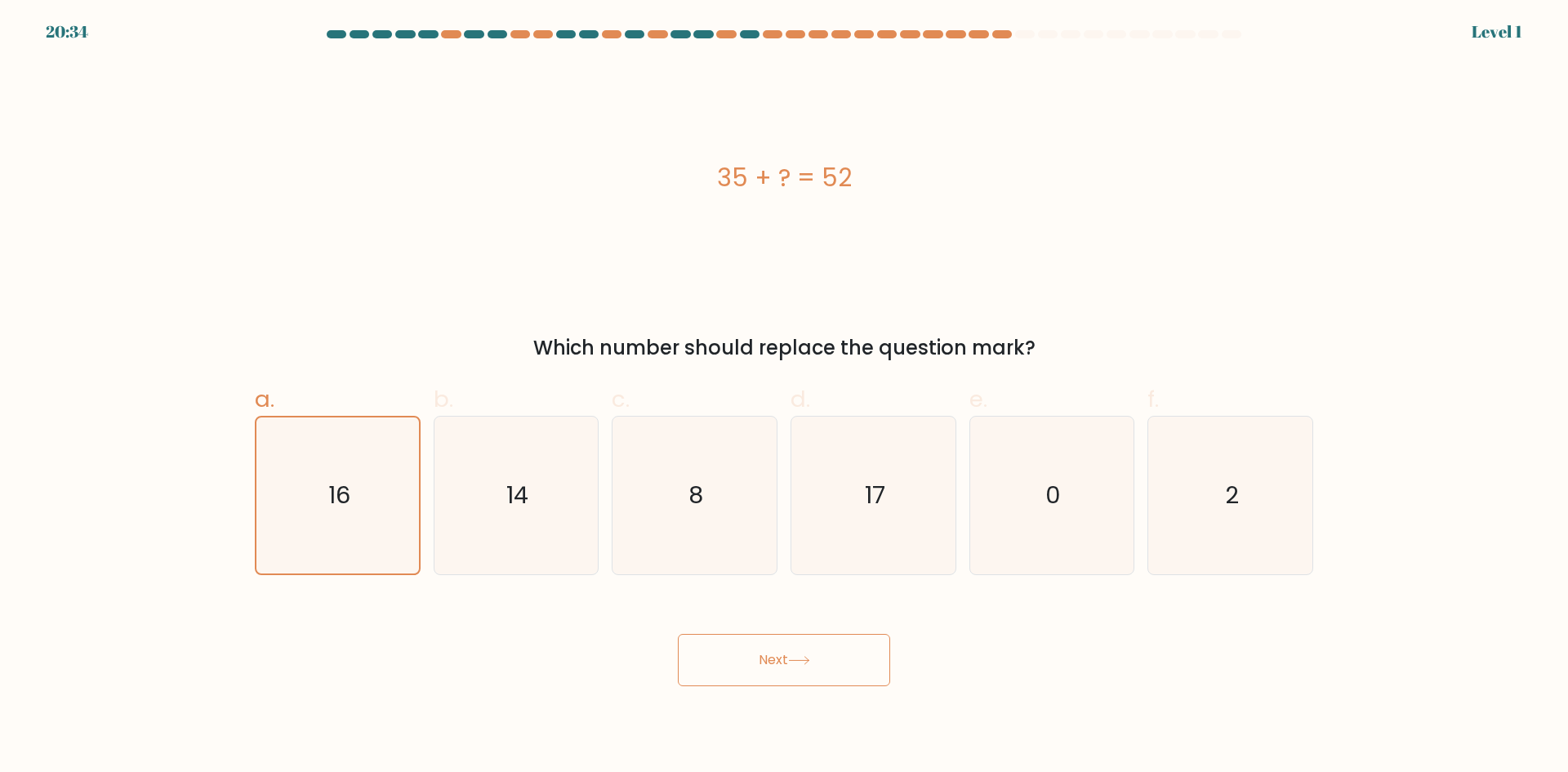
click at [790, 640] on button "Next" at bounding box center [784, 659] width 212 height 52
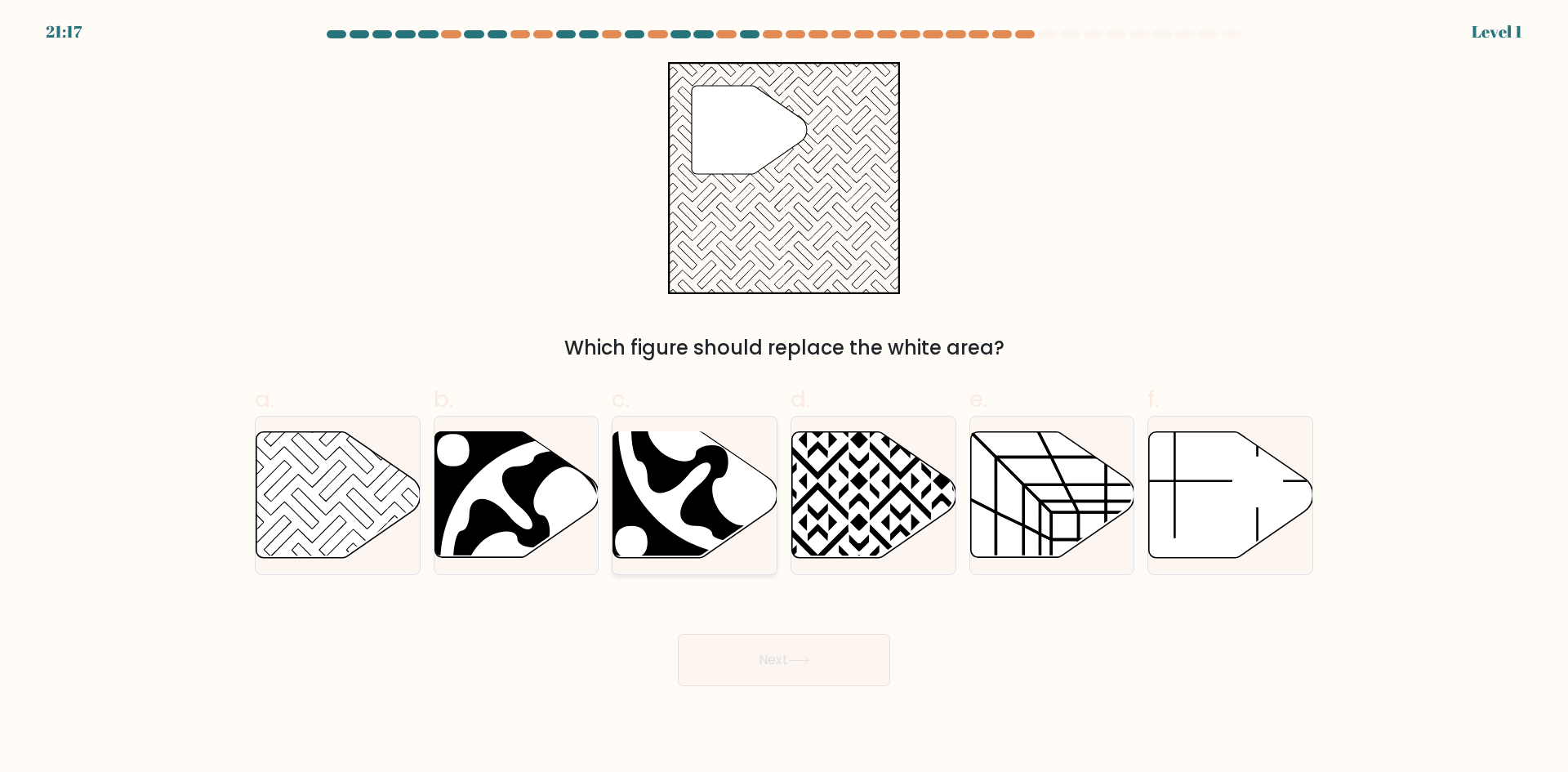
click at [721, 570] on div at bounding box center [695, 495] width 166 height 159
click at [784, 397] on input "c." at bounding box center [784, 391] width 1 height 10
radio input "true"
click at [800, 685] on body "21:17 Level 1" at bounding box center [784, 386] width 1568 height 772
click at [951, 424] on div at bounding box center [873, 495] width 166 height 159
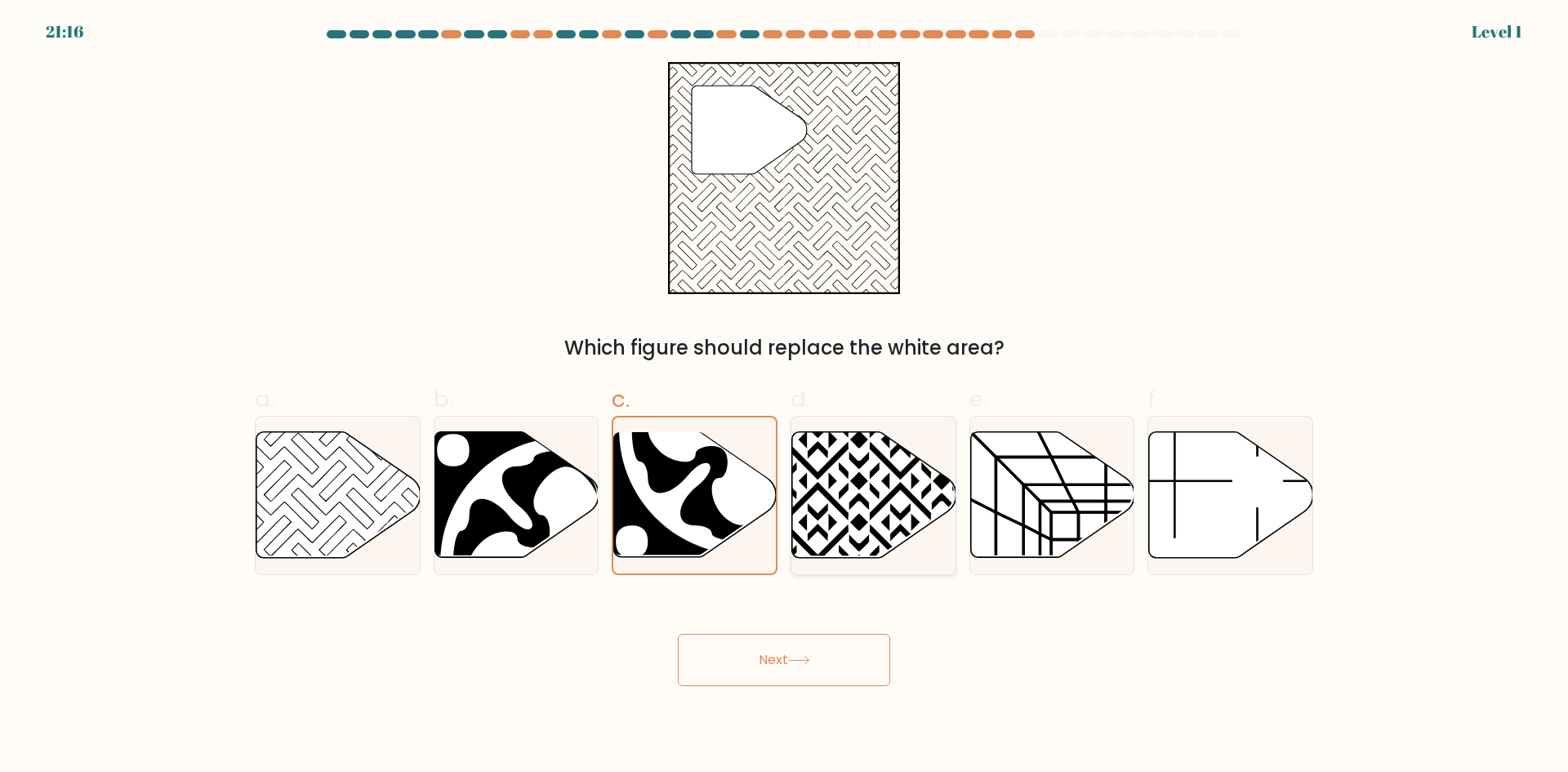
click at [785, 397] on input "d." at bounding box center [784, 391] width 1 height 10
radio input "true"
click at [471, 516] on icon at bounding box center [566, 564] width 227 height 227
click at [784, 397] on input "b." at bounding box center [784, 391] width 1 height 10
radio input "true"
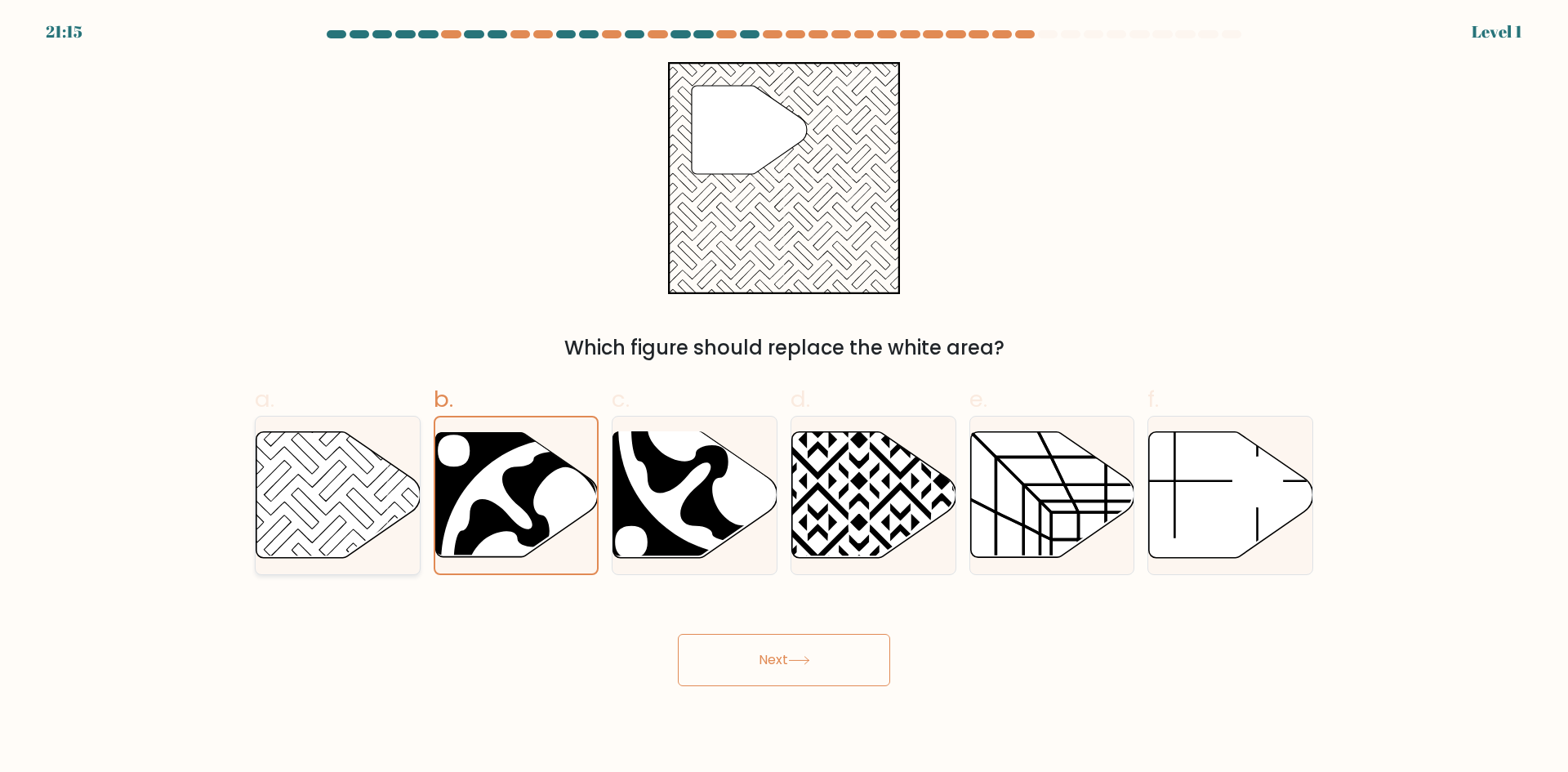
click at [311, 532] on icon at bounding box center [339, 494] width 164 height 126
click at [784, 397] on input "a." at bounding box center [784, 391] width 1 height 10
radio input "true"
click at [948, 745] on body "21:14 Level 1" at bounding box center [784, 386] width 1568 height 772
click at [877, 692] on body "21:14 Level 1" at bounding box center [784, 386] width 1568 height 772
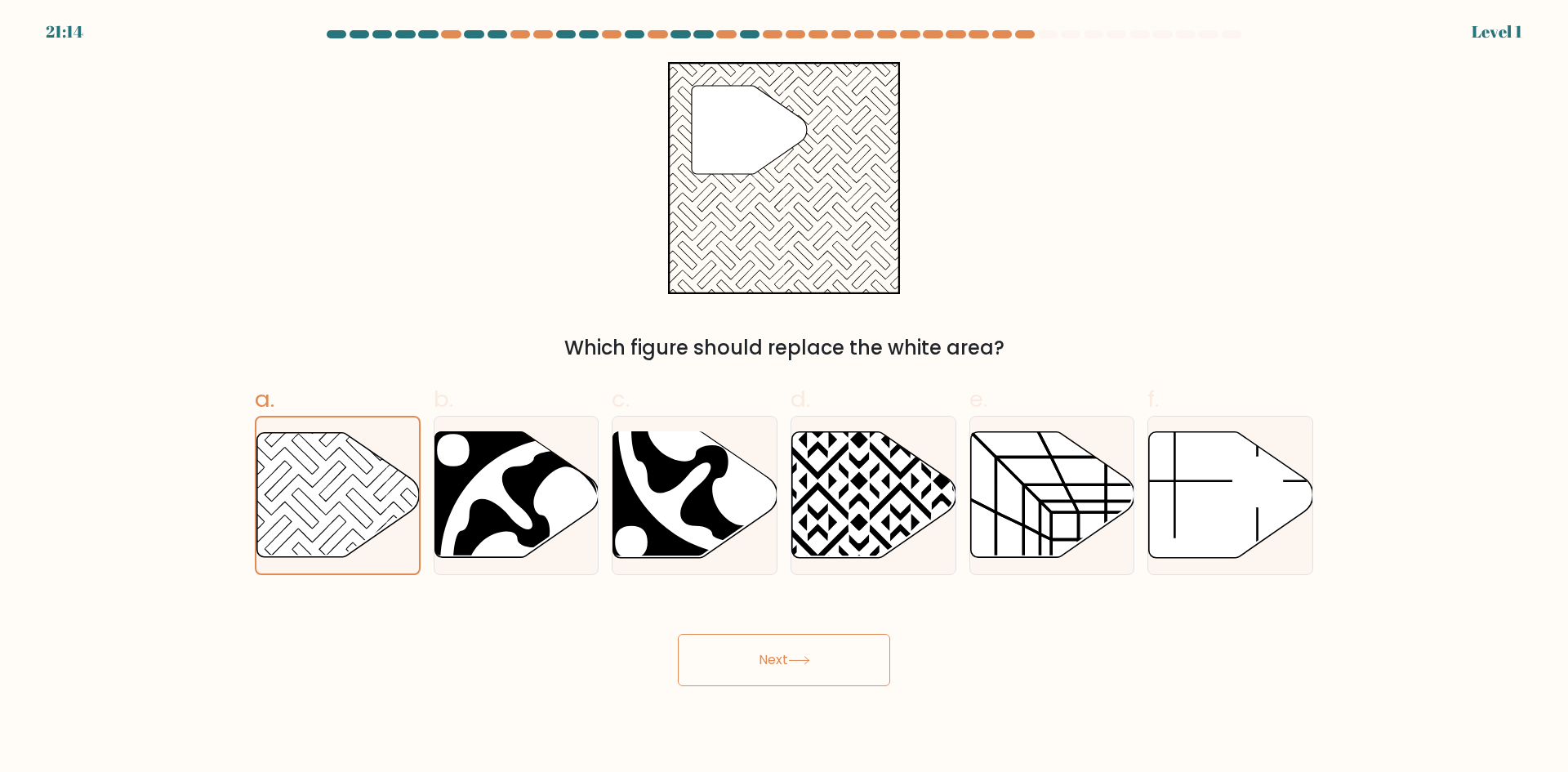
click at [869, 684] on button "Next" at bounding box center [784, 659] width 212 height 52
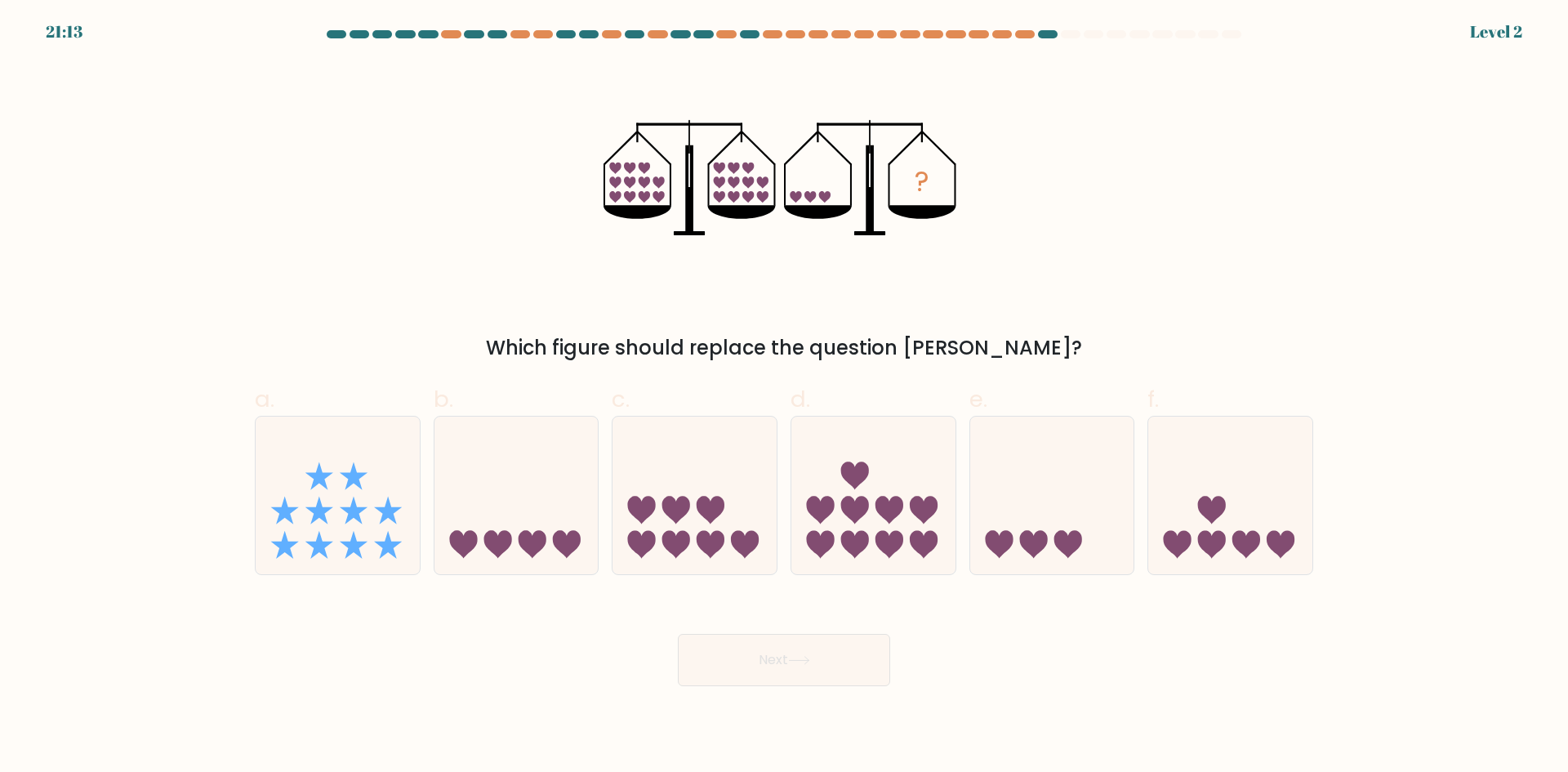
click at [427, 612] on div "Next" at bounding box center [783, 640] width 1078 height 91
click at [385, 506] on icon at bounding box center [338, 495] width 164 height 136
click at [784, 397] on input "a." at bounding box center [784, 391] width 1 height 10
radio input "true"
click at [870, 683] on button "Next" at bounding box center [784, 659] width 212 height 52
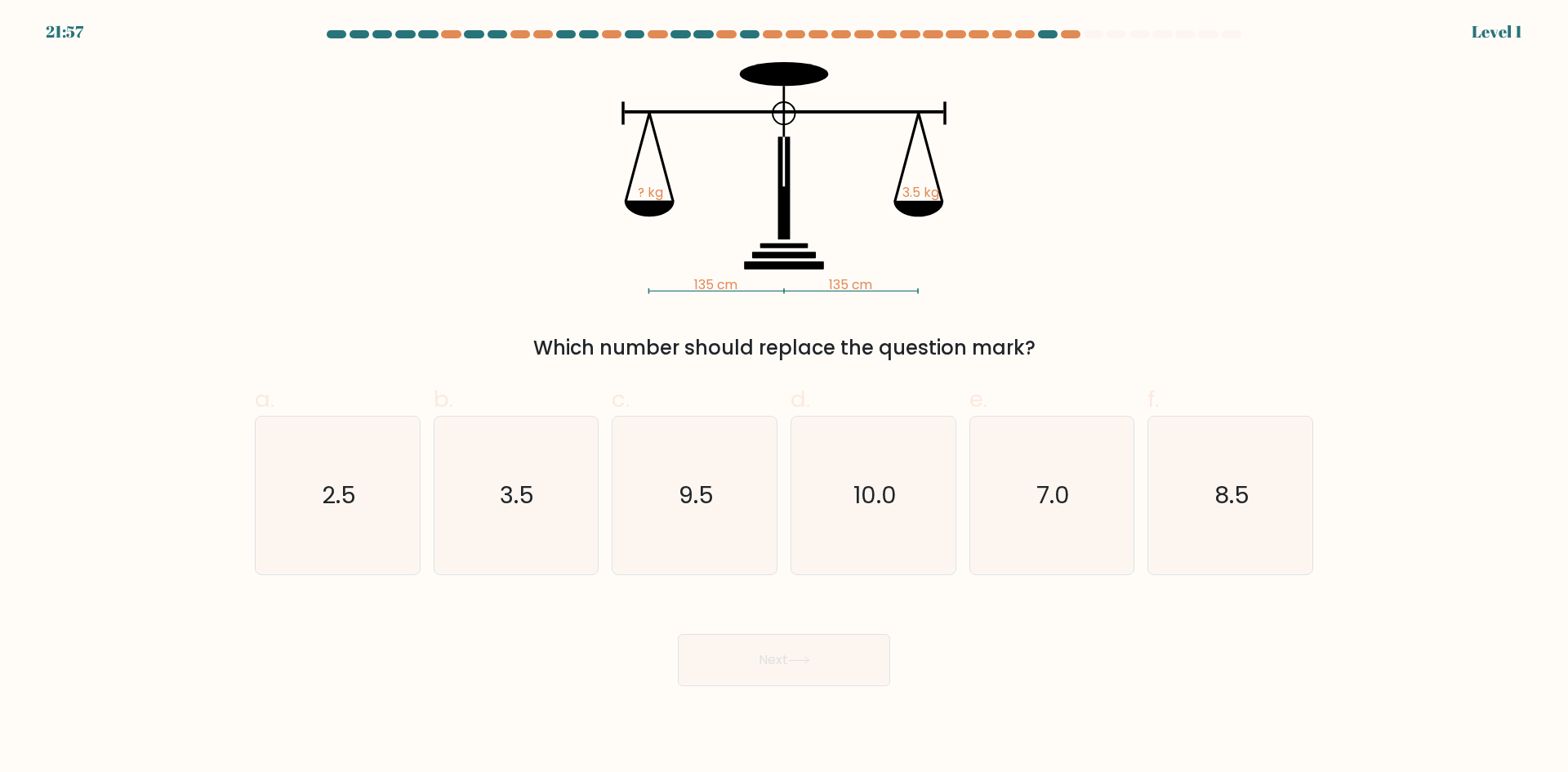
click at [860, 680] on button "Next" at bounding box center [784, 659] width 212 height 52
click at [695, 515] on icon "9.5" at bounding box center [694, 495] width 157 height 157
click at [777, 715] on body "22:41 Level 1" at bounding box center [784, 386] width 1568 height 772
click at [776, 660] on button "Next" at bounding box center [784, 659] width 212 height 52
click at [780, 664] on button "Next" at bounding box center [784, 659] width 212 height 52
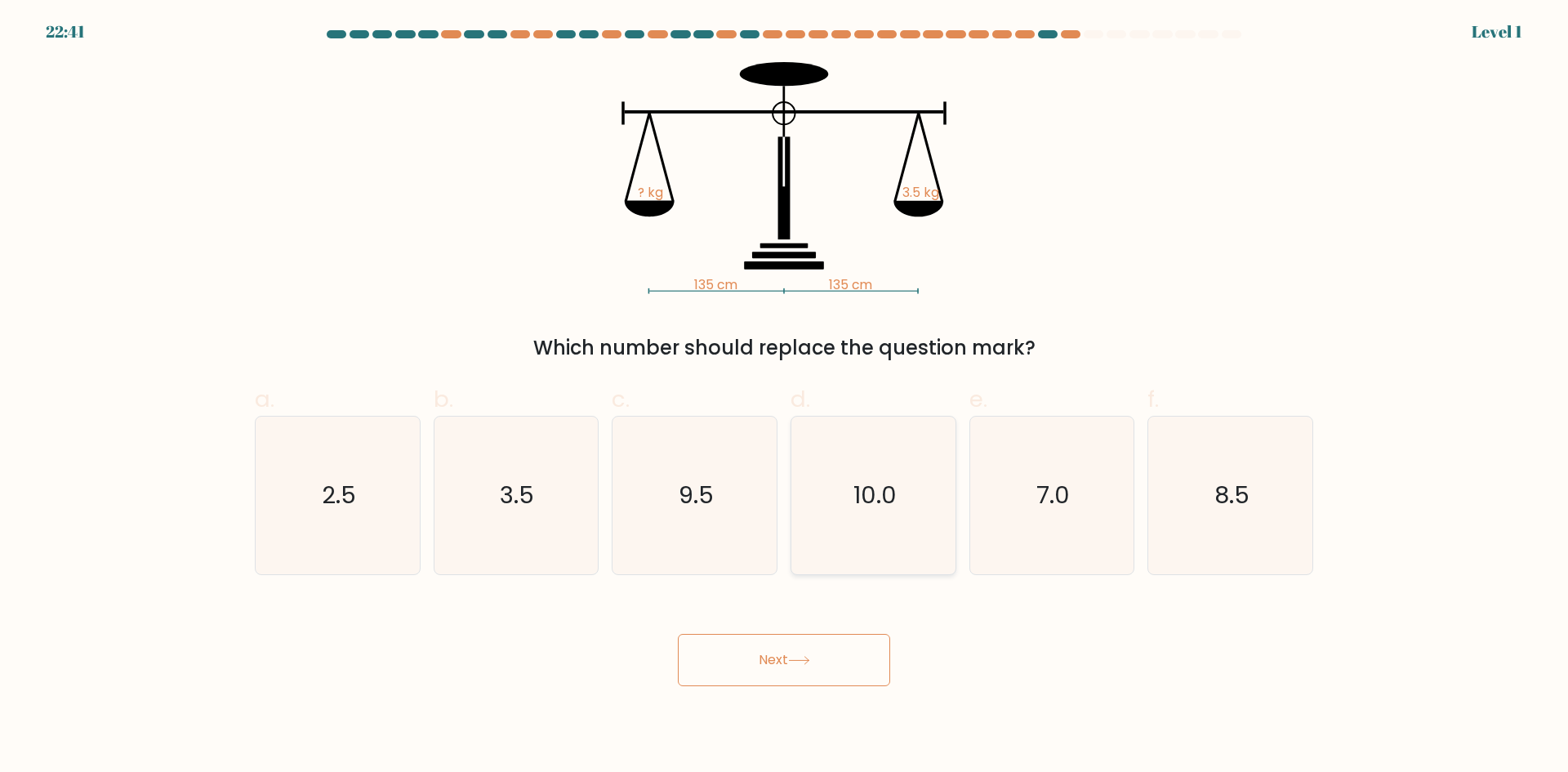
click at [856, 552] on icon "10.0" at bounding box center [872, 495] width 157 height 157
click at [775, 716] on body "22:40 Level 1" at bounding box center [784, 386] width 1568 height 772
click at [814, 641] on button "Next" at bounding box center [784, 659] width 212 height 52
click at [893, 504] on text "10.0" at bounding box center [875, 495] width 44 height 33
click at [785, 397] on input "d. 10.0" at bounding box center [784, 391] width 1 height 10
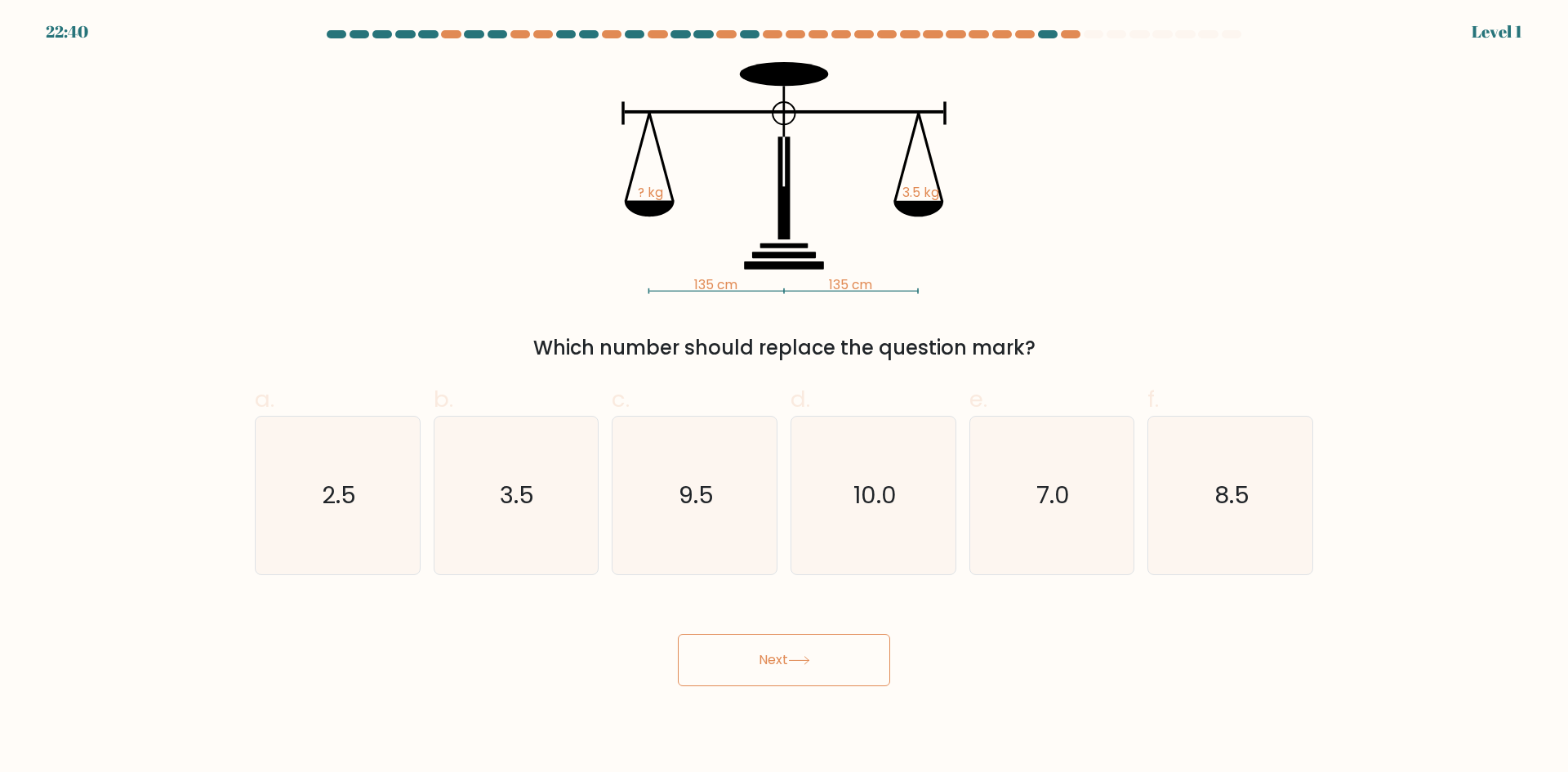
radio input "true"
click at [847, 696] on body "22:39 Level 1" at bounding box center [784, 386] width 1568 height 772
click at [841, 665] on button "Next" at bounding box center [784, 659] width 212 height 52
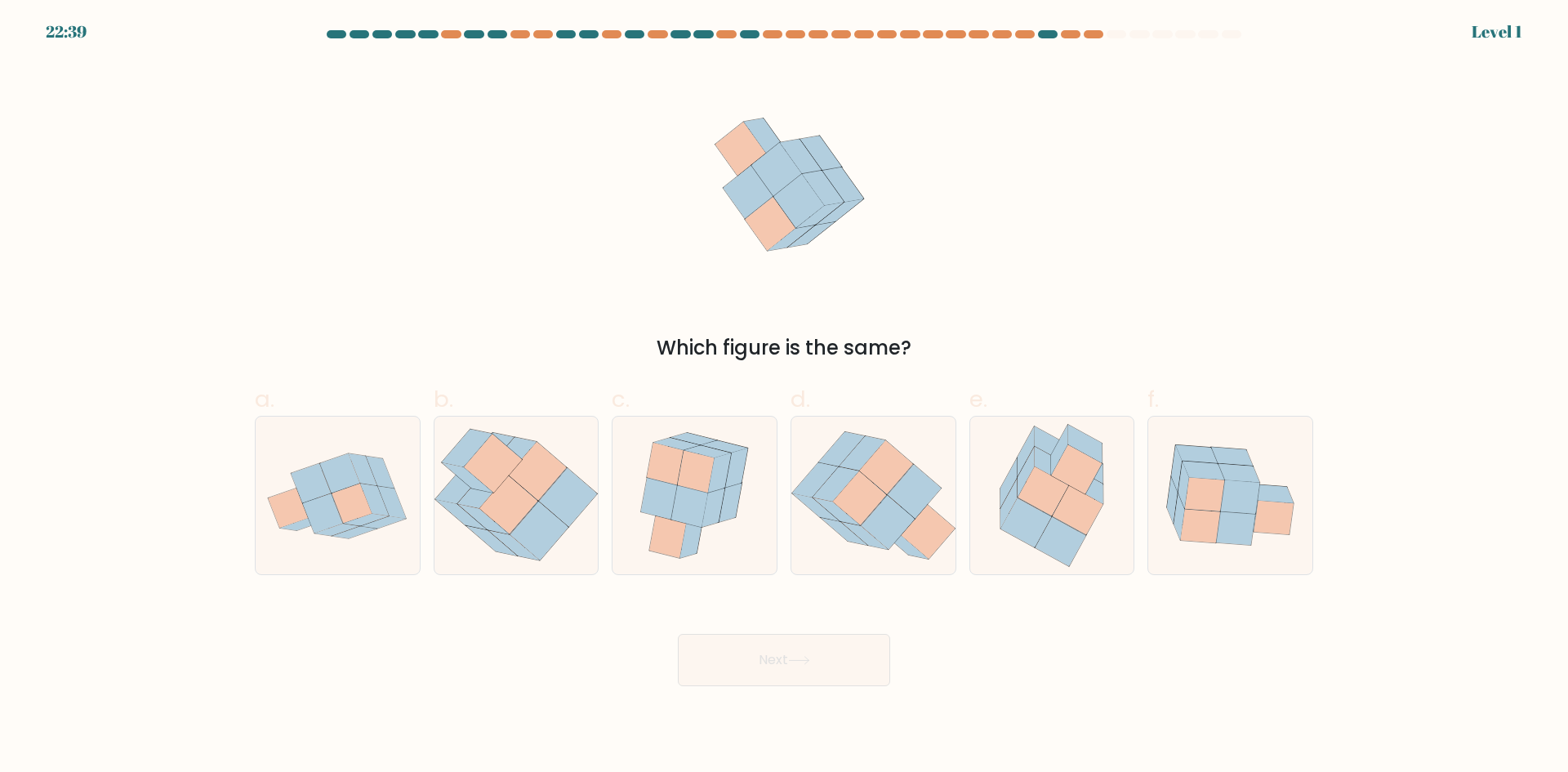
click at [841, 683] on button "Next" at bounding box center [784, 659] width 212 height 52
click at [689, 519] on icon at bounding box center [690, 506] width 37 height 43
click at [784, 397] on input "c." at bounding box center [784, 391] width 1 height 10
radio input "true"
click at [683, 676] on button "Next" at bounding box center [784, 659] width 212 height 52
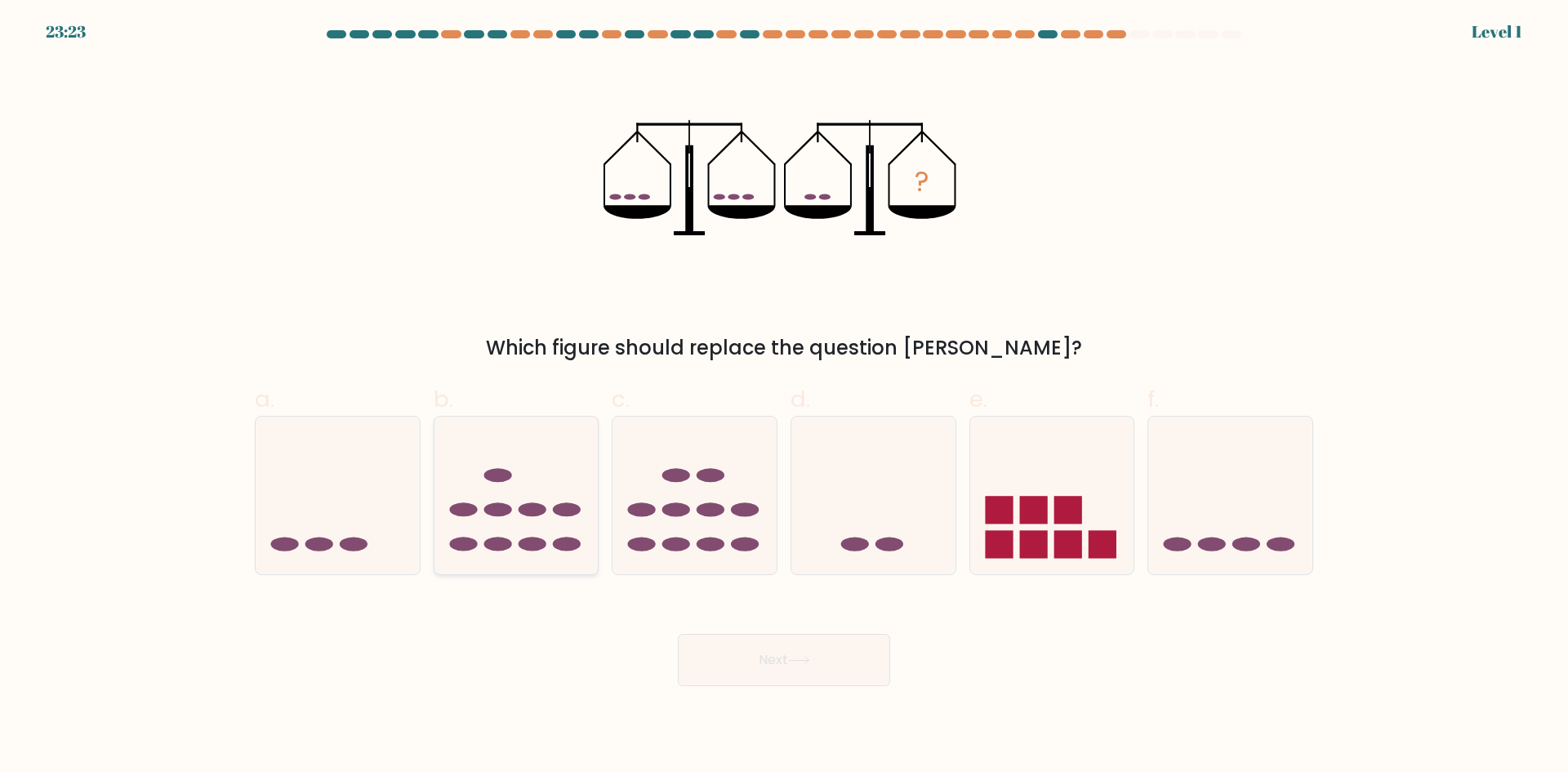
click at [468, 535] on icon at bounding box center [516, 495] width 164 height 136
click at [784, 397] on input "b." at bounding box center [784, 391] width 1 height 10
radio input "true"
click at [819, 728] on body "24:07 Level 1" at bounding box center [784, 386] width 1568 height 772
click at [811, 667] on button "Next" at bounding box center [784, 659] width 212 height 52
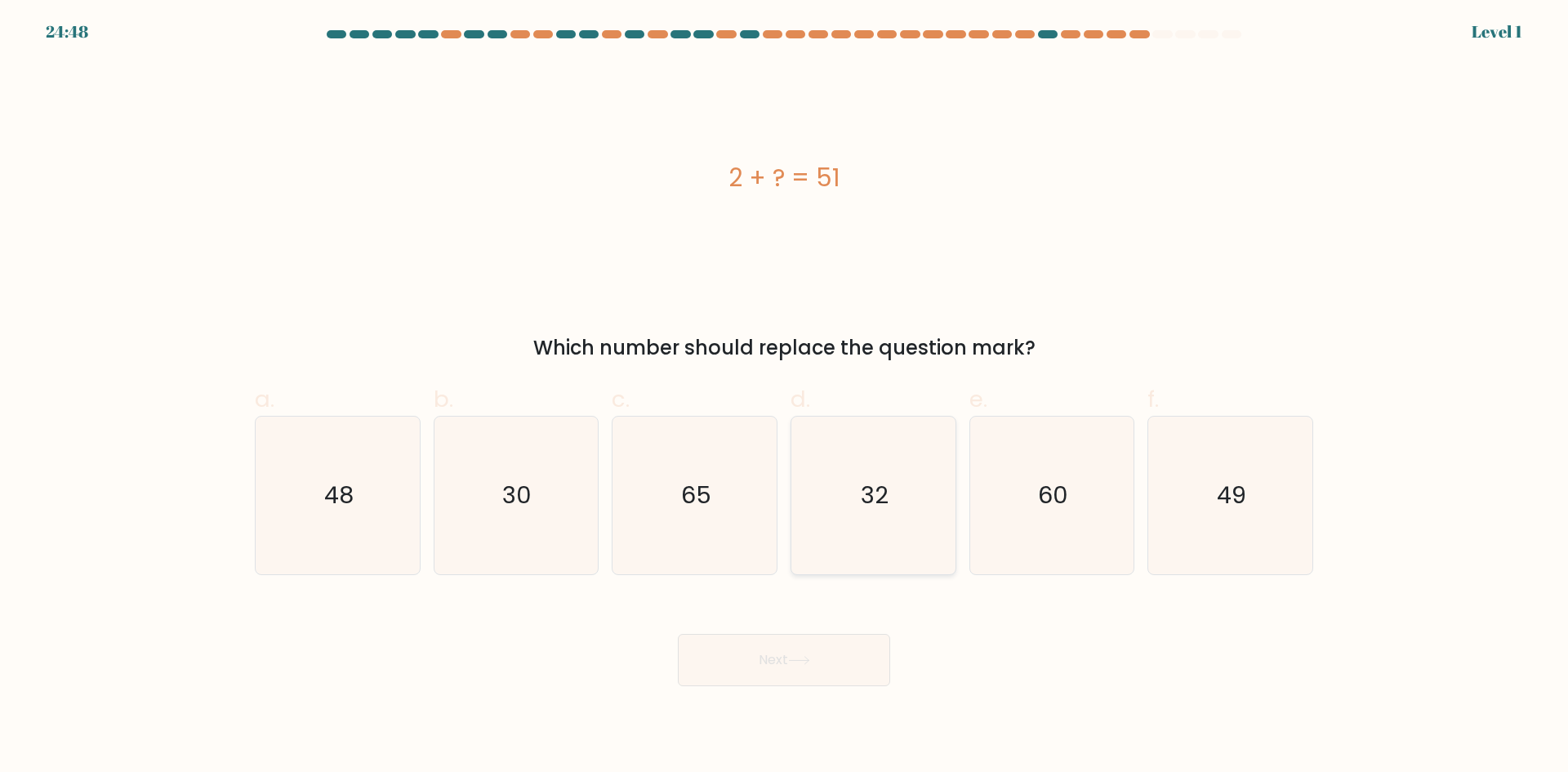
click at [855, 526] on icon "32" at bounding box center [872, 495] width 157 height 157
click at [785, 397] on input "d. 32" at bounding box center [784, 391] width 1 height 10
radio input "true"
click at [826, 709] on body "24:48 Level 1" at bounding box center [784, 386] width 1568 height 772
click at [831, 671] on button "Next" at bounding box center [784, 659] width 212 height 52
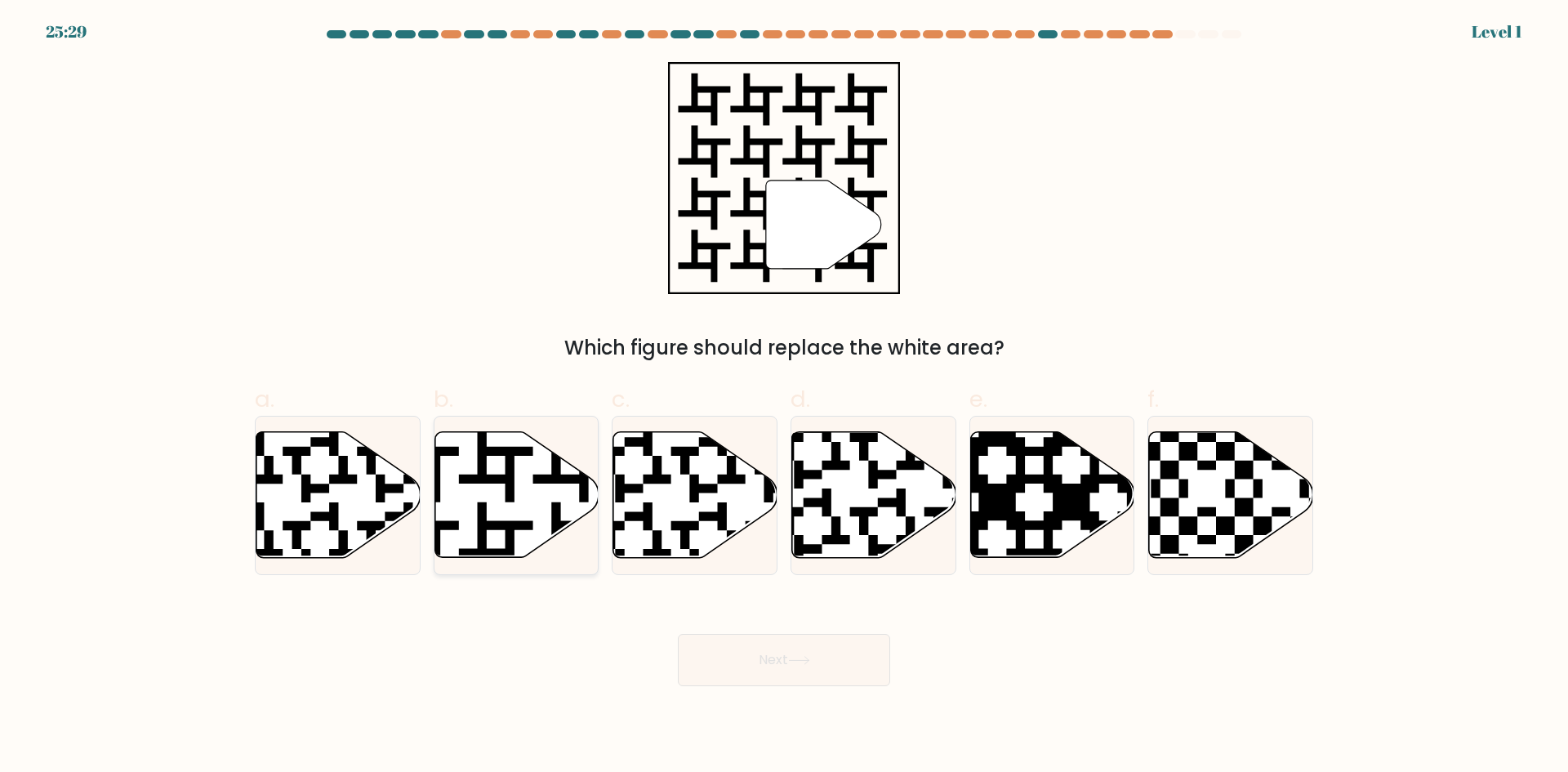
click at [546, 499] on icon at bounding box center [516, 494] width 164 height 126
click at [784, 397] on input "b." at bounding box center [784, 391] width 1 height 10
radio input "true"
click at [763, 664] on button "Next" at bounding box center [784, 659] width 212 height 52
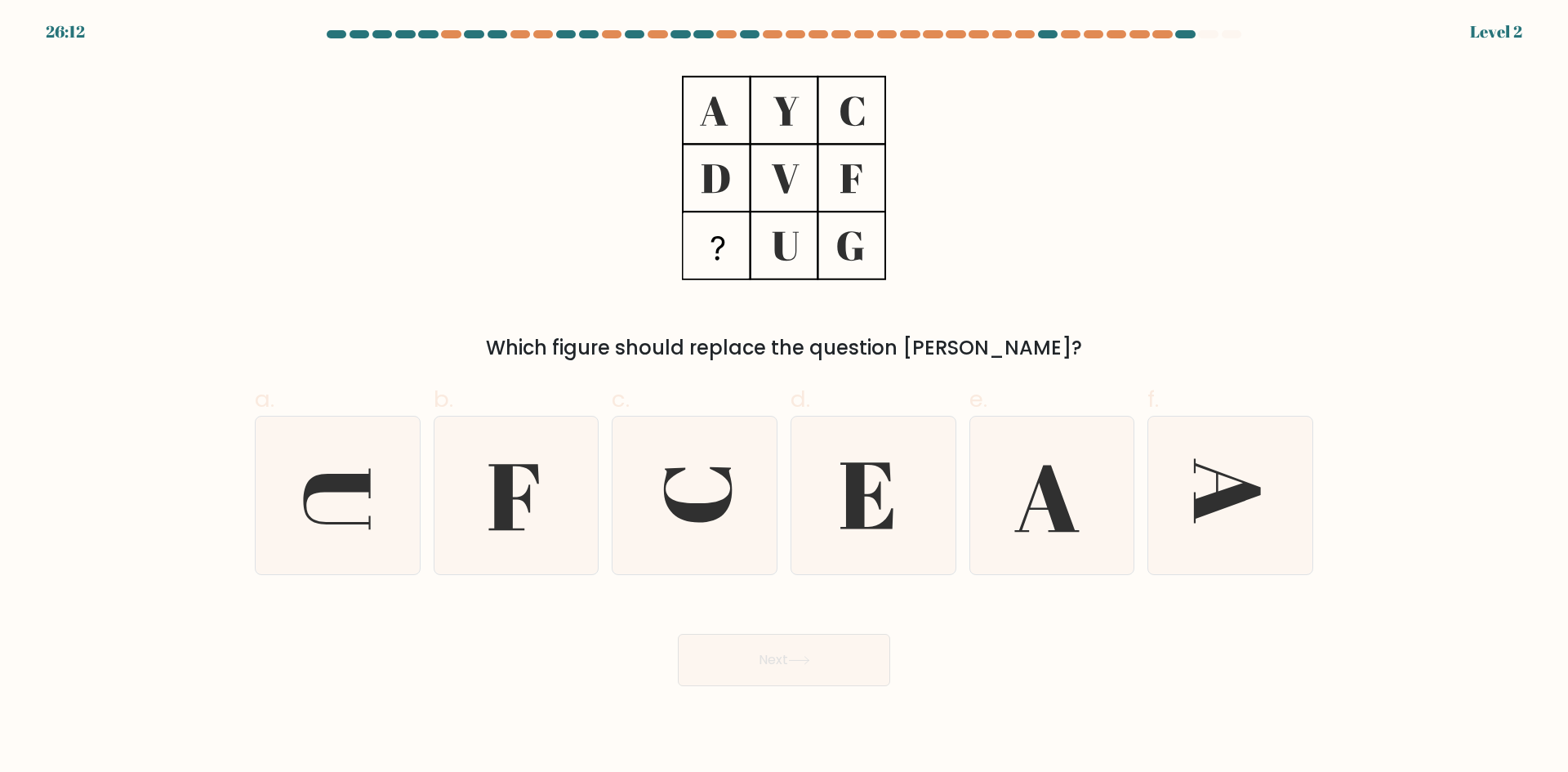
click at [740, 494] on icon at bounding box center [694, 495] width 157 height 157
click at [784, 397] on input "c." at bounding box center [784, 391] width 1 height 10
radio input "true"
click at [791, 670] on button "Next" at bounding box center [784, 659] width 212 height 52
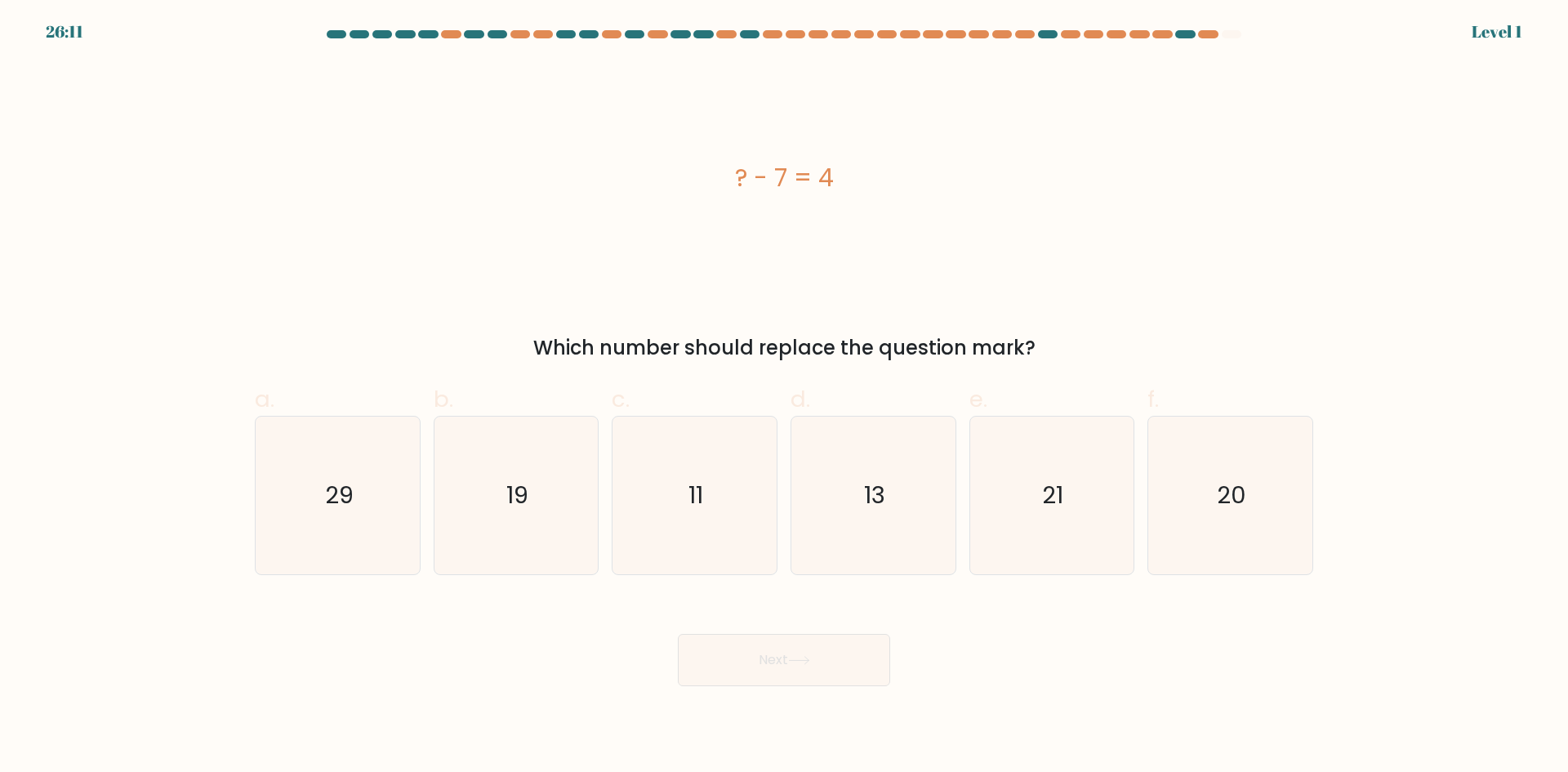
click at [813, 668] on button "Next" at bounding box center [784, 659] width 212 height 52
click at [801, 499] on icon "13" at bounding box center [872, 495] width 157 height 157
click at [785, 397] on input "d. 13" at bounding box center [784, 391] width 1 height 10
radio input "true"
click at [923, 665] on div "Next" at bounding box center [783, 640] width 1078 height 91
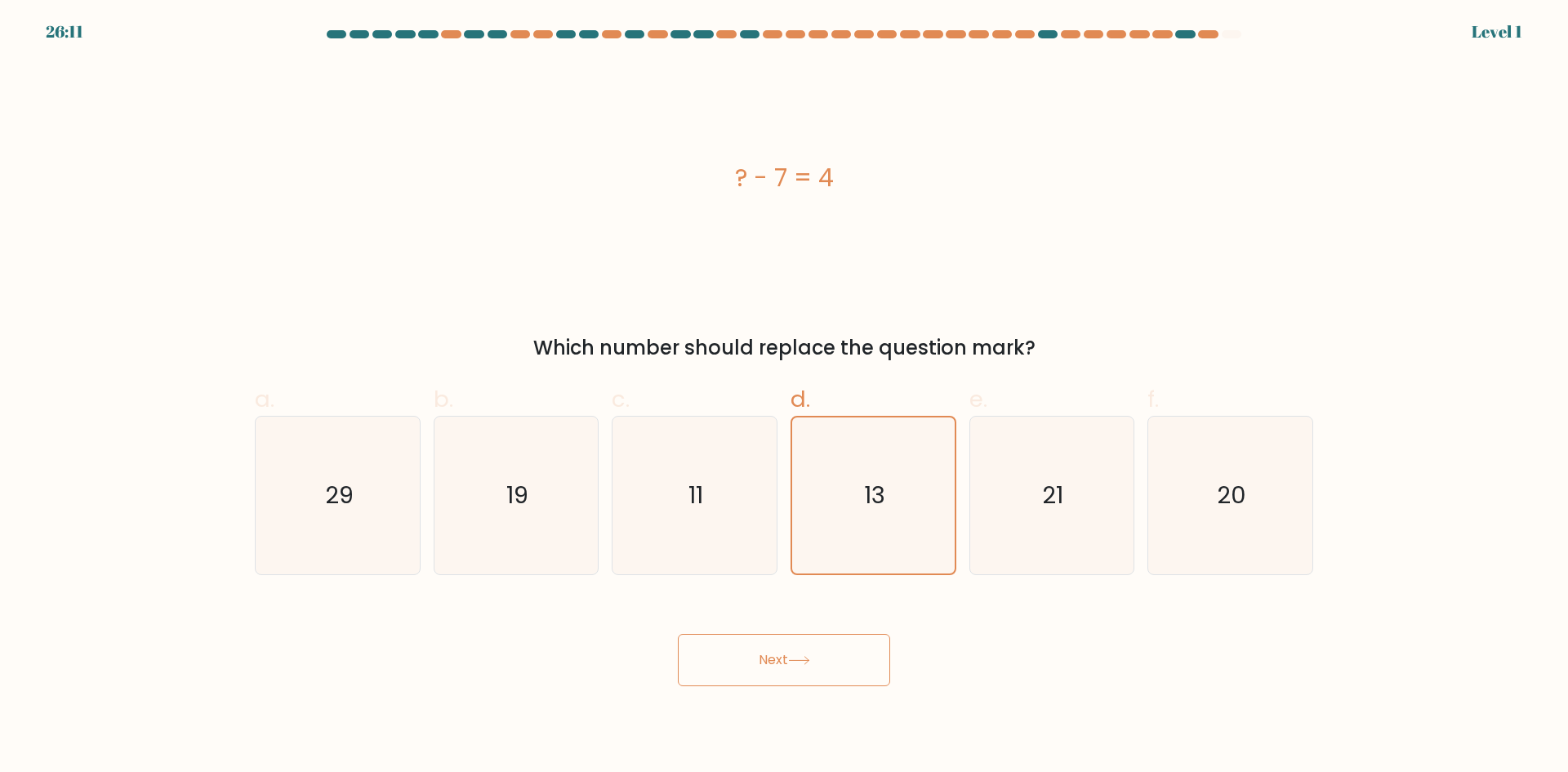
click at [726, 662] on button "Next" at bounding box center [784, 659] width 212 height 52
